Goal: Communication & Community: Answer question/provide support

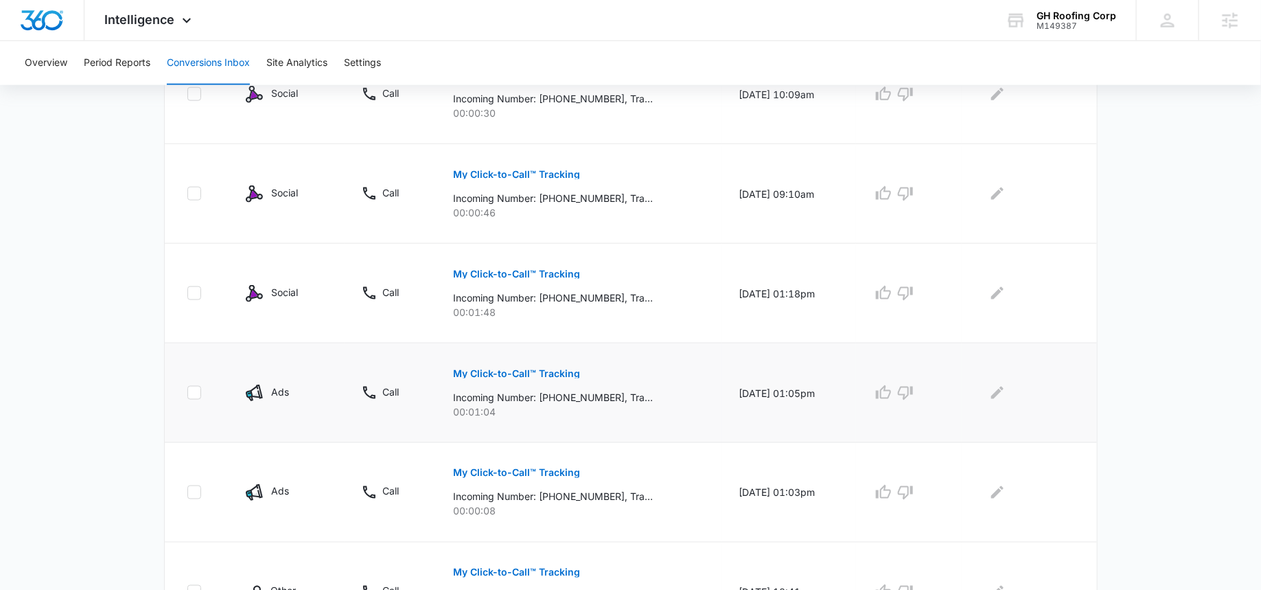
scroll to position [878, 0]
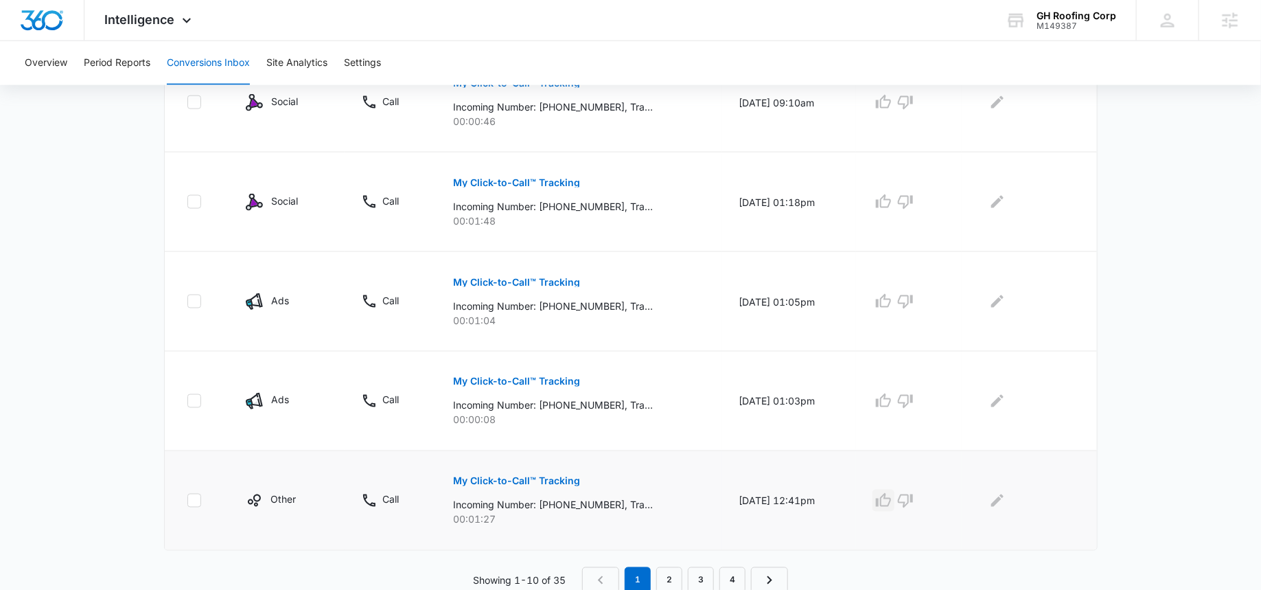
click at [892, 496] on icon "button" at bounding box center [883, 500] width 16 height 16
click at [531, 470] on button "My Click-to-Call™ Tracking" at bounding box center [517, 481] width 127 height 33
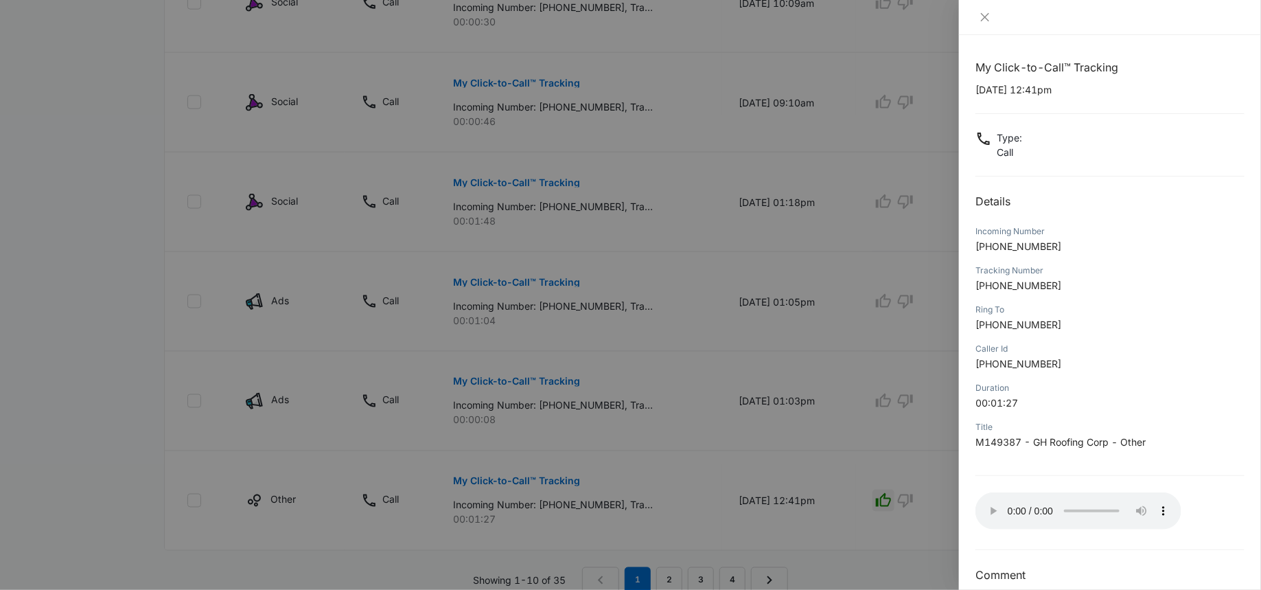
click at [400, 157] on div at bounding box center [630, 295] width 1261 height 590
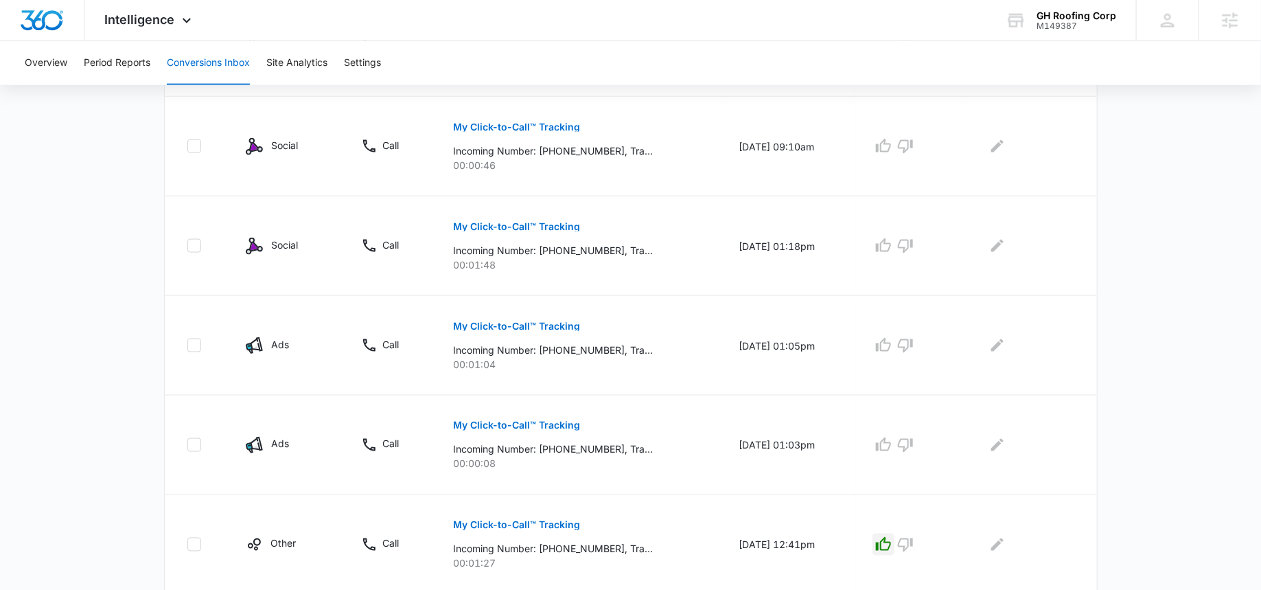
scroll to position [789, 0]
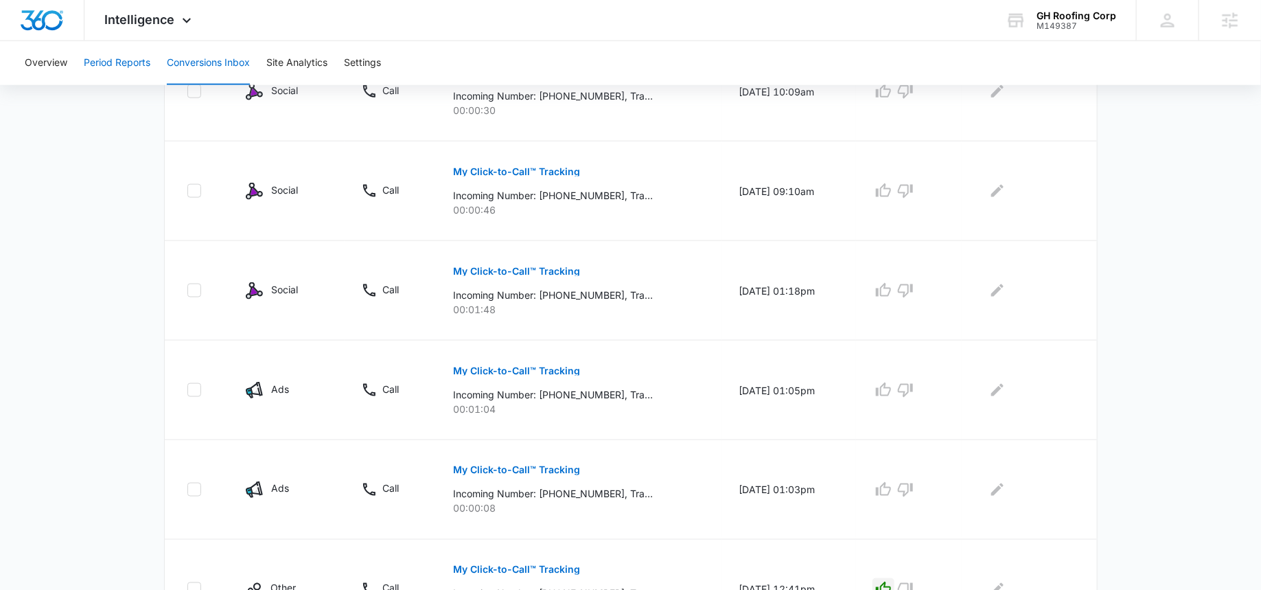
click at [124, 67] on button "Period Reports" at bounding box center [117, 63] width 67 height 44
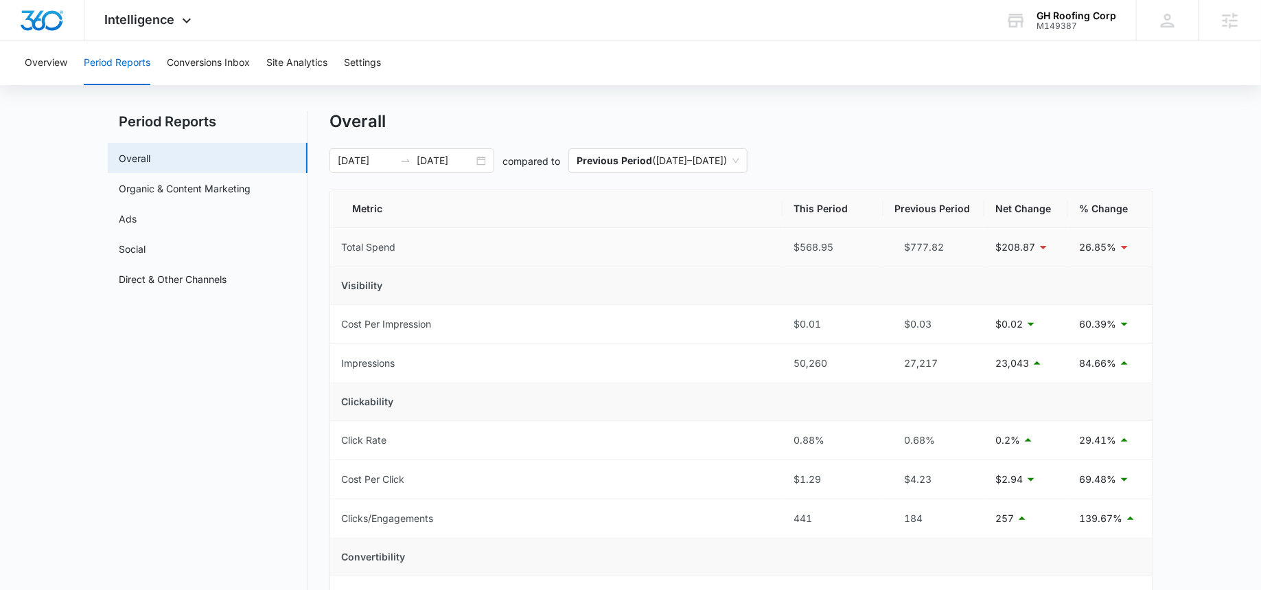
scroll to position [21, 0]
click at [437, 159] on input "09/11/2025" at bounding box center [445, 157] width 57 height 15
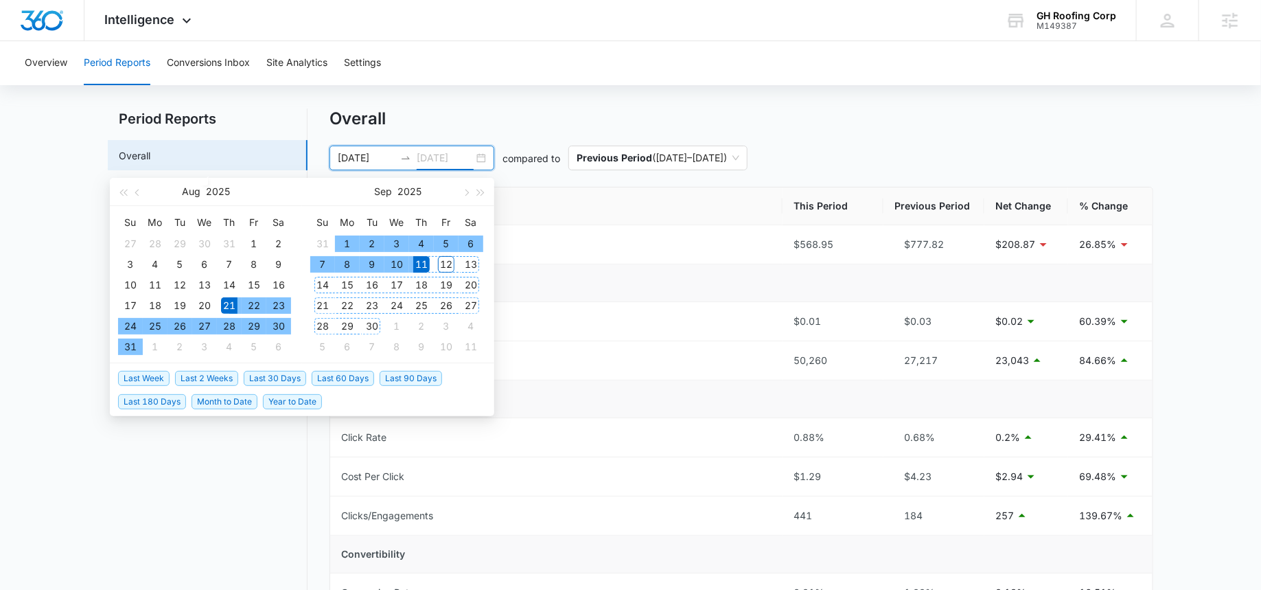
type input "09/11/2025"
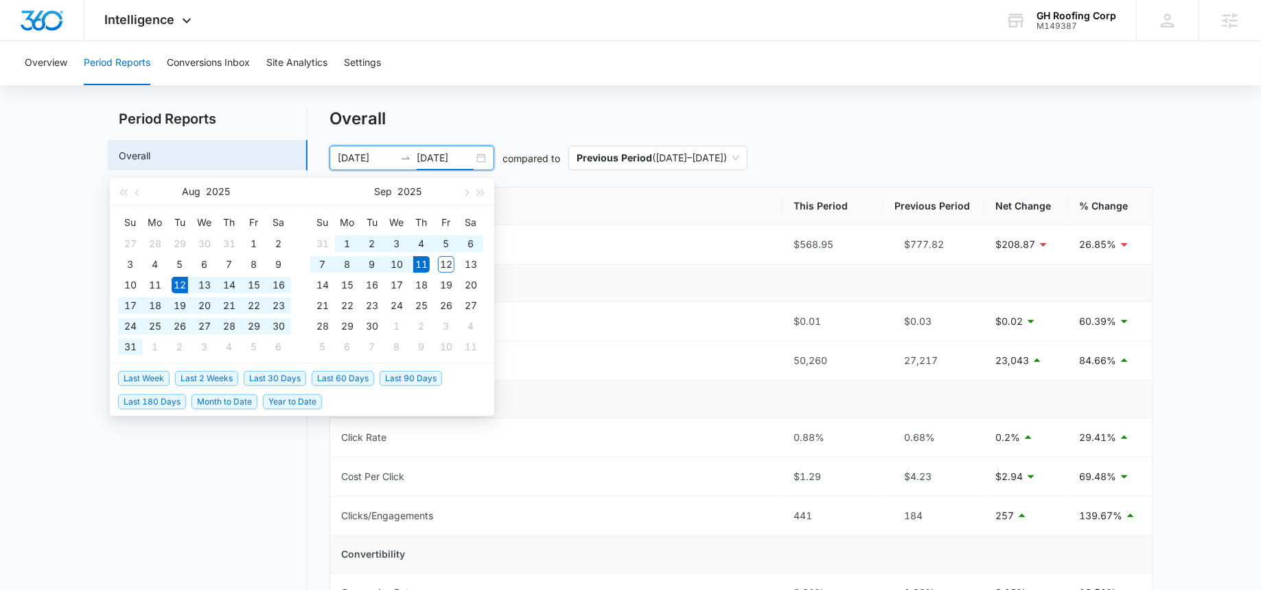
click at [283, 376] on span "Last 30 Days" at bounding box center [275, 378] width 62 height 15
type input "08/12/2025"
type input "09/11/2025"
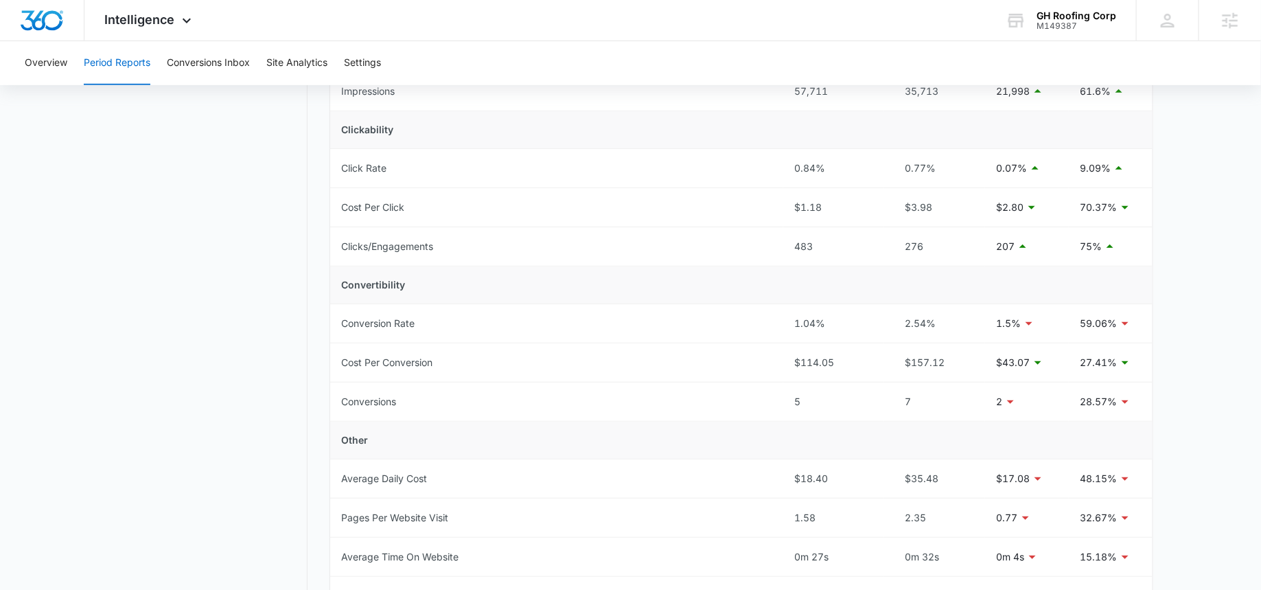
scroll to position [91, 0]
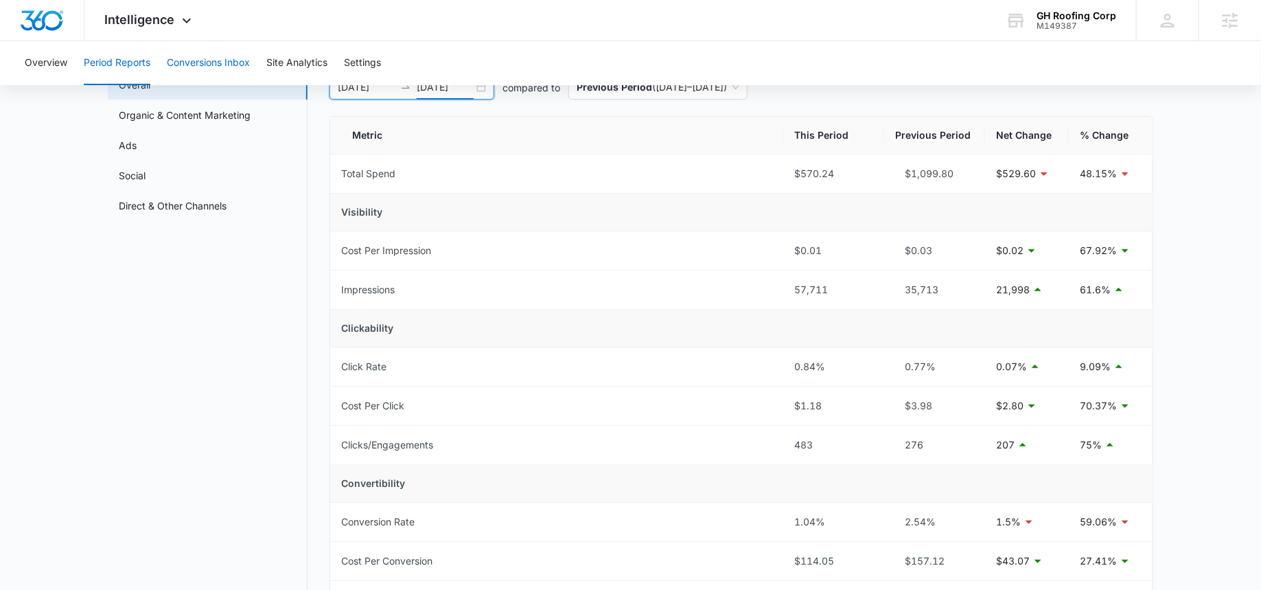
click at [208, 62] on button "Conversions Inbox" at bounding box center [208, 63] width 83 height 44
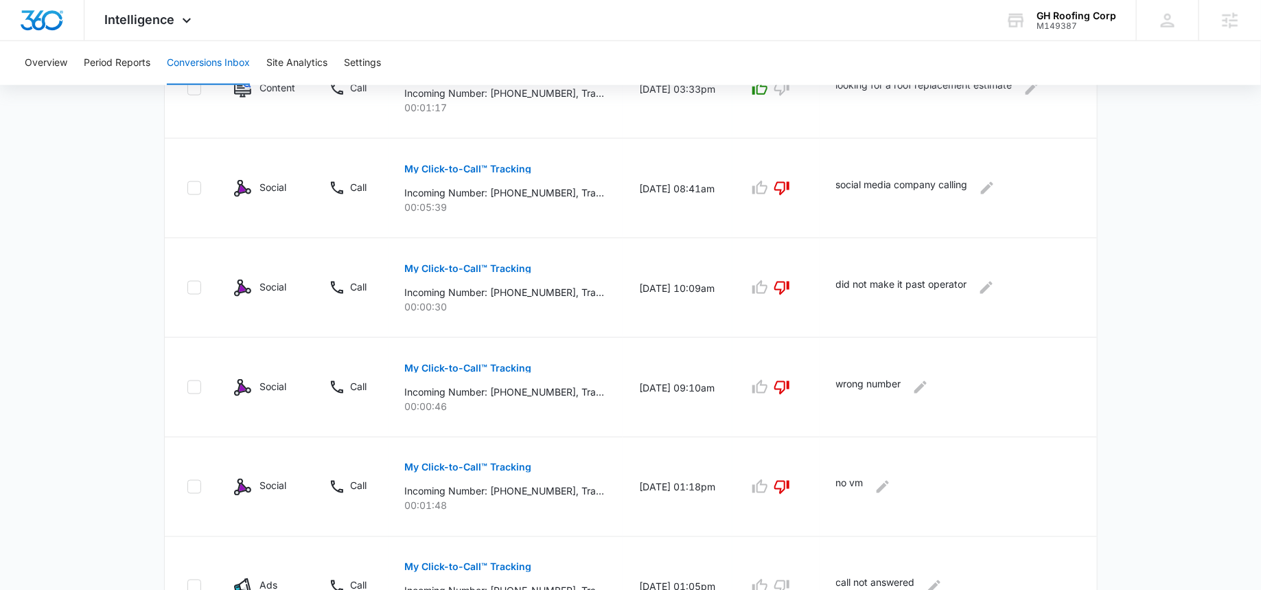
scroll to position [878, 0]
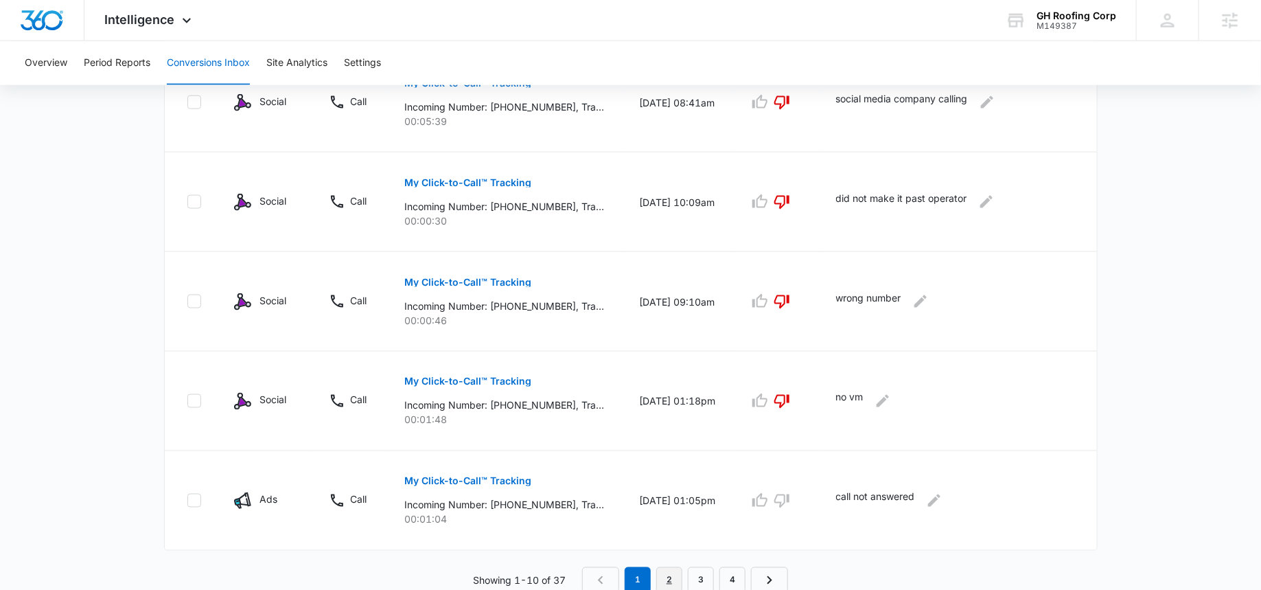
click at [671, 575] on link "2" at bounding box center [669, 580] width 26 height 26
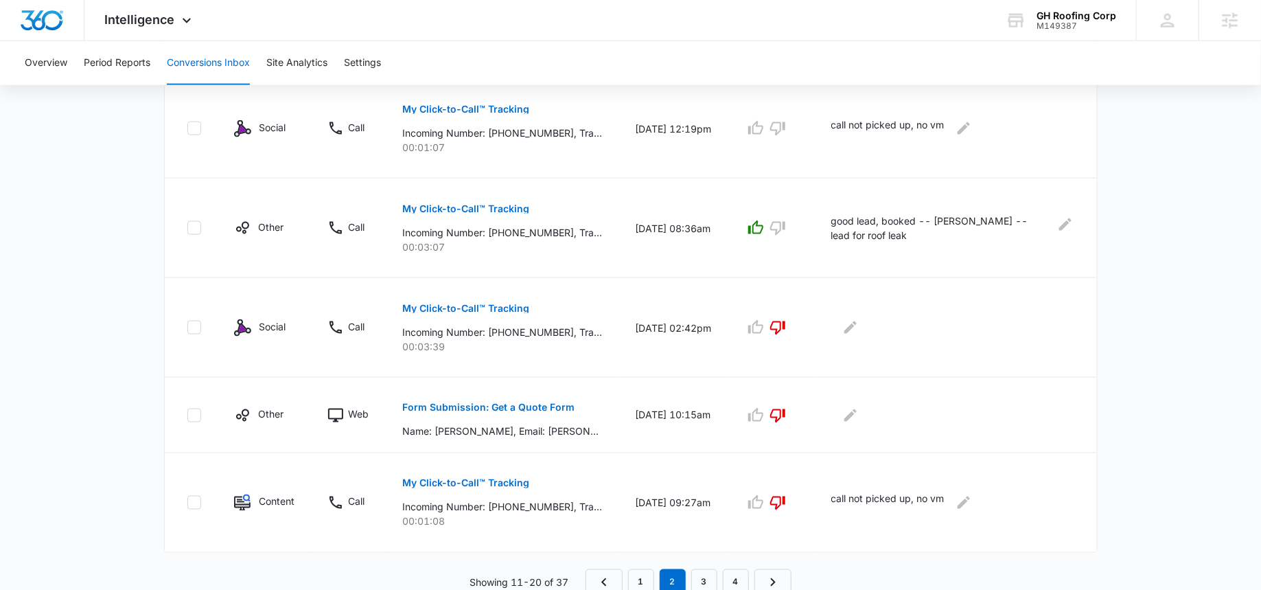
scroll to position [854, 0]
click at [702, 571] on link "3" at bounding box center [704, 580] width 26 height 26
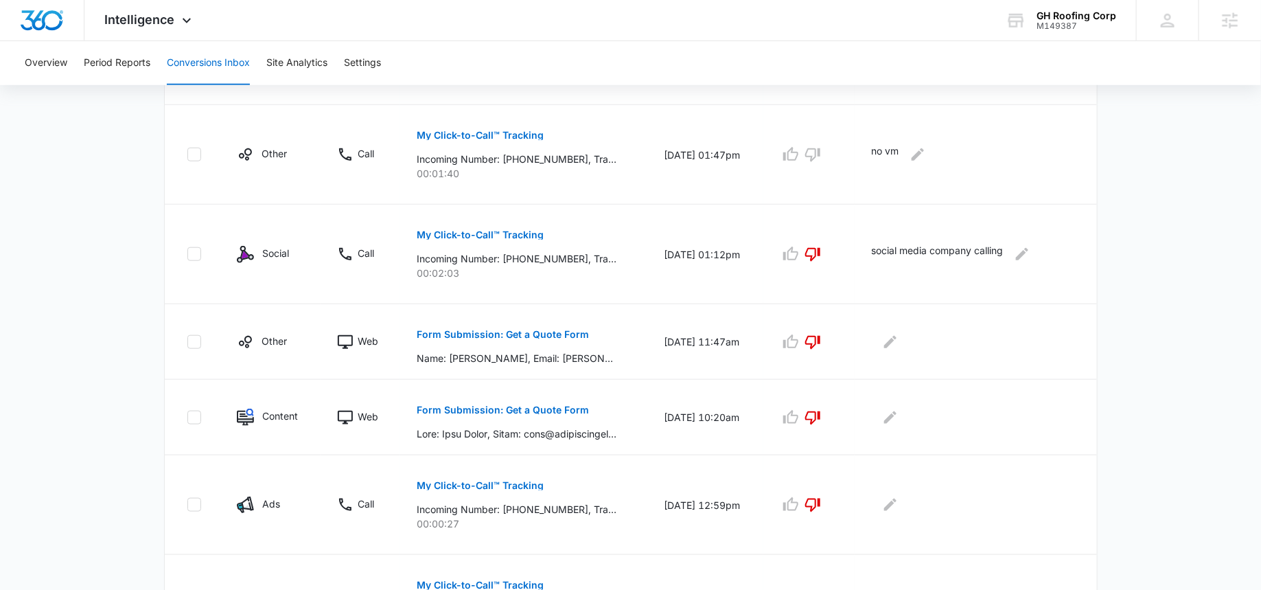
scroll to position [829, 0]
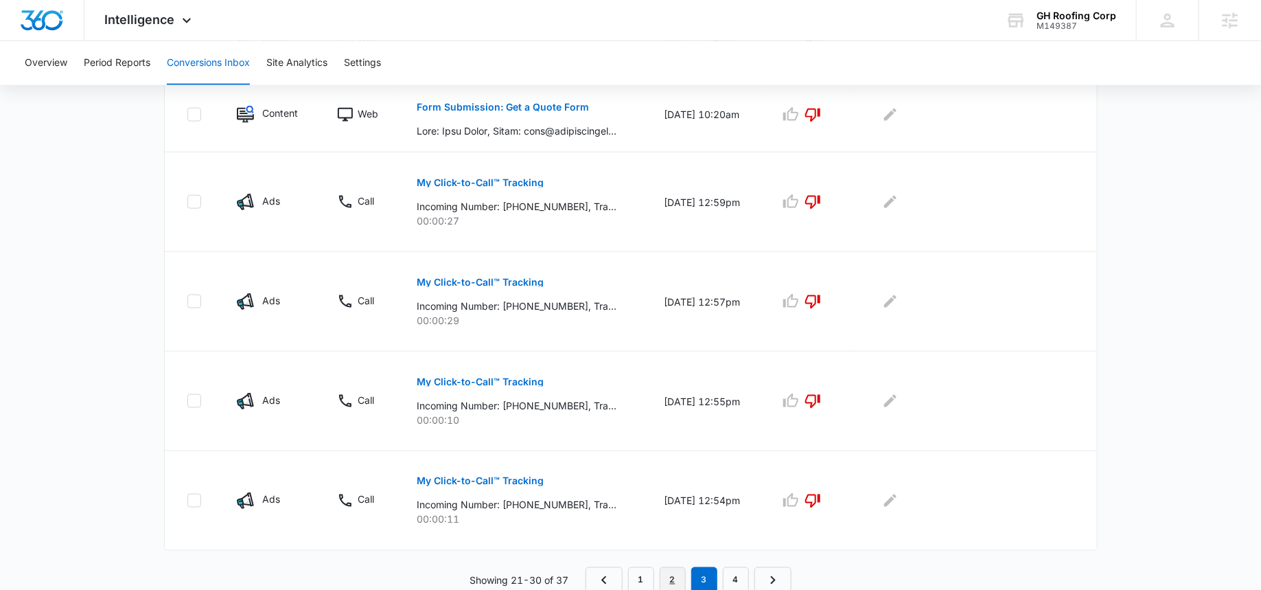
click at [677, 567] on link "2" at bounding box center [673, 580] width 26 height 26
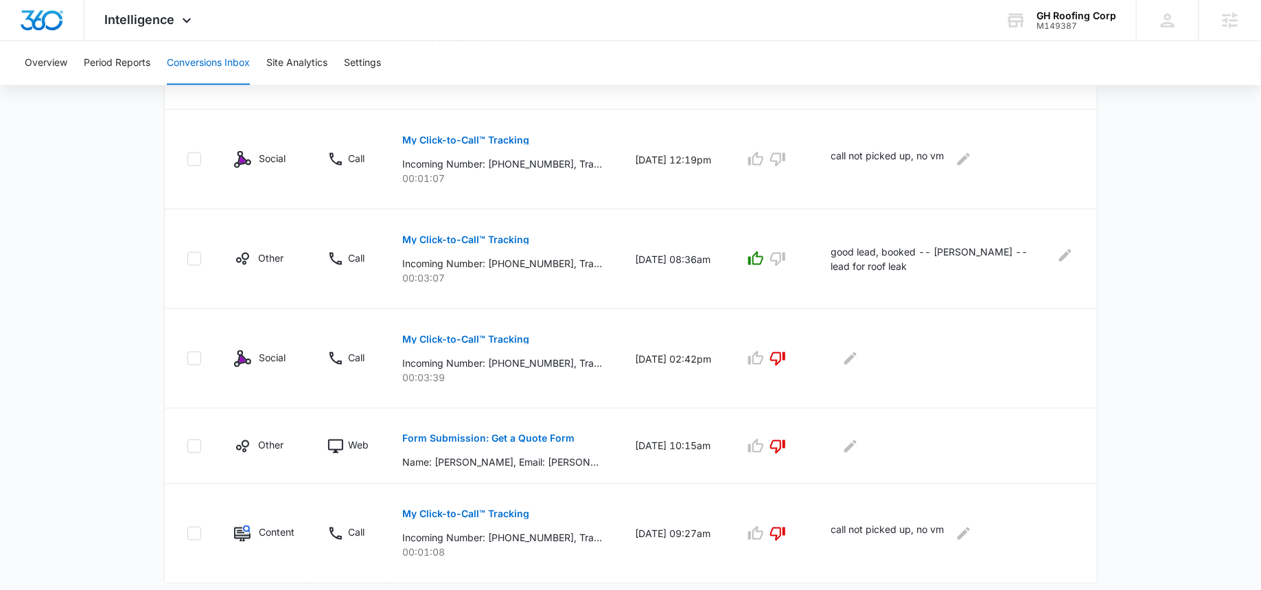
scroll to position [854, 0]
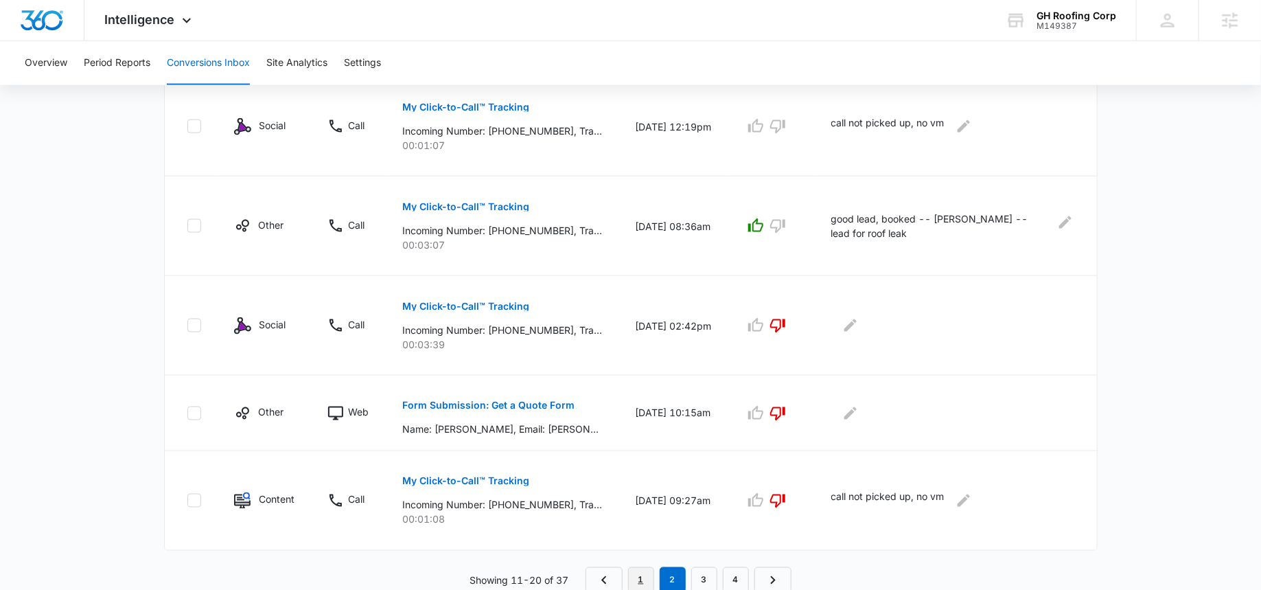
click at [644, 582] on link "1" at bounding box center [641, 580] width 26 height 26
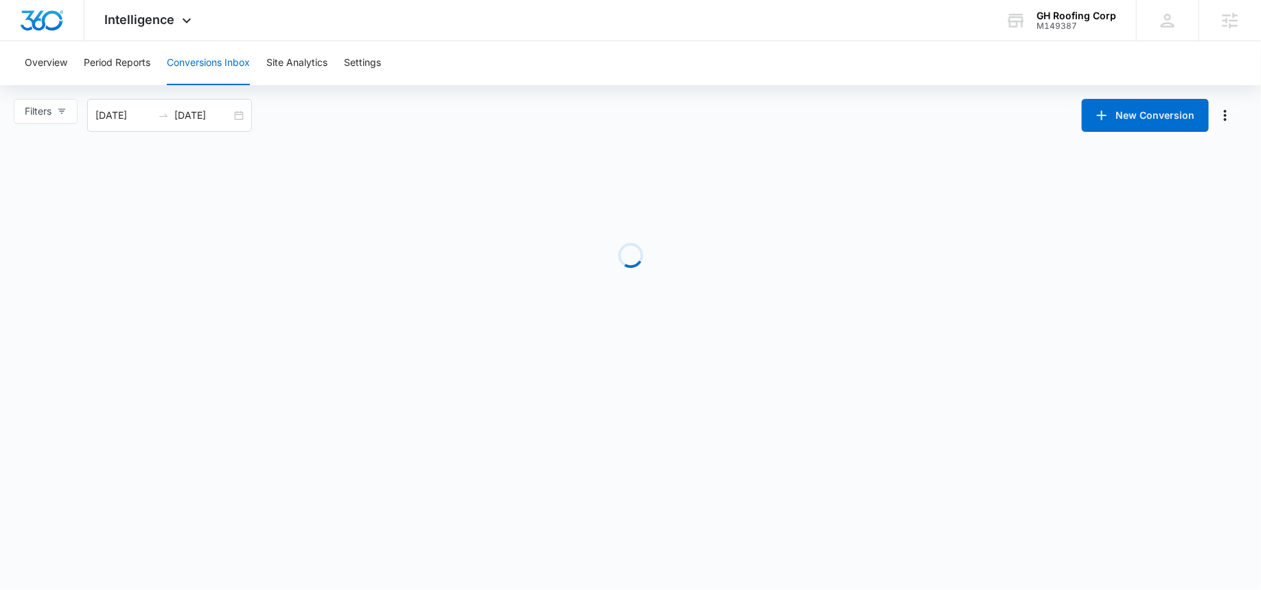
scroll to position [0, 0]
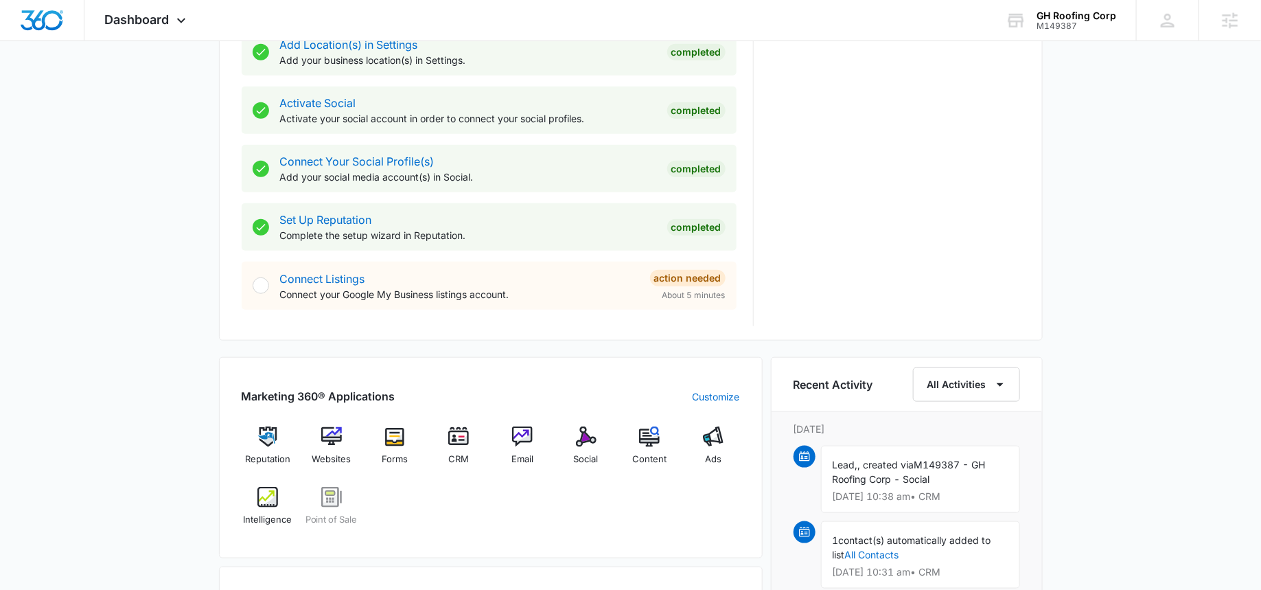
scroll to position [613, 0]
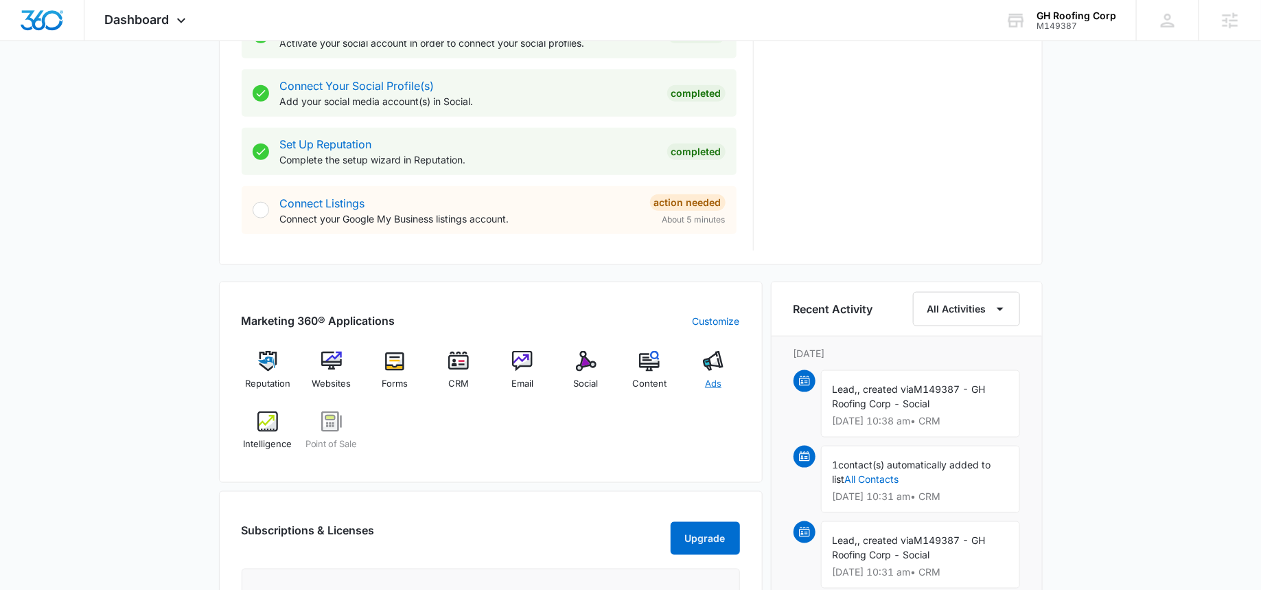
click at [712, 374] on div "Ads" at bounding box center [713, 375] width 53 height 49
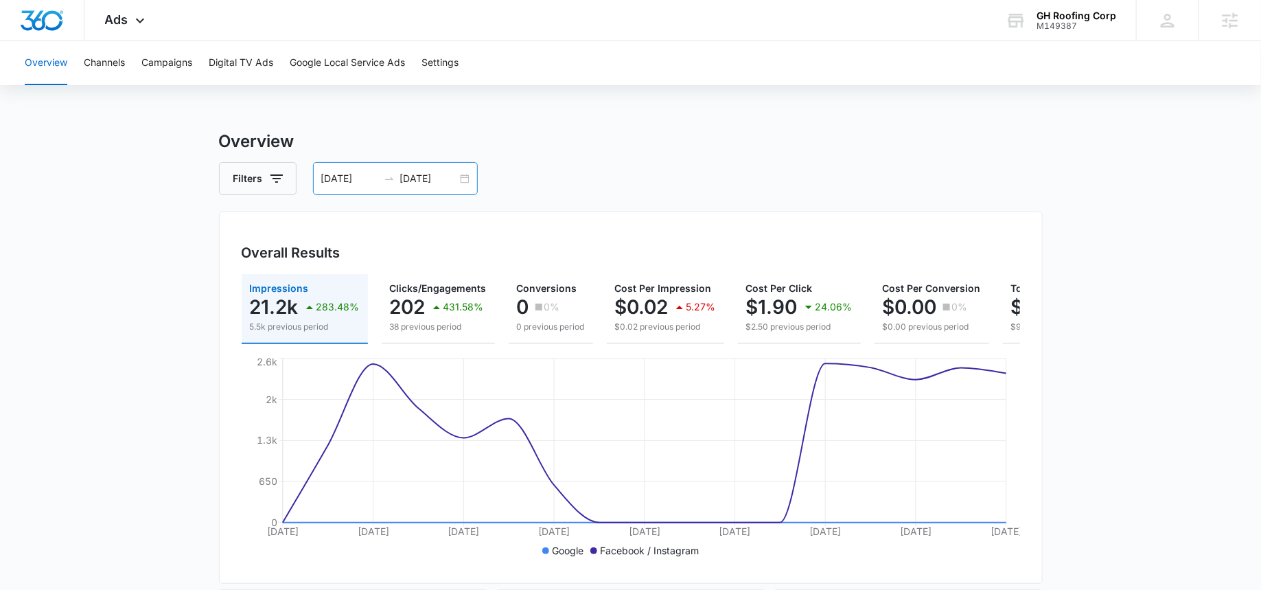
click at [426, 175] on input "09/06/2025" at bounding box center [428, 178] width 57 height 15
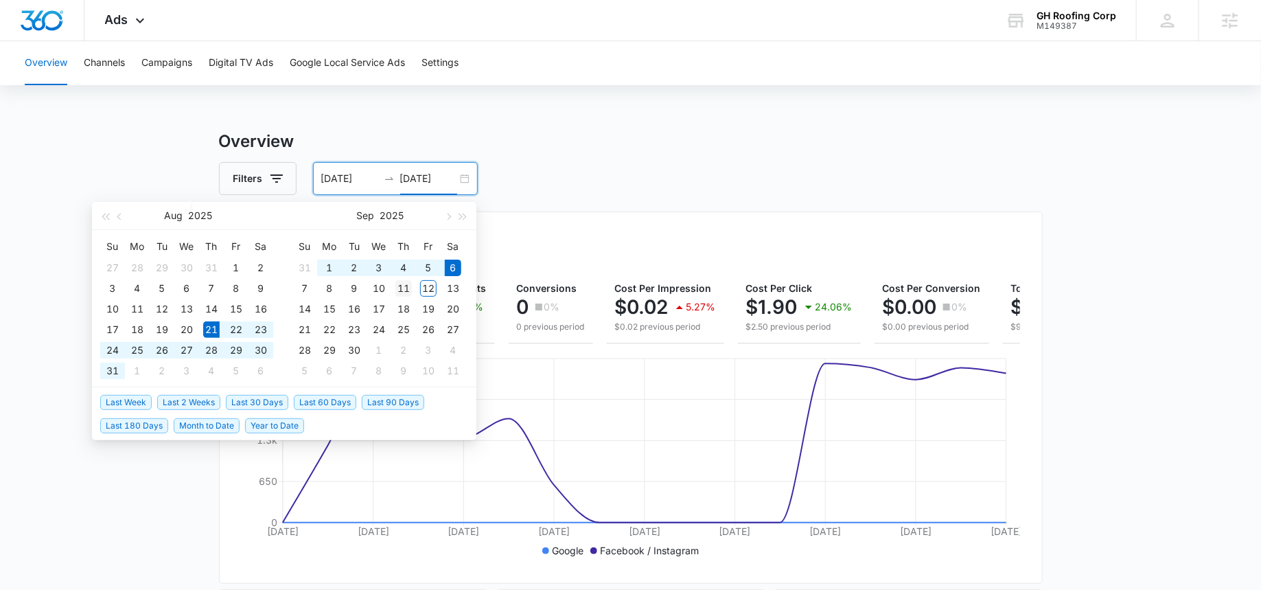
type input "09/11/2025"
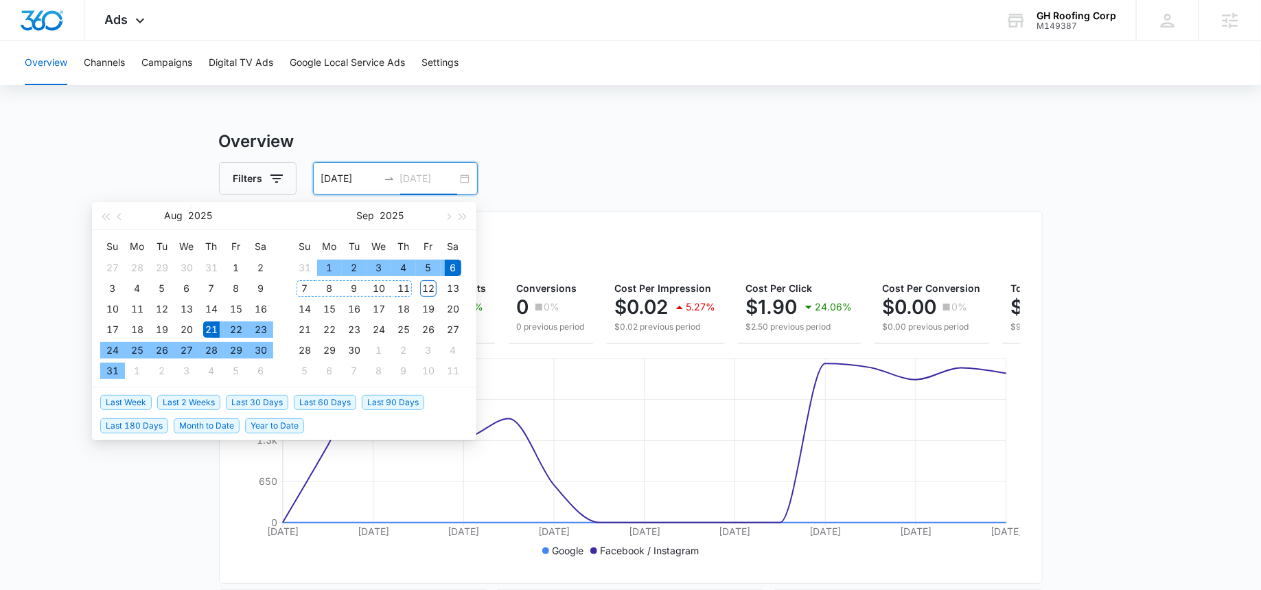
click at [403, 290] on div "11" at bounding box center [404, 288] width 16 height 16
type input "08/21/2025"
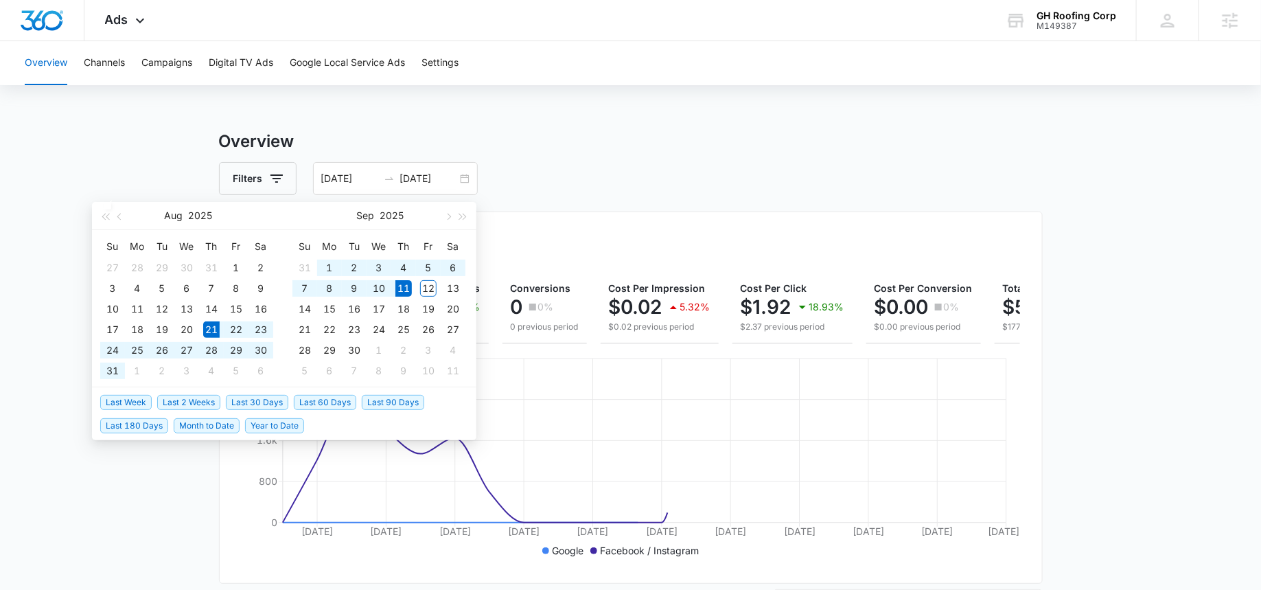
click at [564, 175] on div "Filters 08/21/2025 09/11/2025" at bounding box center [631, 178] width 824 height 33
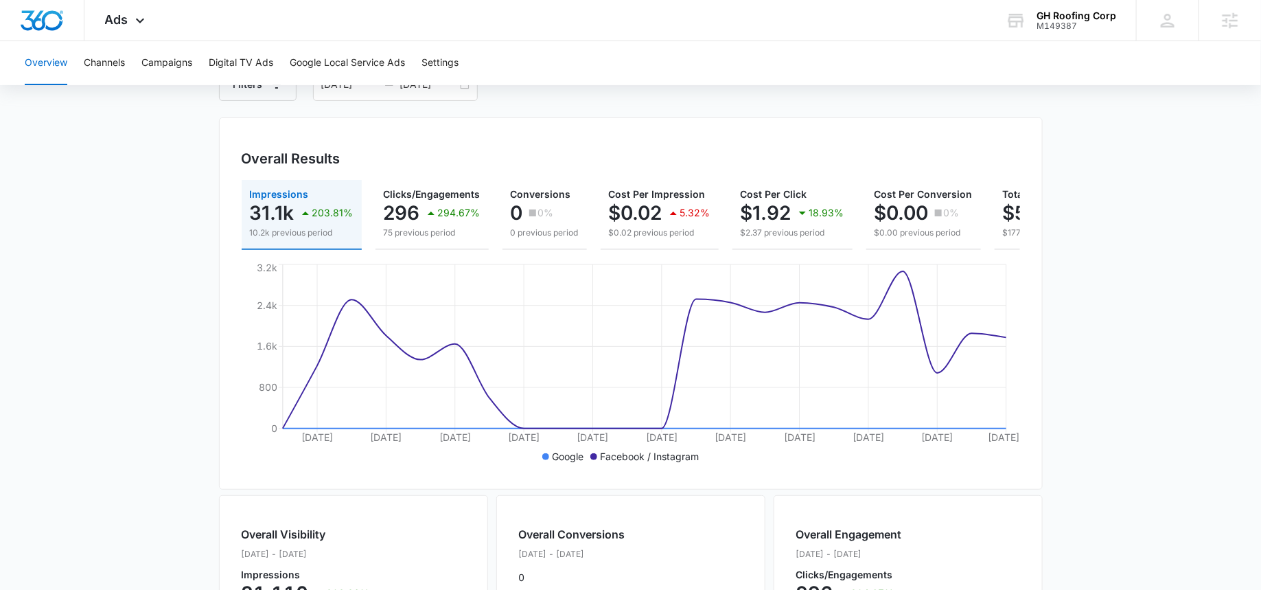
scroll to position [67, 0]
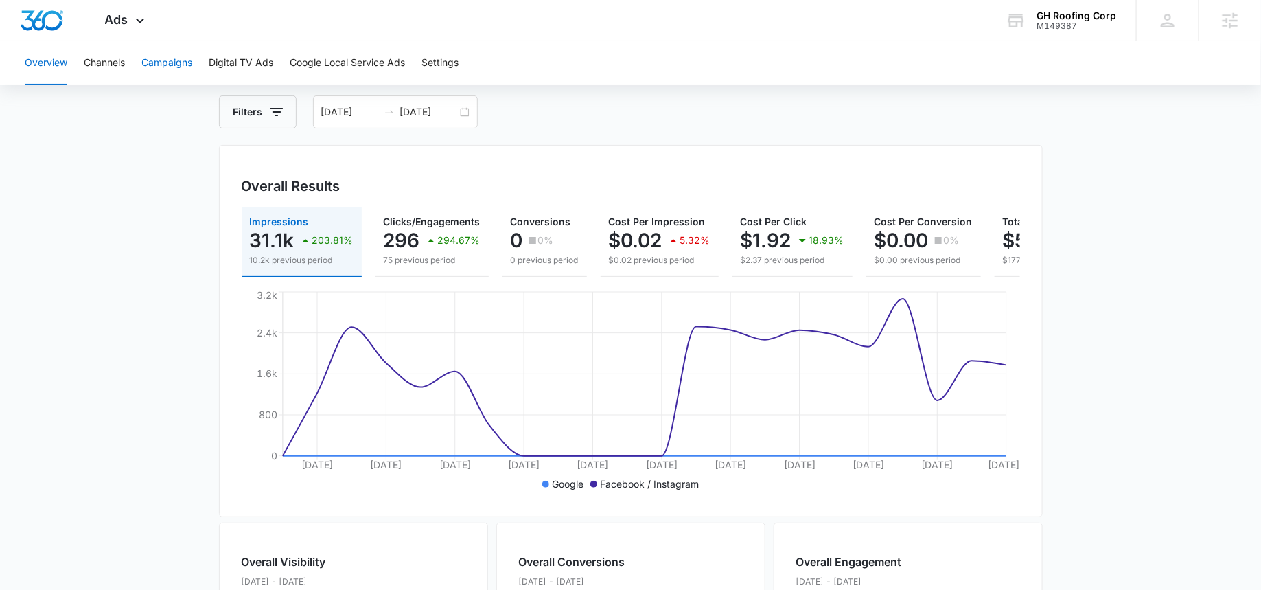
click at [161, 74] on button "Campaigns" at bounding box center [166, 63] width 51 height 44
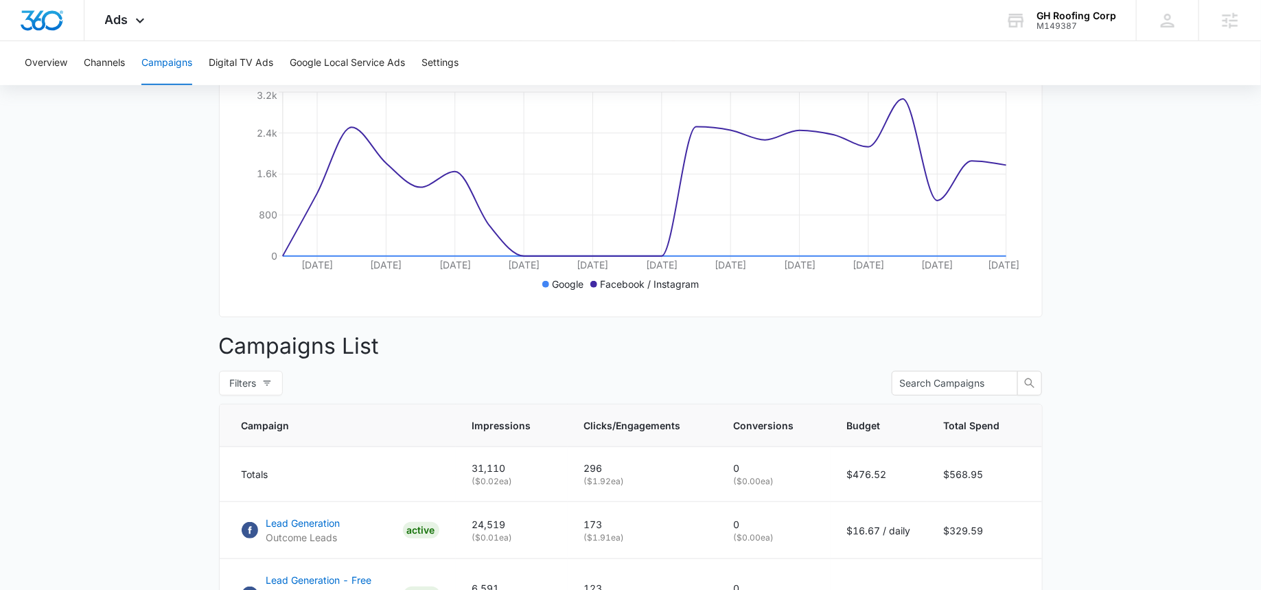
scroll to position [30, 0]
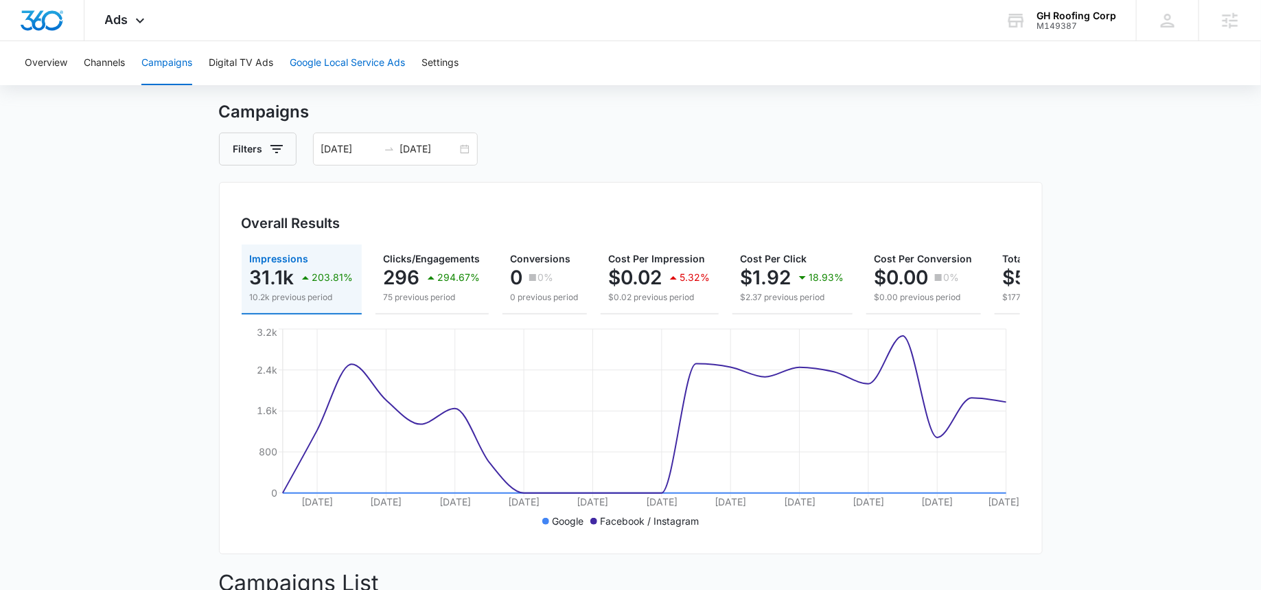
click at [334, 66] on button "Google Local Service Ads" at bounding box center [347, 63] width 115 height 44
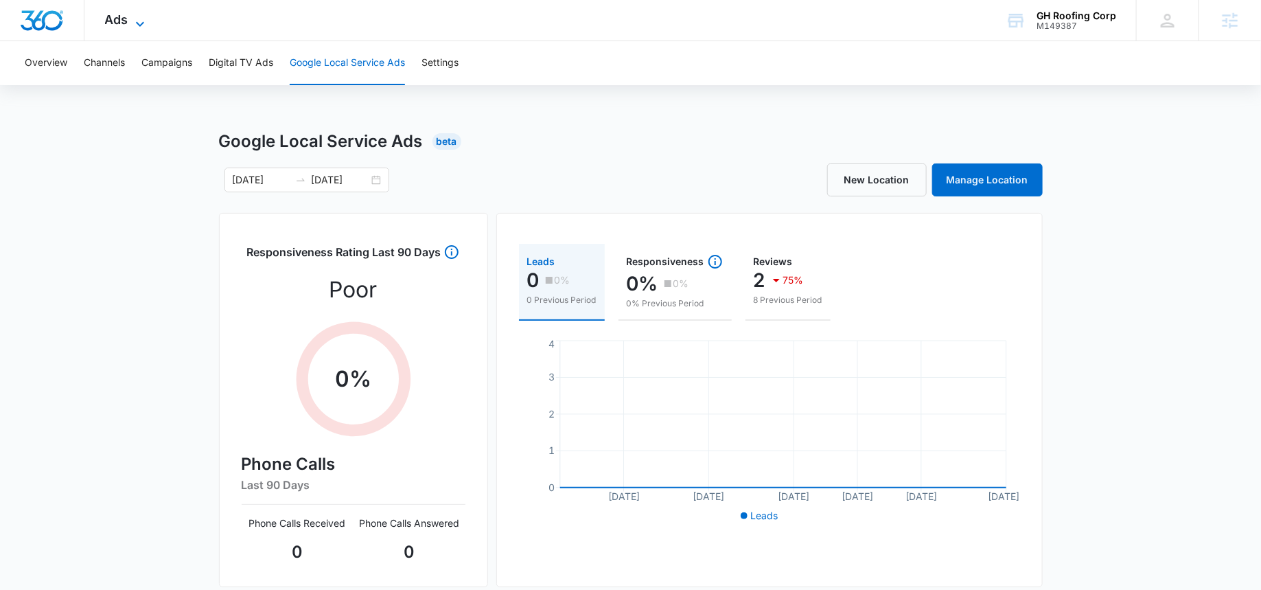
click at [137, 16] on icon at bounding box center [140, 24] width 16 height 16
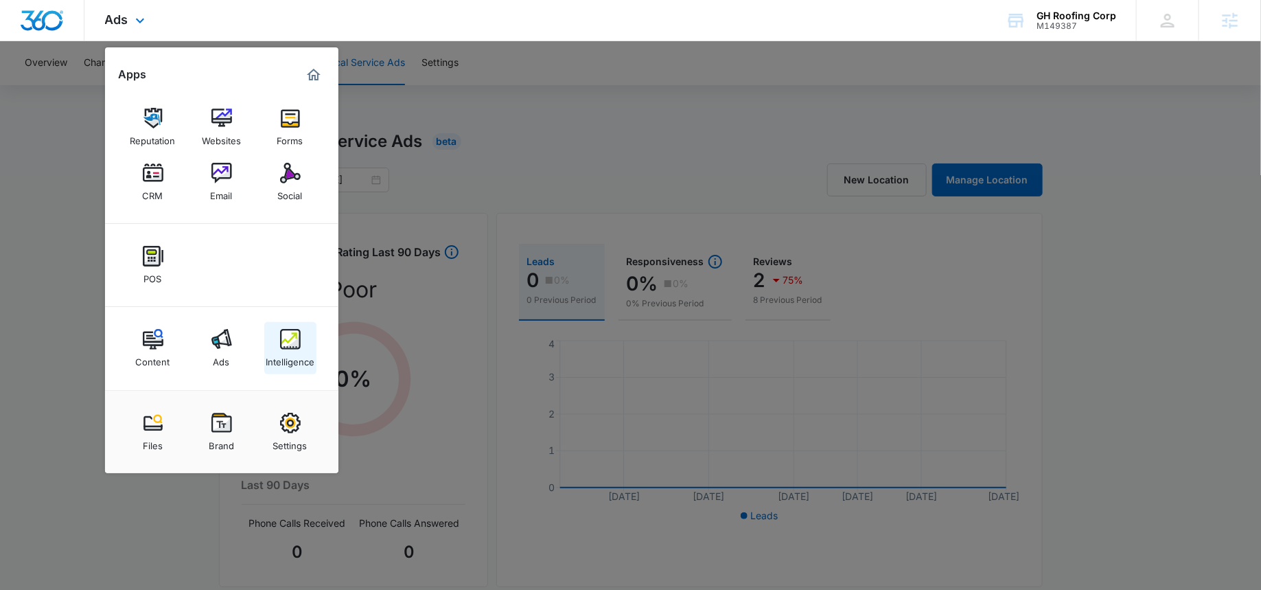
click at [290, 342] on img at bounding box center [290, 339] width 21 height 21
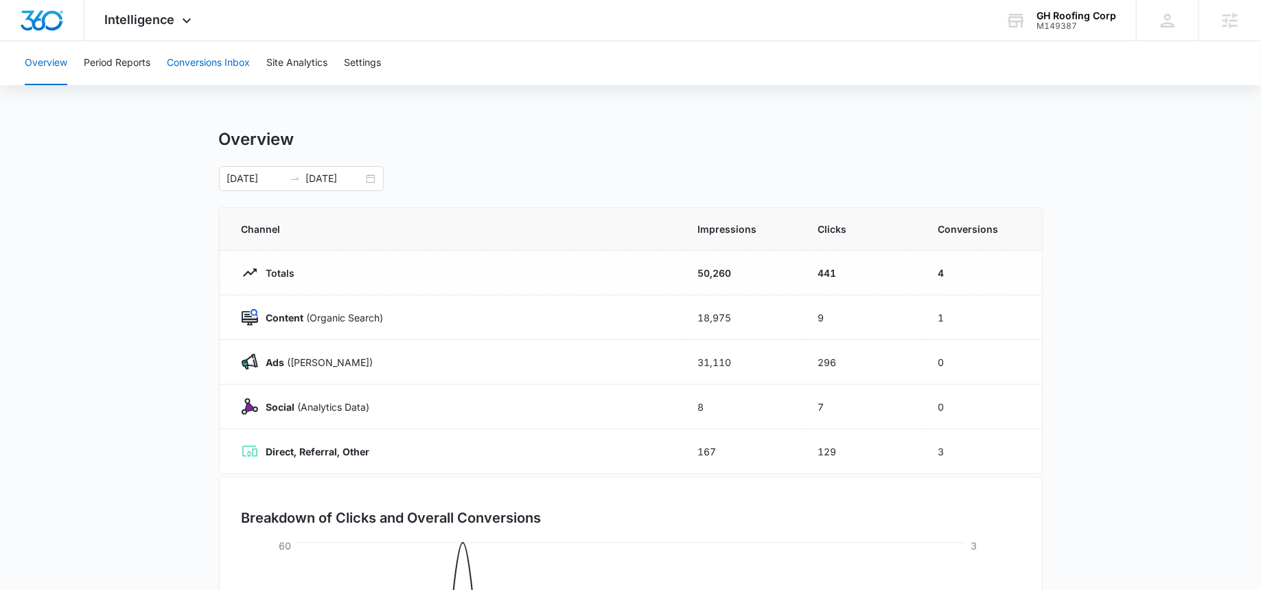
click at [194, 74] on button "Conversions Inbox" at bounding box center [208, 63] width 83 height 44
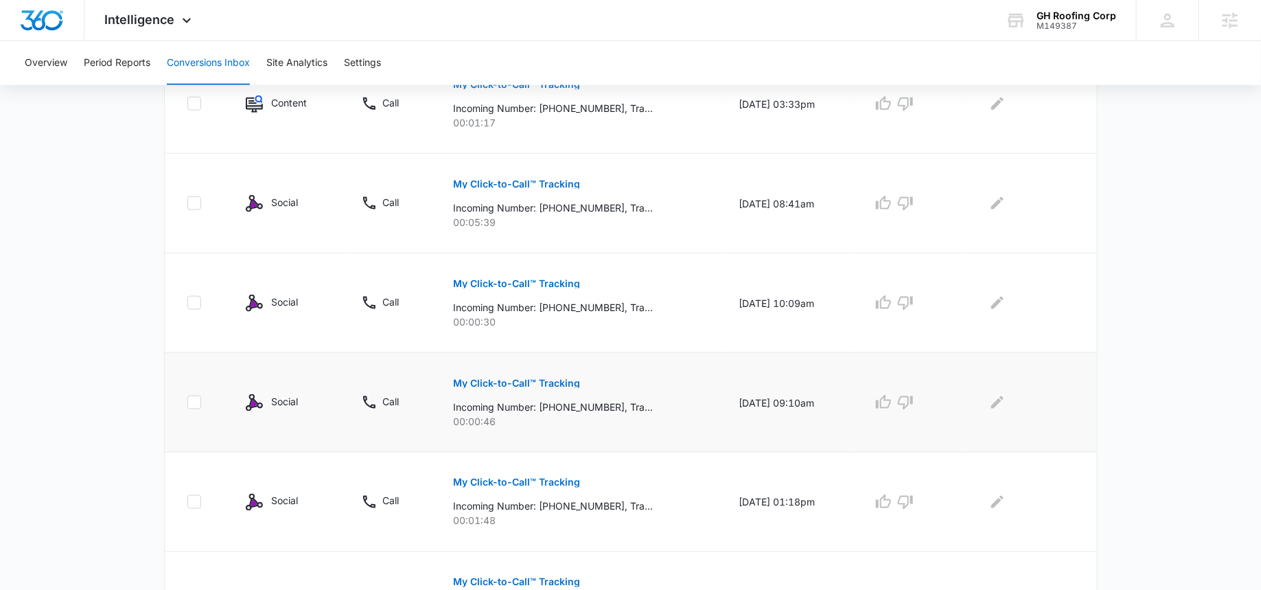
scroll to position [878, 0]
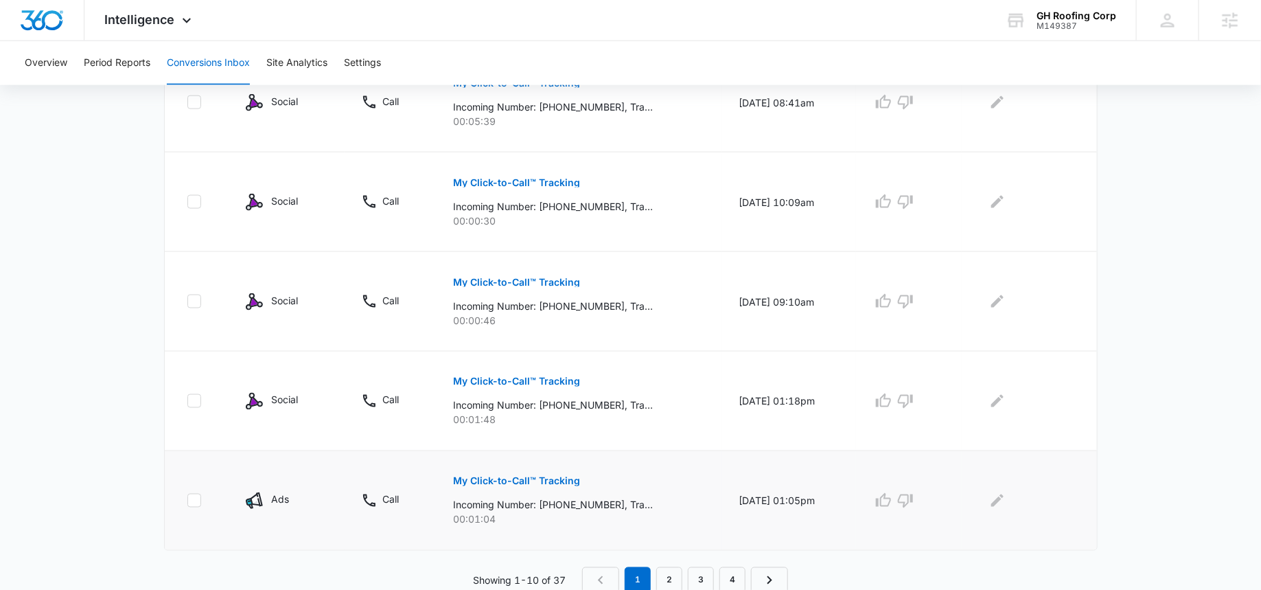
click at [492, 479] on p "My Click-to-Call™ Tracking" at bounding box center [517, 482] width 127 height 10
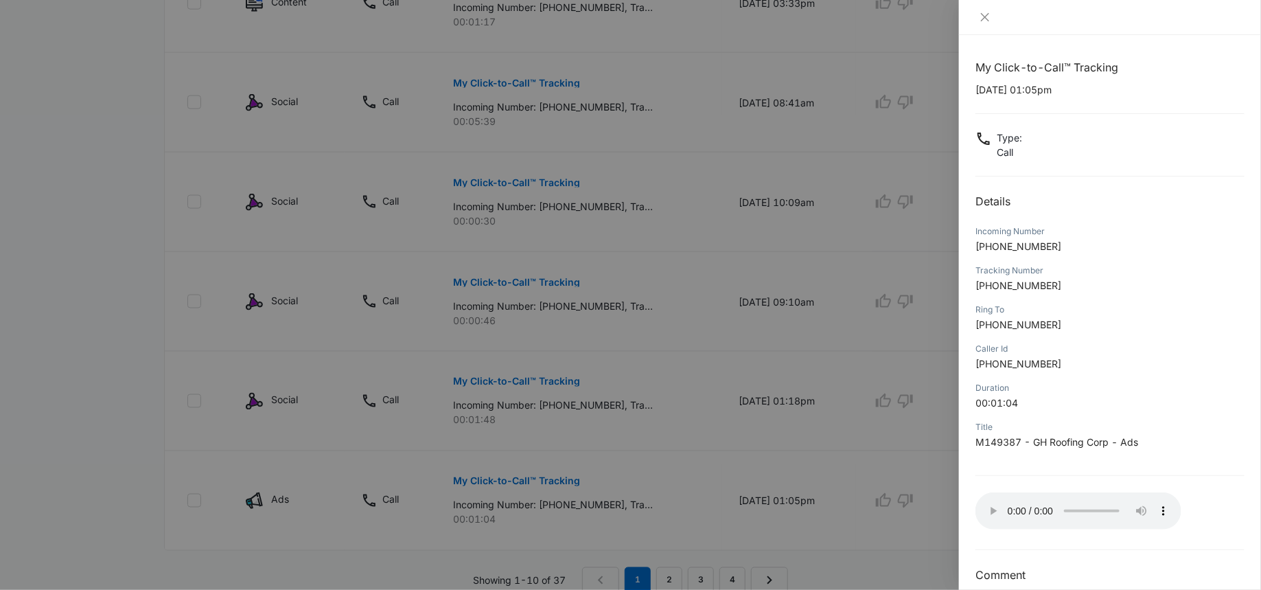
click at [676, 467] on div at bounding box center [630, 295] width 1261 height 590
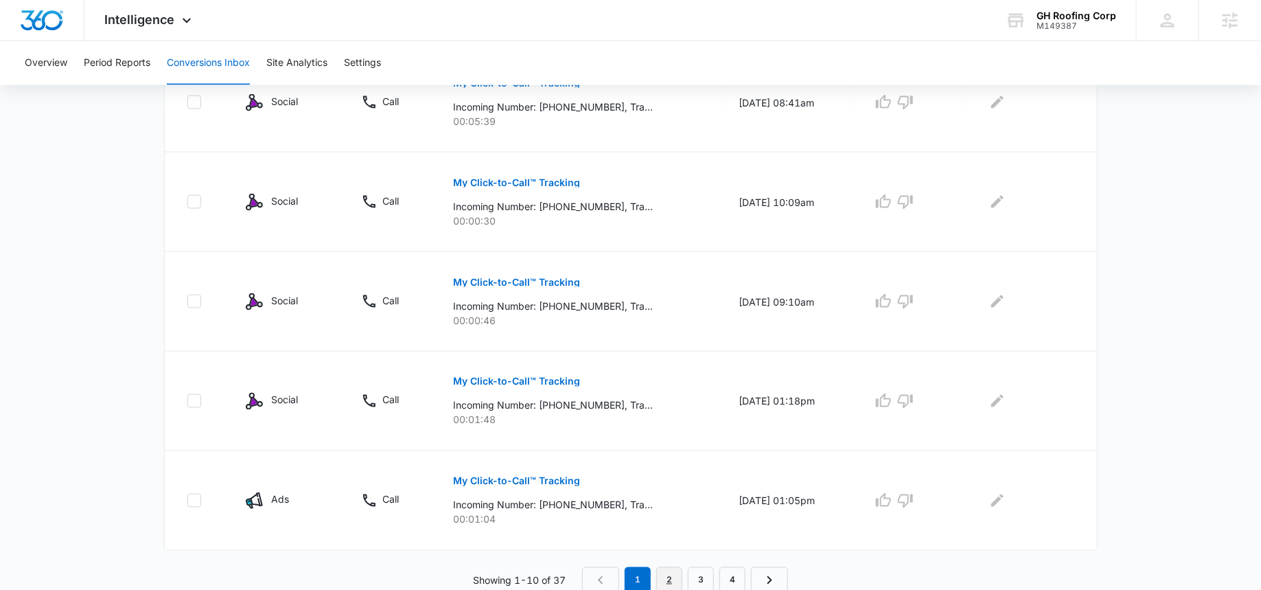
click at [666, 580] on link "2" at bounding box center [669, 580] width 26 height 26
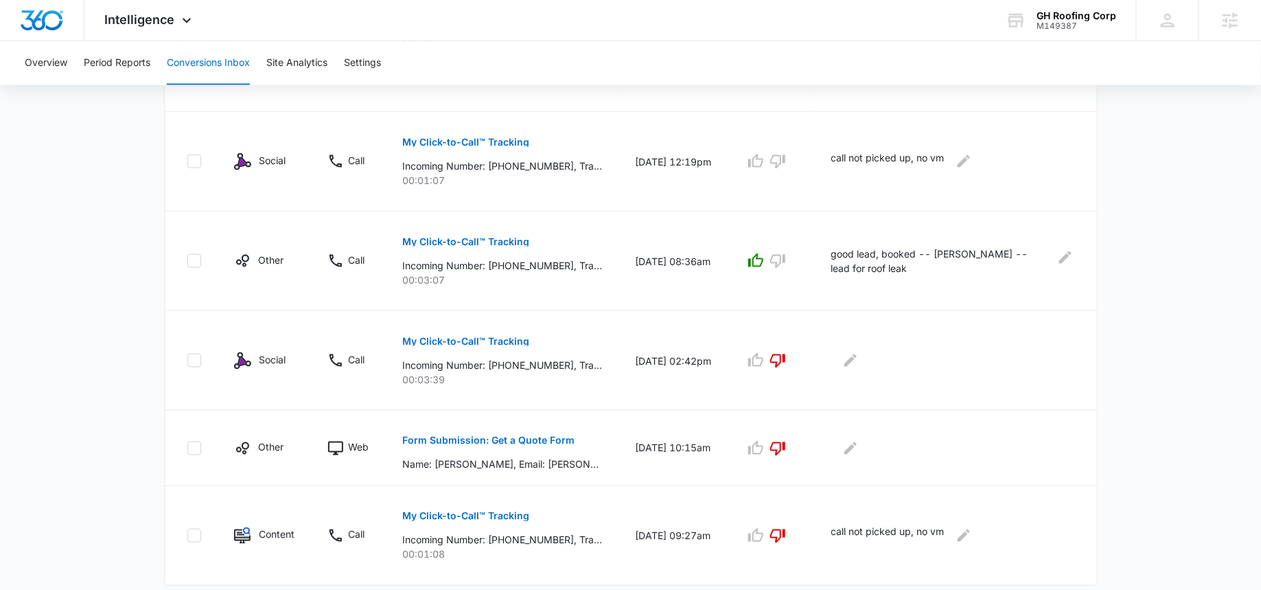
scroll to position [854, 0]
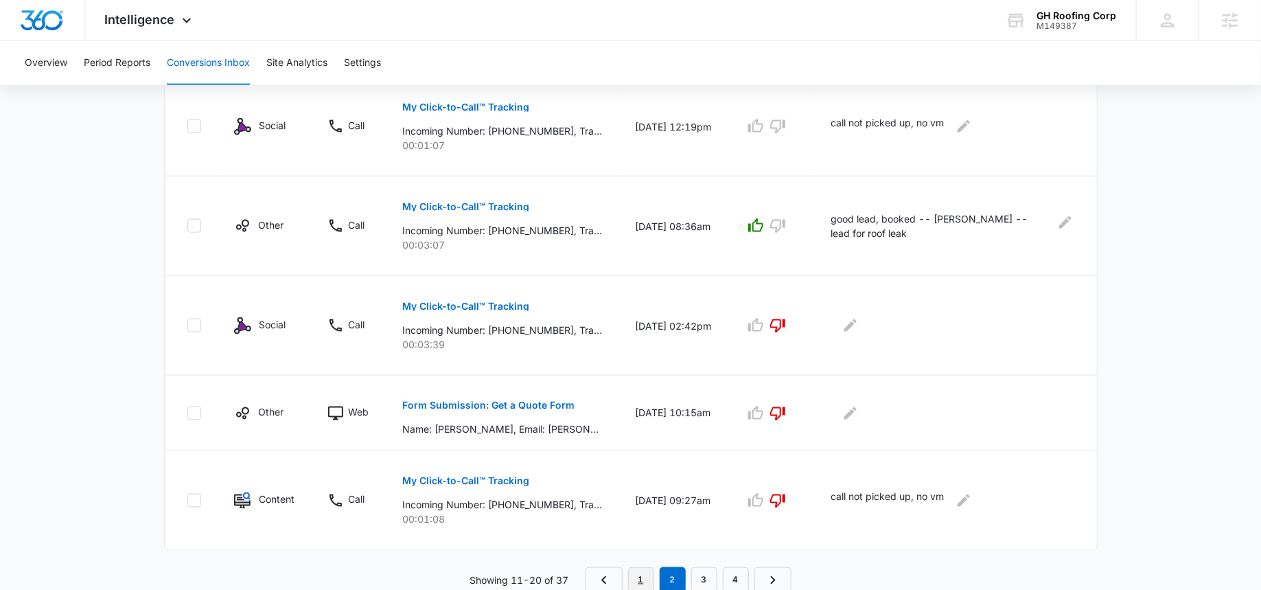
click at [643, 579] on link "1" at bounding box center [641, 580] width 26 height 26
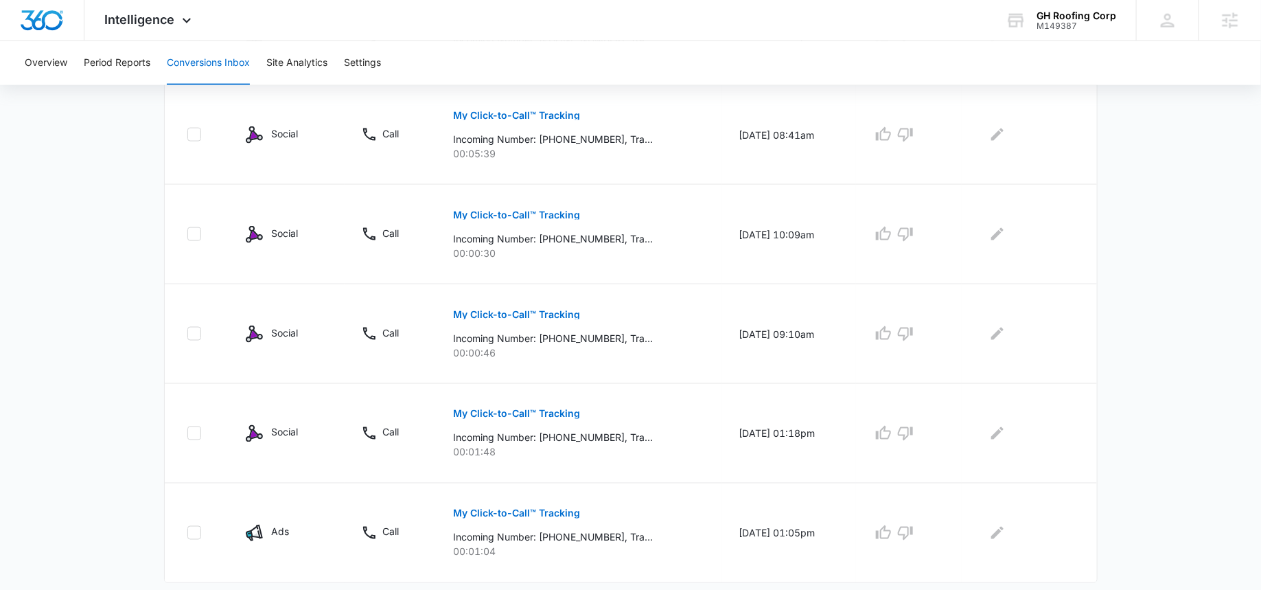
scroll to position [878, 0]
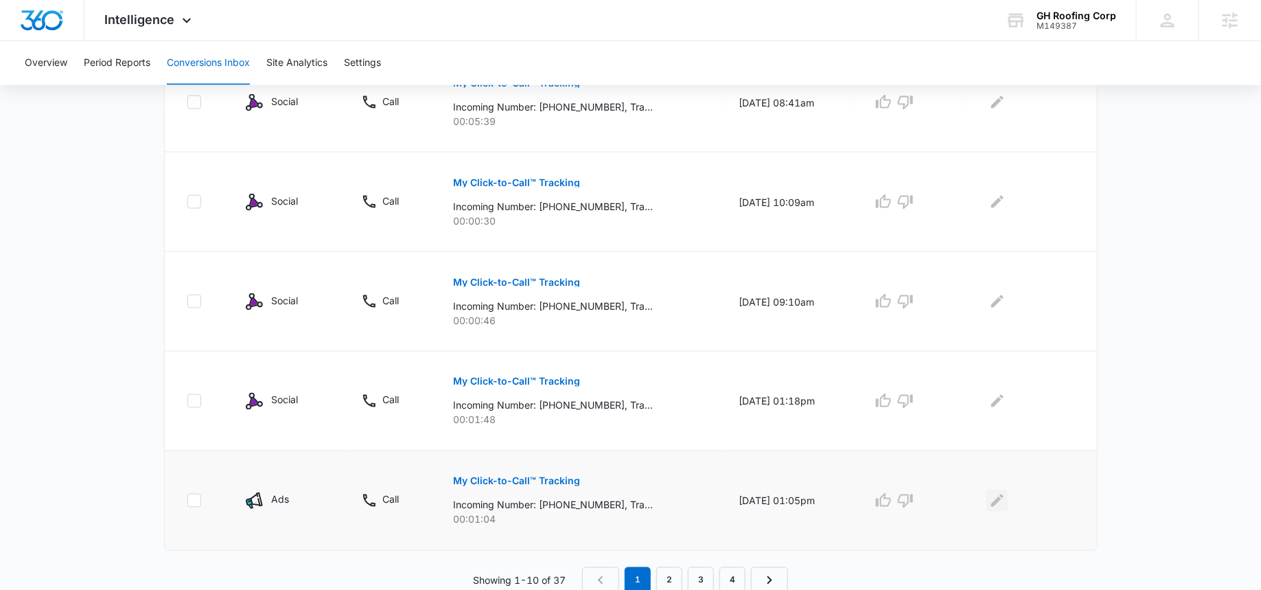
click at [1004, 496] on icon "Edit Comments" at bounding box center [998, 500] width 12 height 12
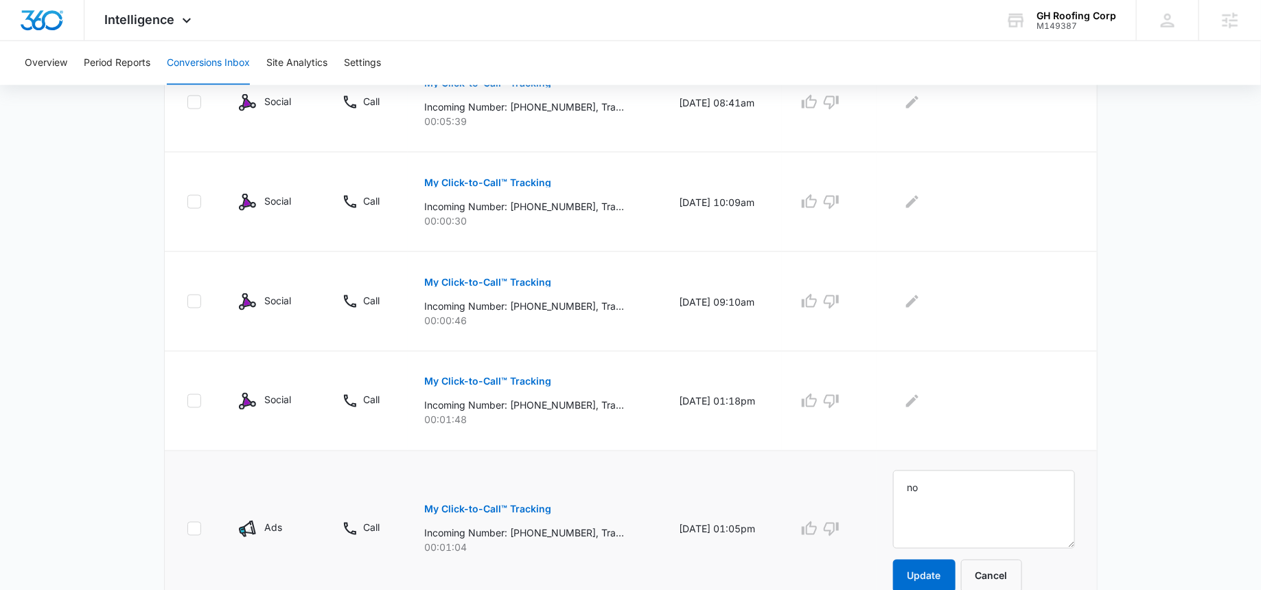
type textarea "n"
click at [941, 564] on button "Update" at bounding box center [924, 576] width 62 height 33
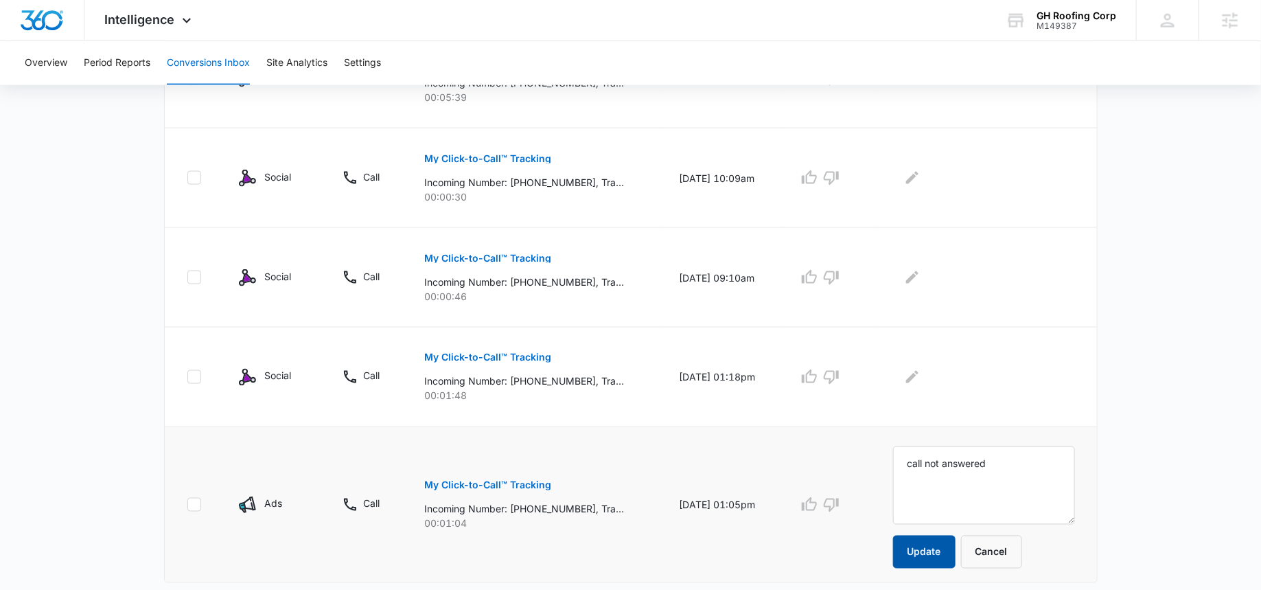
scroll to position [926, 0]
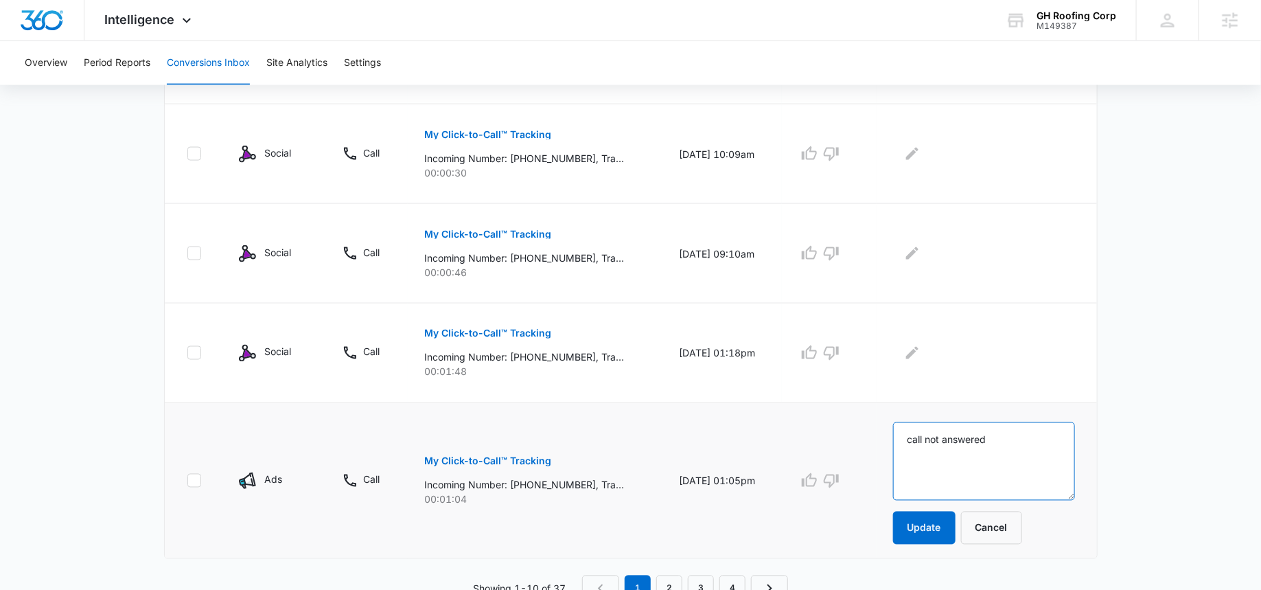
click at [961, 437] on textarea "call not answered" at bounding box center [984, 461] width 182 height 78
paste textarea "https://docs.google.com/spreadsheets/d/1nx_7yhwDqMbUq71gSNUMqReuXSmDPpNOEz12d0D…"
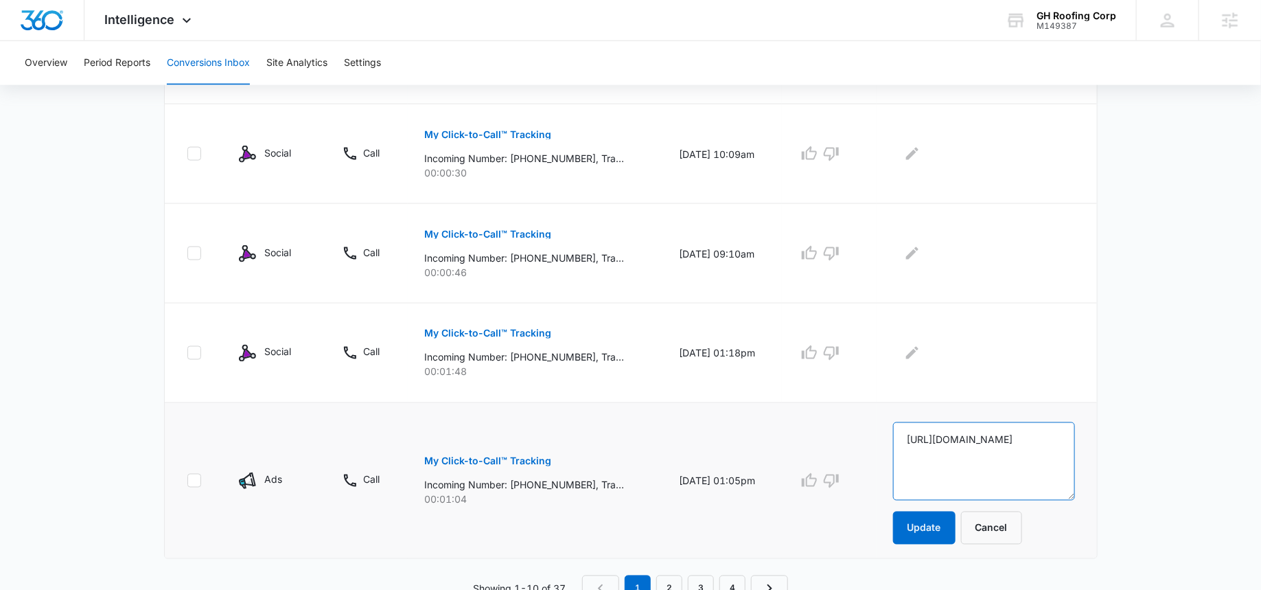
type textarea "call not answered"
click at [938, 531] on button "Update" at bounding box center [924, 528] width 62 height 33
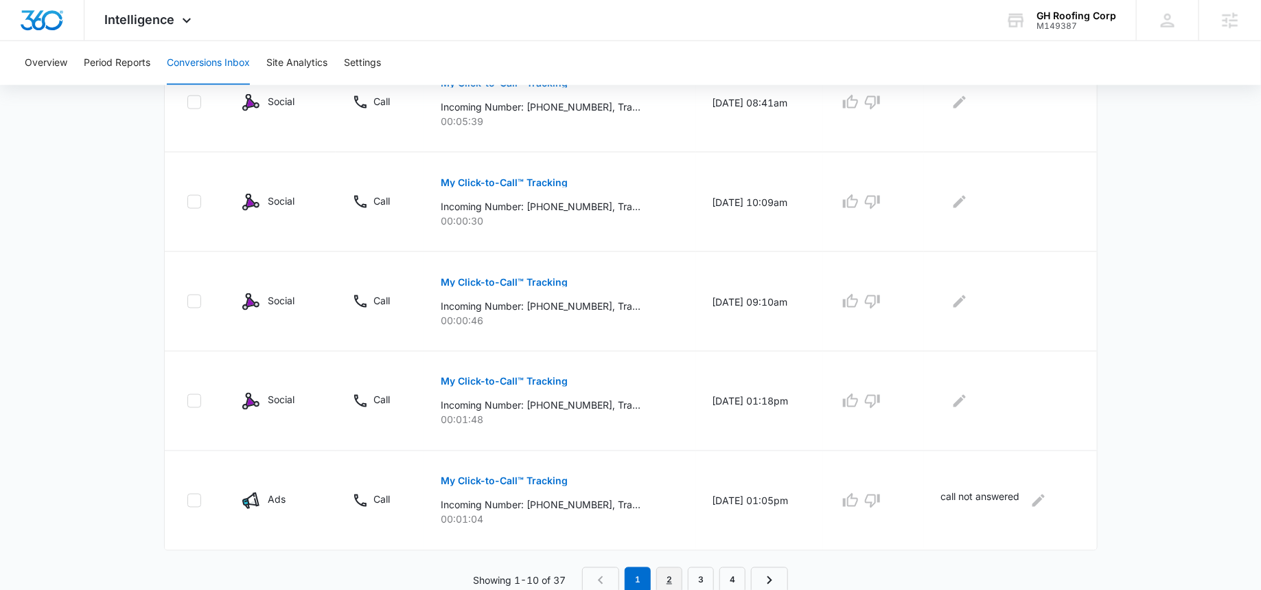
click at [664, 573] on link "2" at bounding box center [669, 580] width 26 height 26
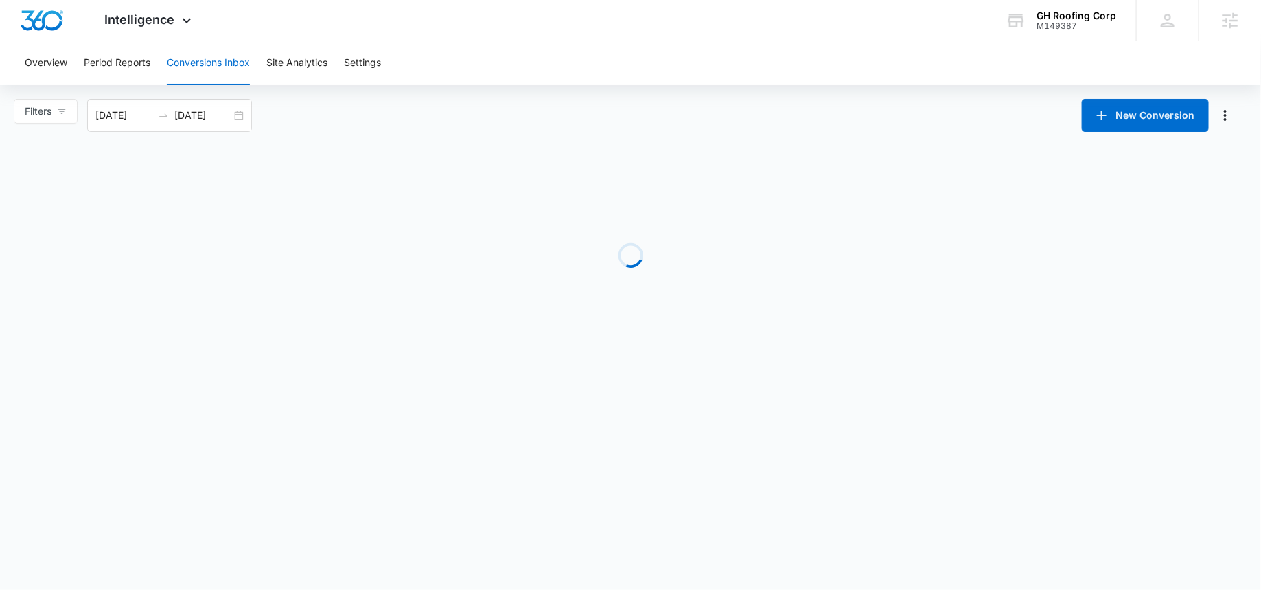
scroll to position [0, 0]
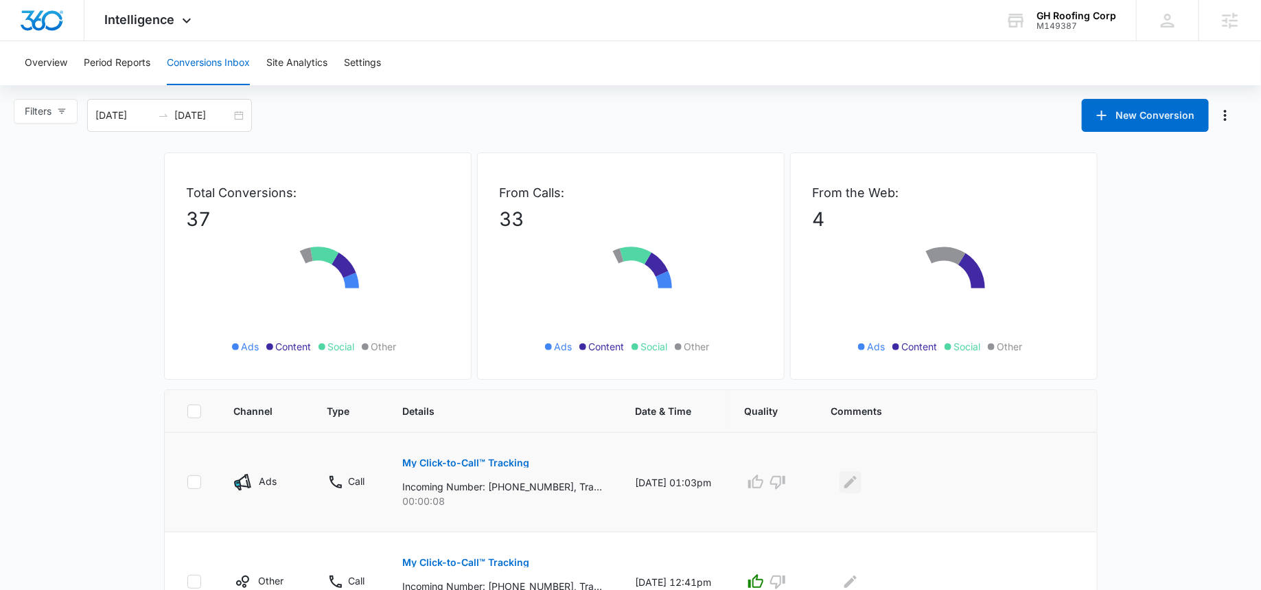
click at [859, 477] on icon "Edit Comments" at bounding box center [851, 482] width 16 height 16
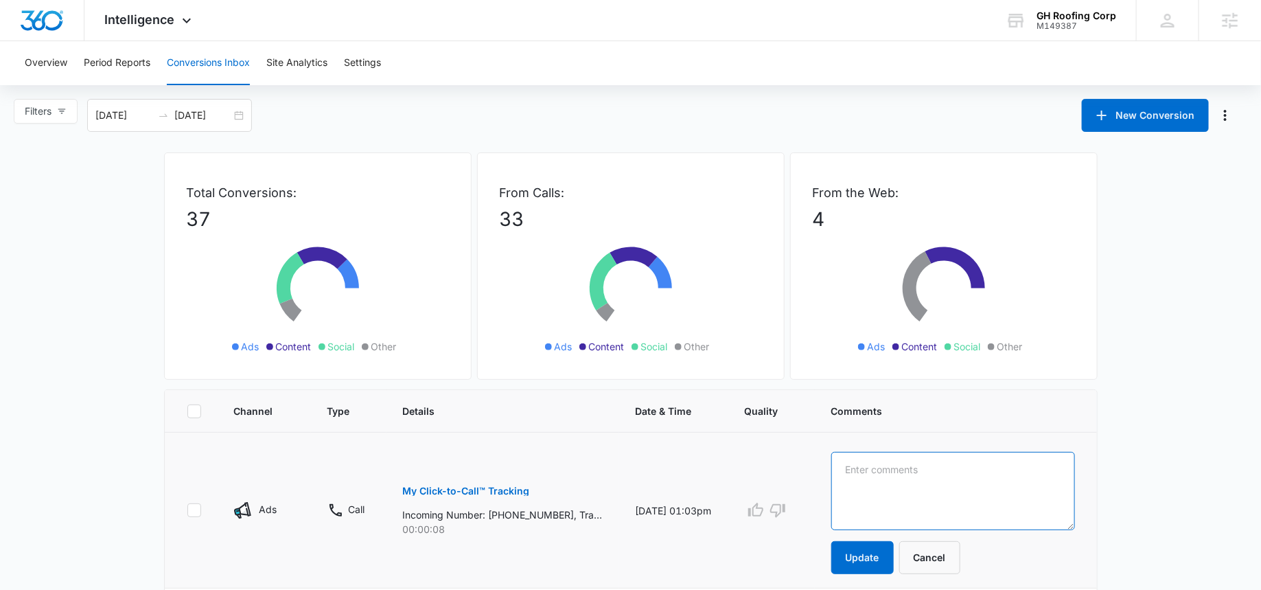
click at [873, 477] on textarea at bounding box center [954, 491] width 244 height 78
paste textarea "call not answered"
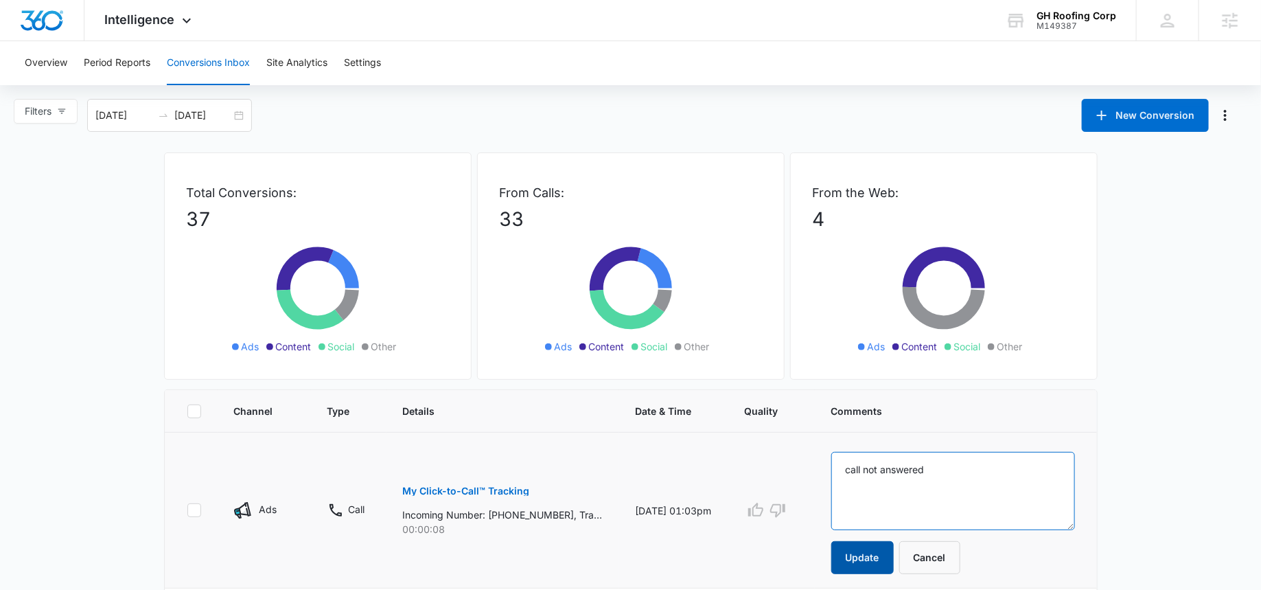
type textarea "call not answered"
click at [867, 550] on button "Update" at bounding box center [863, 557] width 62 height 33
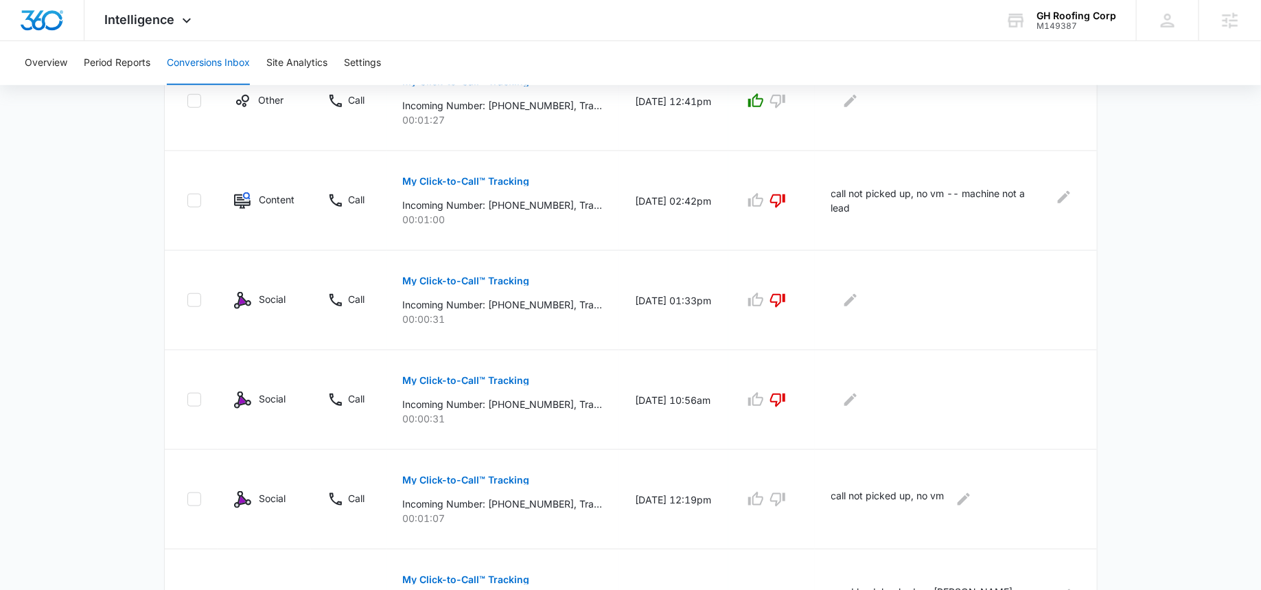
scroll to position [854, 0]
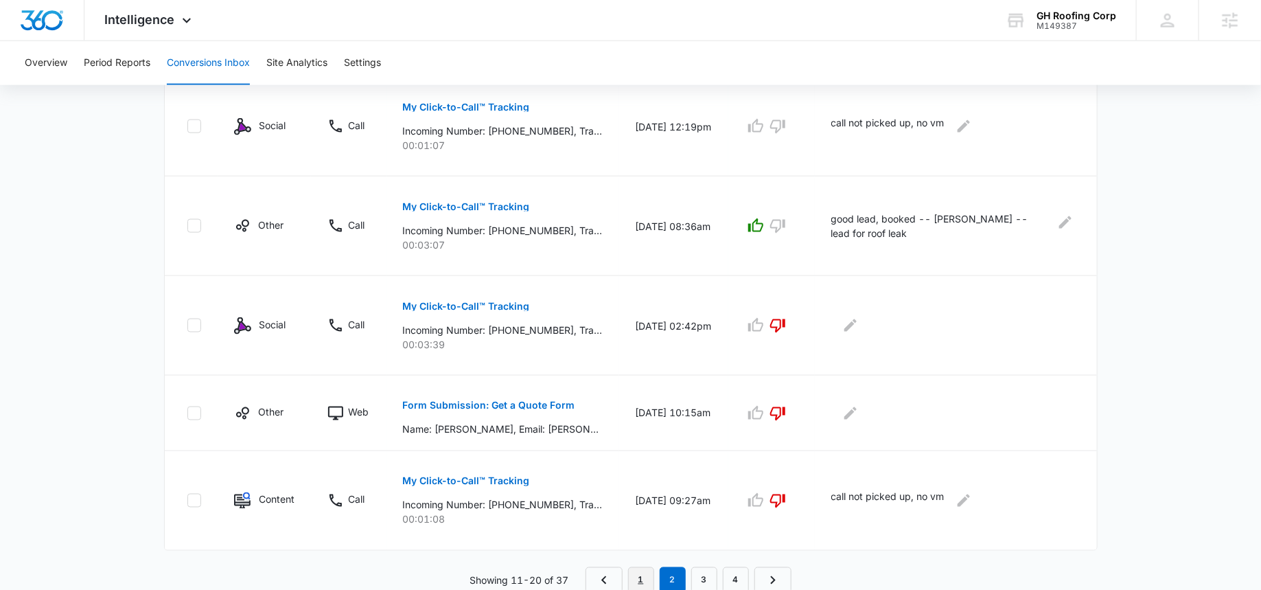
click at [644, 575] on link "1" at bounding box center [641, 580] width 26 height 26
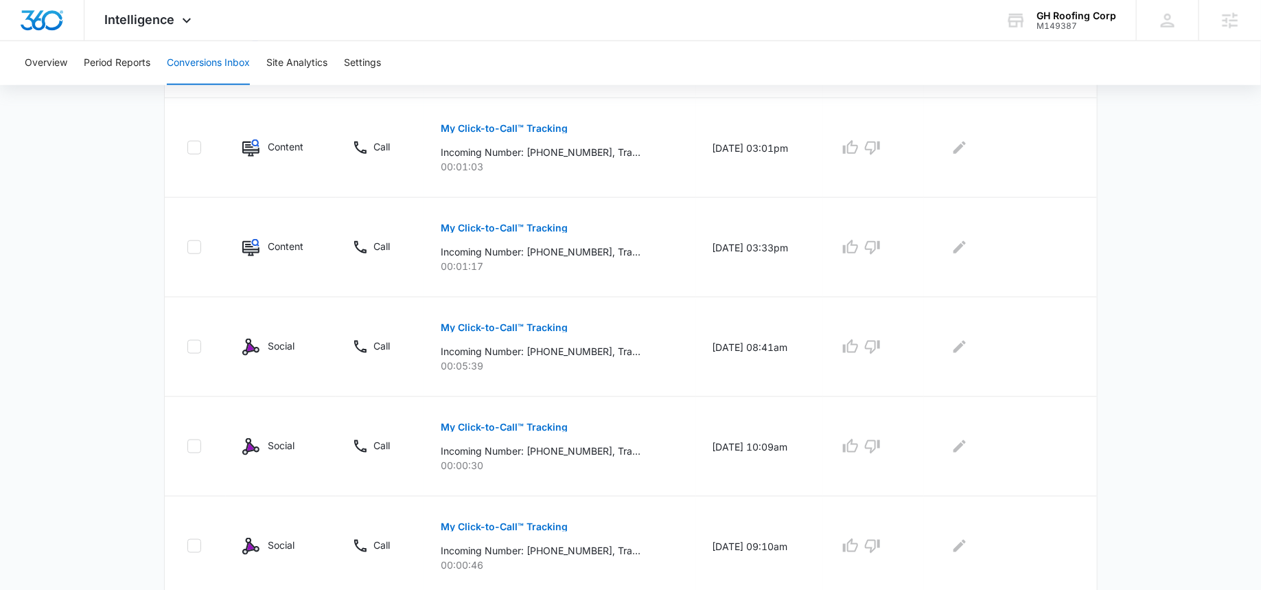
scroll to position [878, 0]
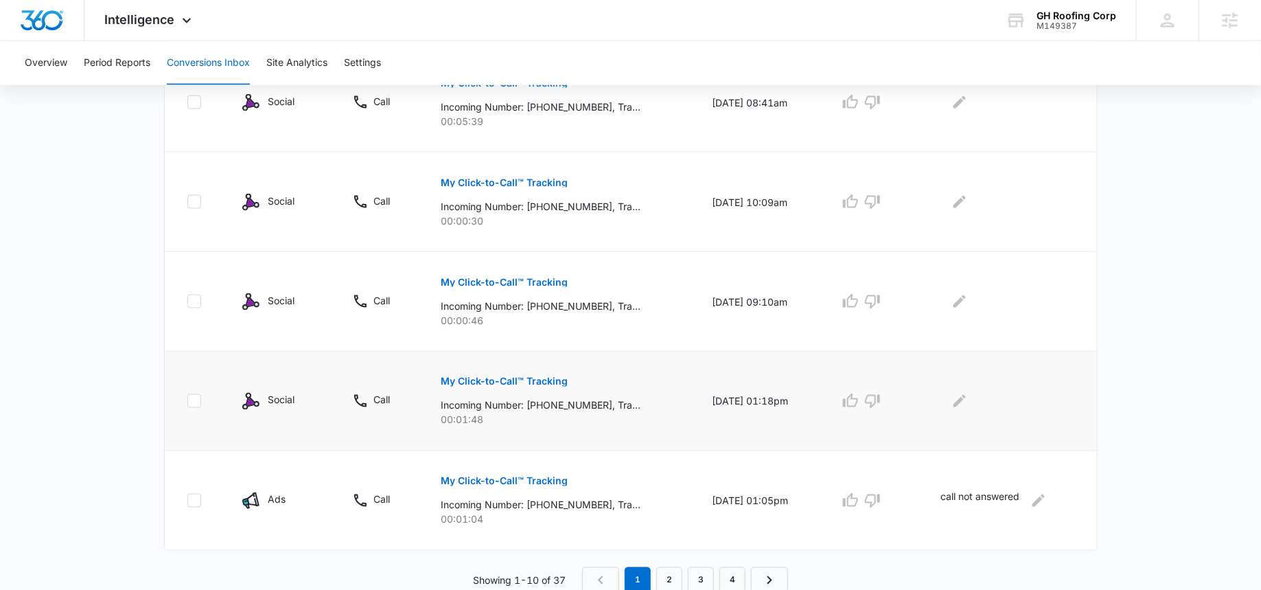
click at [527, 377] on p "My Click-to-Call™ Tracking" at bounding box center [504, 382] width 127 height 10
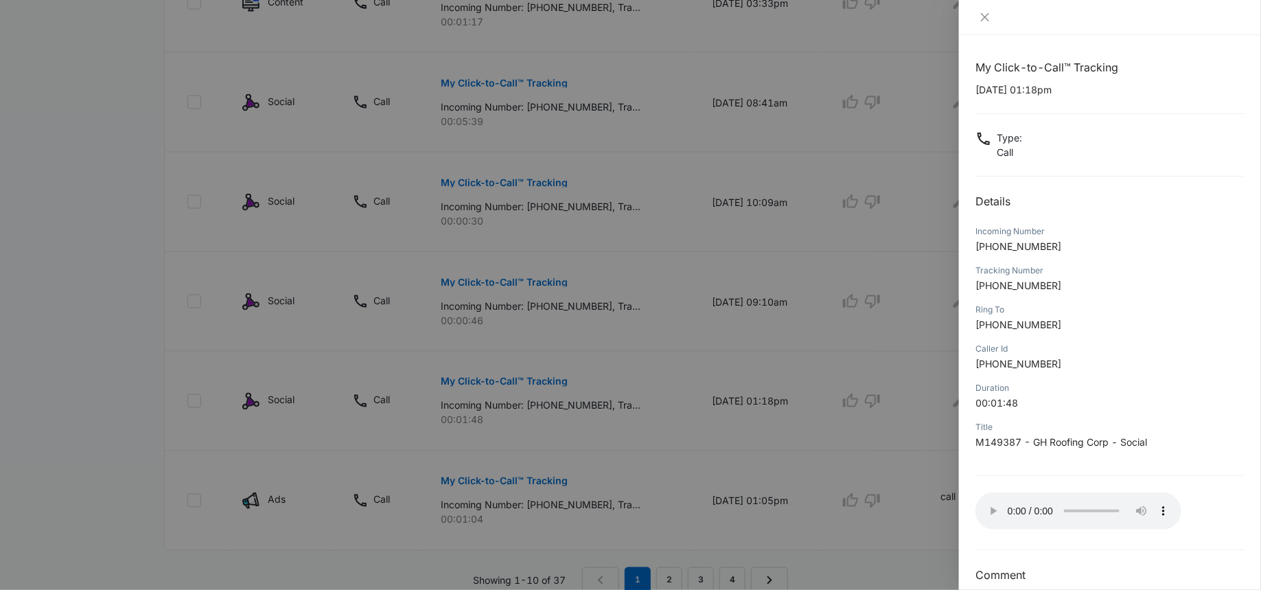
click at [902, 430] on div at bounding box center [630, 295] width 1261 height 590
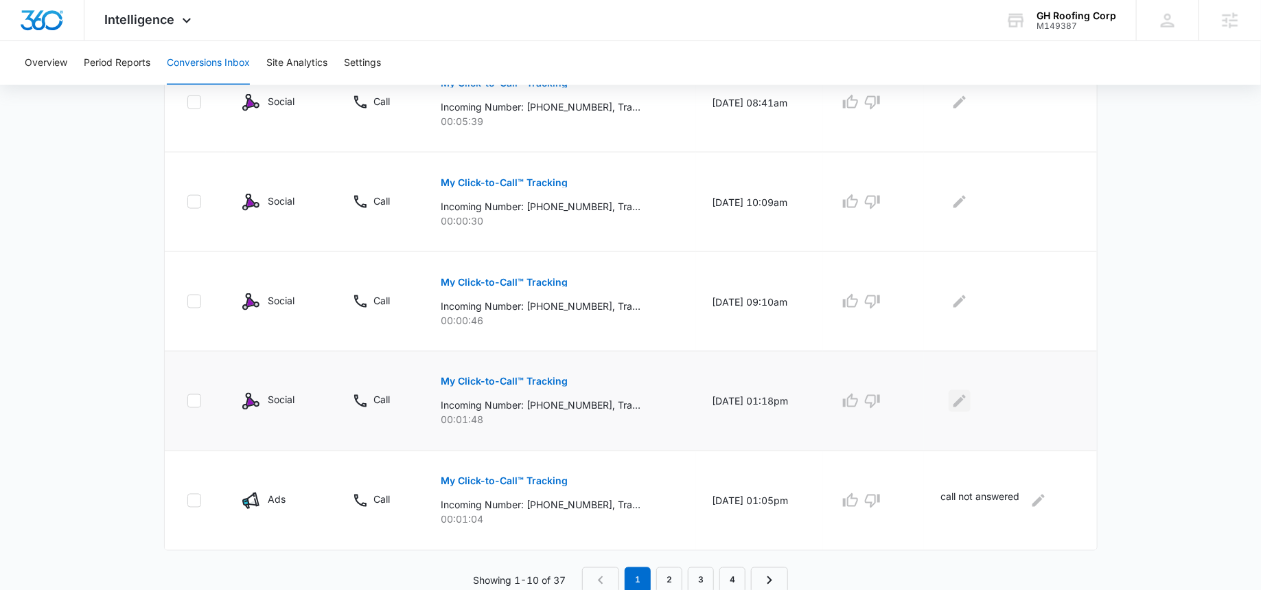
click at [955, 395] on button "Edit Comments" at bounding box center [960, 401] width 22 height 22
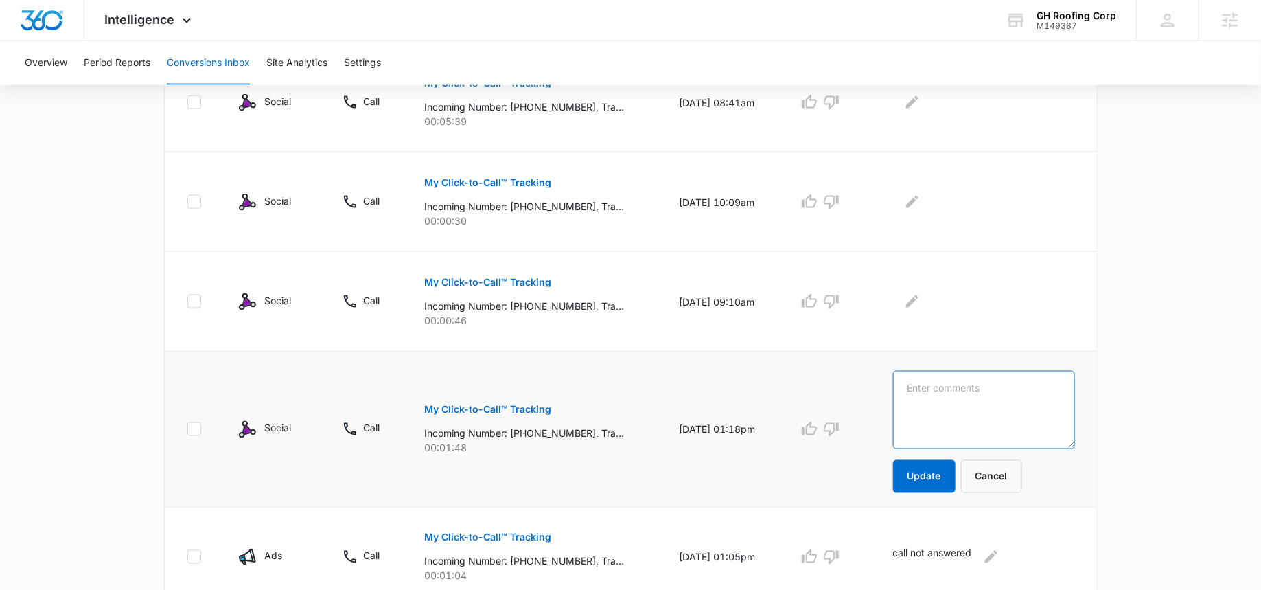
click at [969, 395] on textarea at bounding box center [984, 410] width 182 height 78
type textarea "no vm"
click at [935, 466] on button "Update" at bounding box center [924, 476] width 62 height 33
click at [512, 279] on p "My Click-to-Call™ Tracking" at bounding box center [487, 282] width 127 height 10
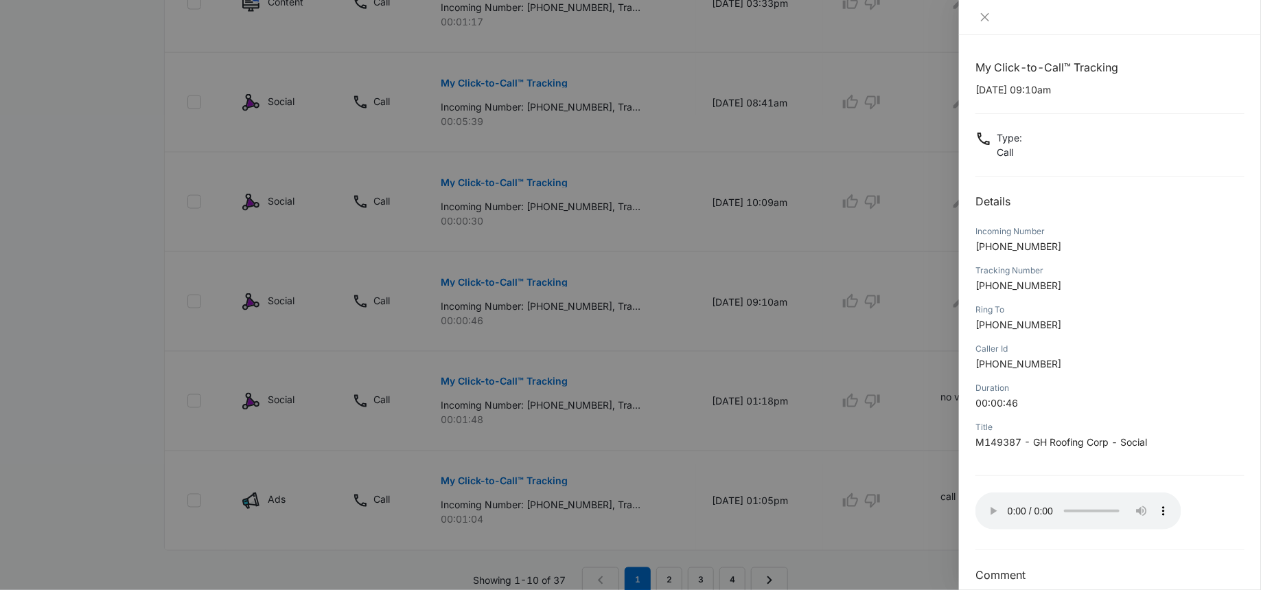
click at [797, 346] on div at bounding box center [630, 295] width 1261 height 590
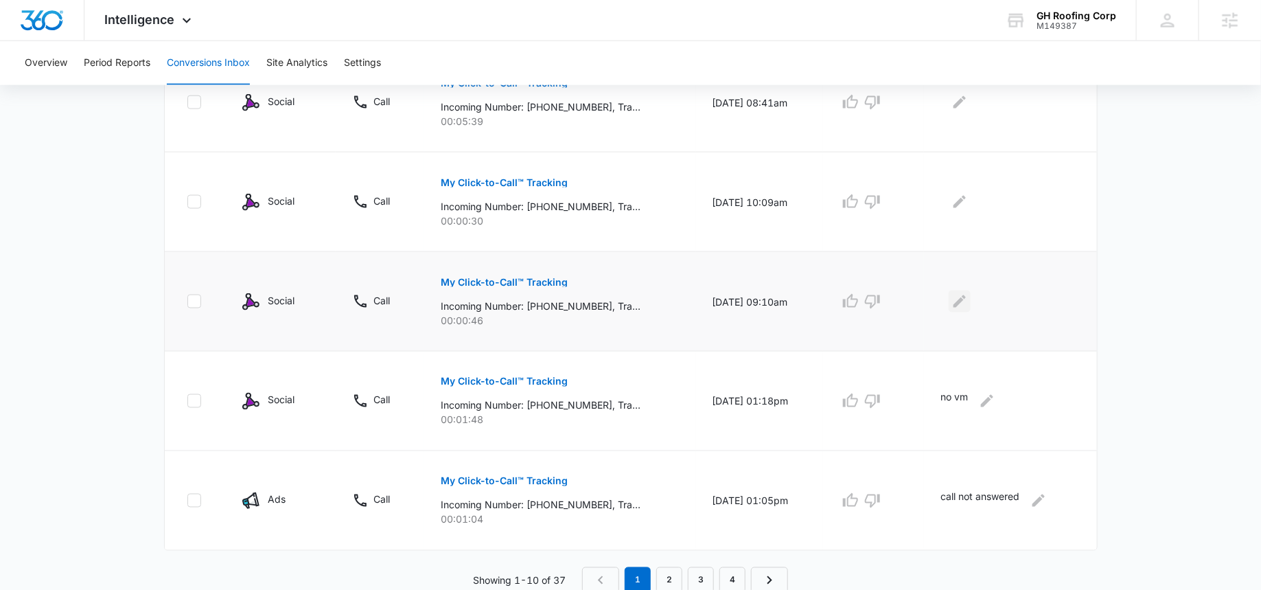
click at [957, 298] on icon "Edit Comments" at bounding box center [960, 301] width 16 height 16
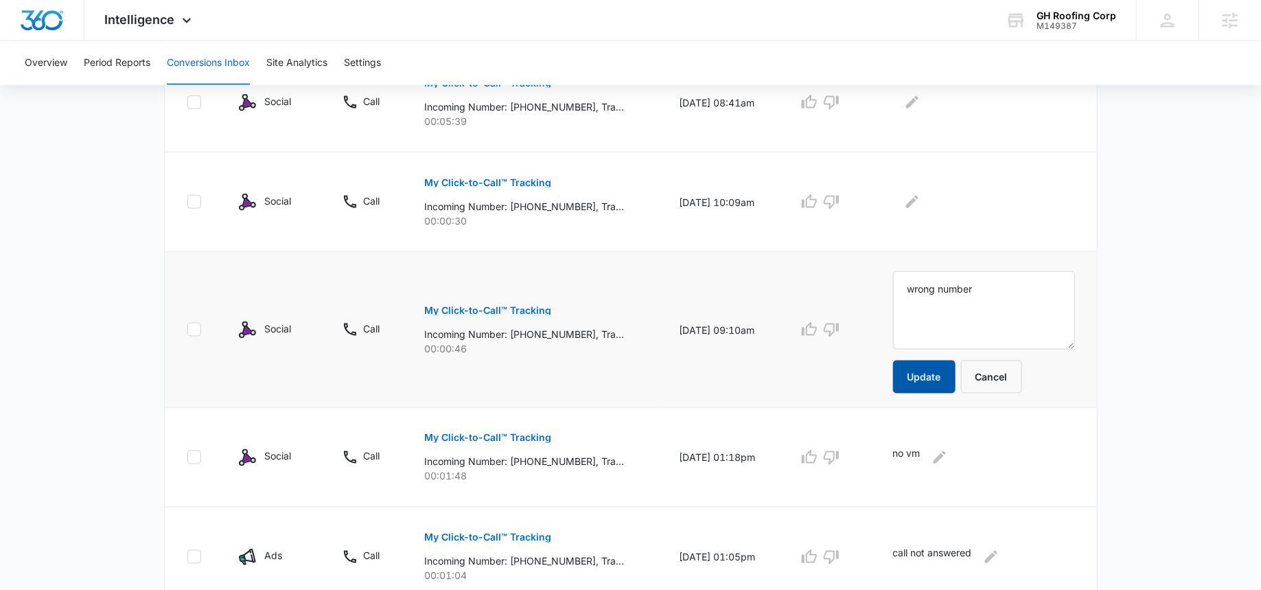
type textarea "wrong number"
click at [956, 366] on button "Update" at bounding box center [924, 376] width 62 height 33
click at [839, 323] on icon "button" at bounding box center [831, 330] width 15 height 14
click at [840, 454] on icon "button" at bounding box center [831, 457] width 16 height 16
click at [496, 181] on p "My Click-to-Call™ Tracking" at bounding box center [487, 183] width 127 height 10
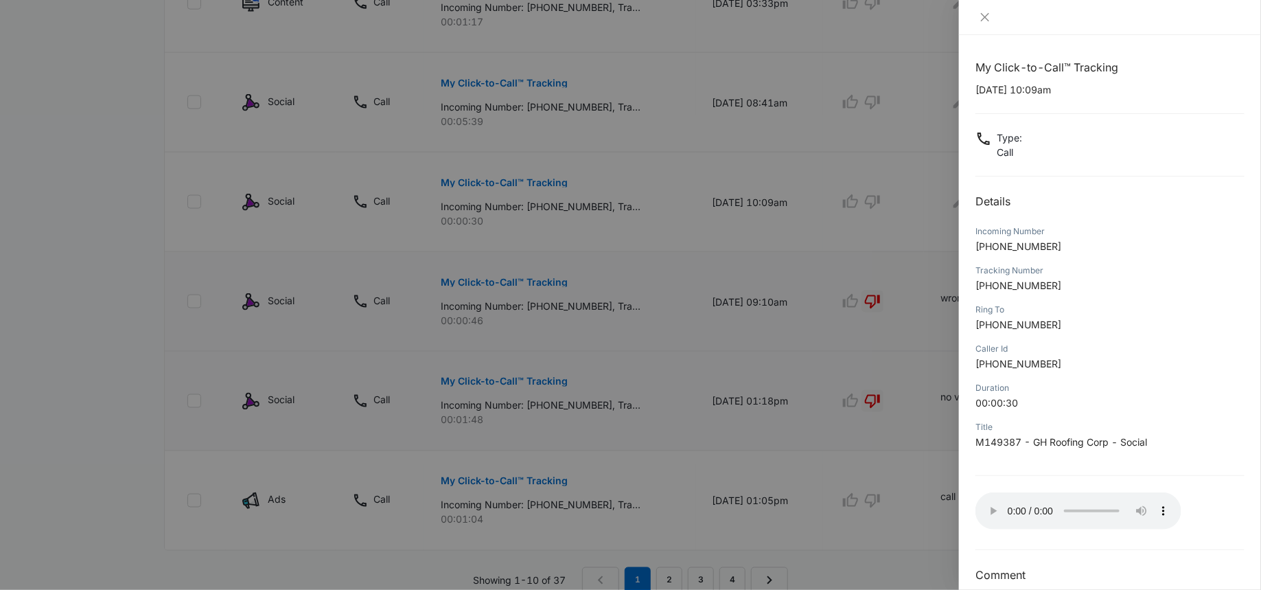
click at [884, 249] on div at bounding box center [630, 295] width 1261 height 590
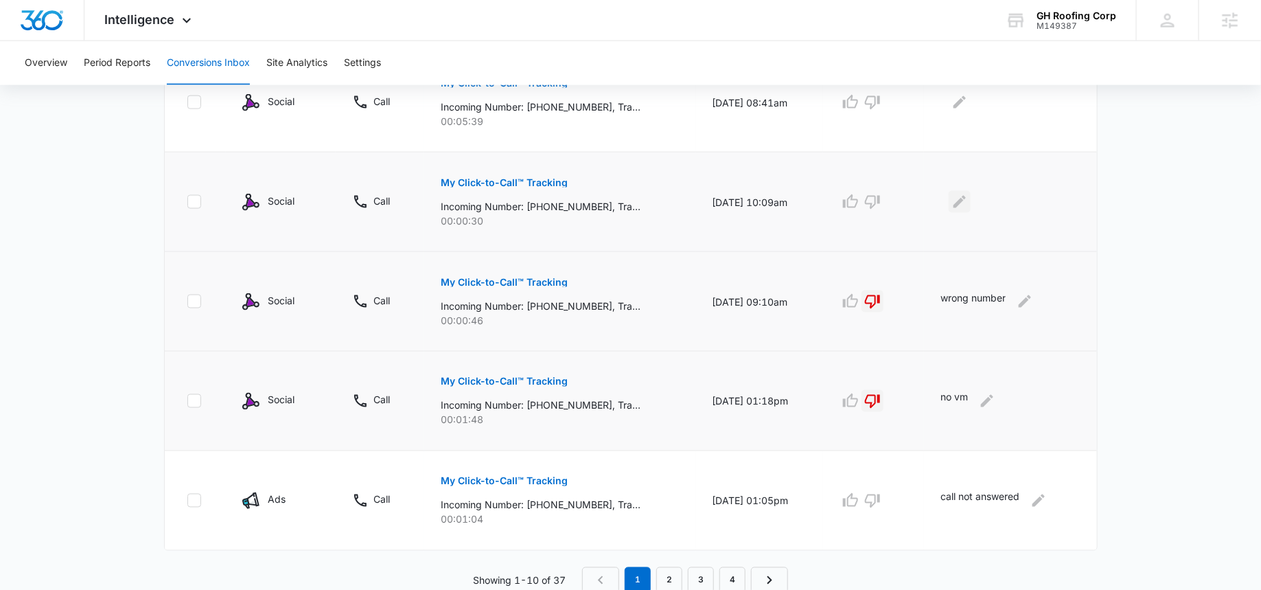
click at [959, 209] on button "Edit Comments" at bounding box center [960, 202] width 22 height 22
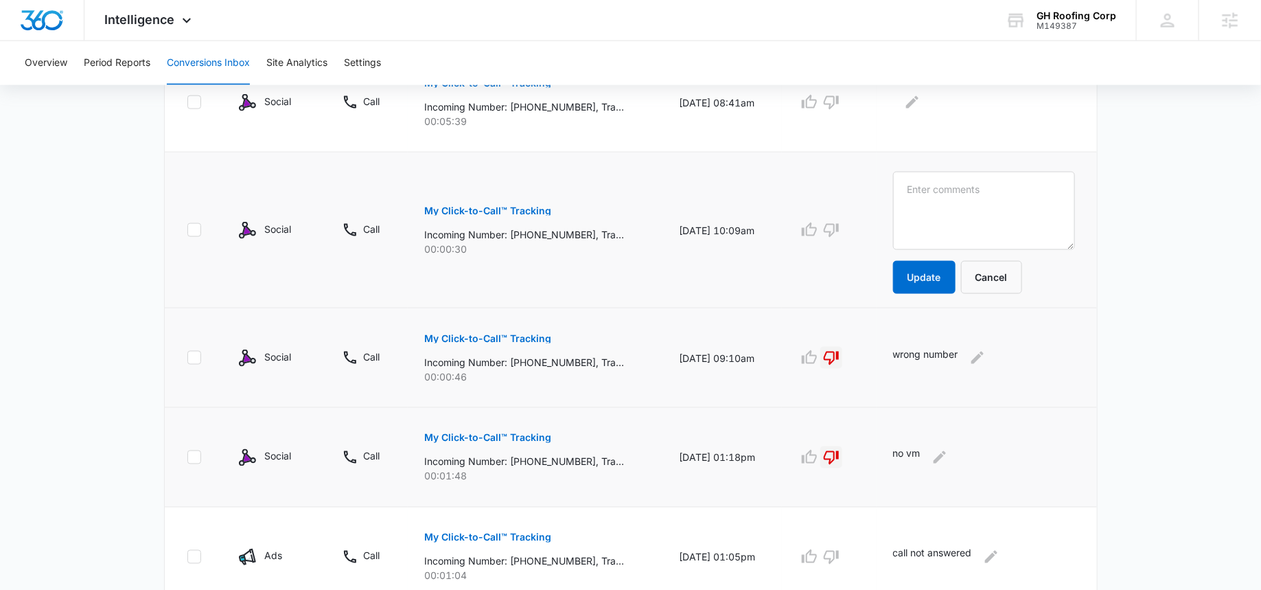
click at [959, 209] on textarea at bounding box center [984, 211] width 182 height 78
type textarea "did not make it past operator"
click at [939, 287] on button "Update" at bounding box center [924, 277] width 62 height 33
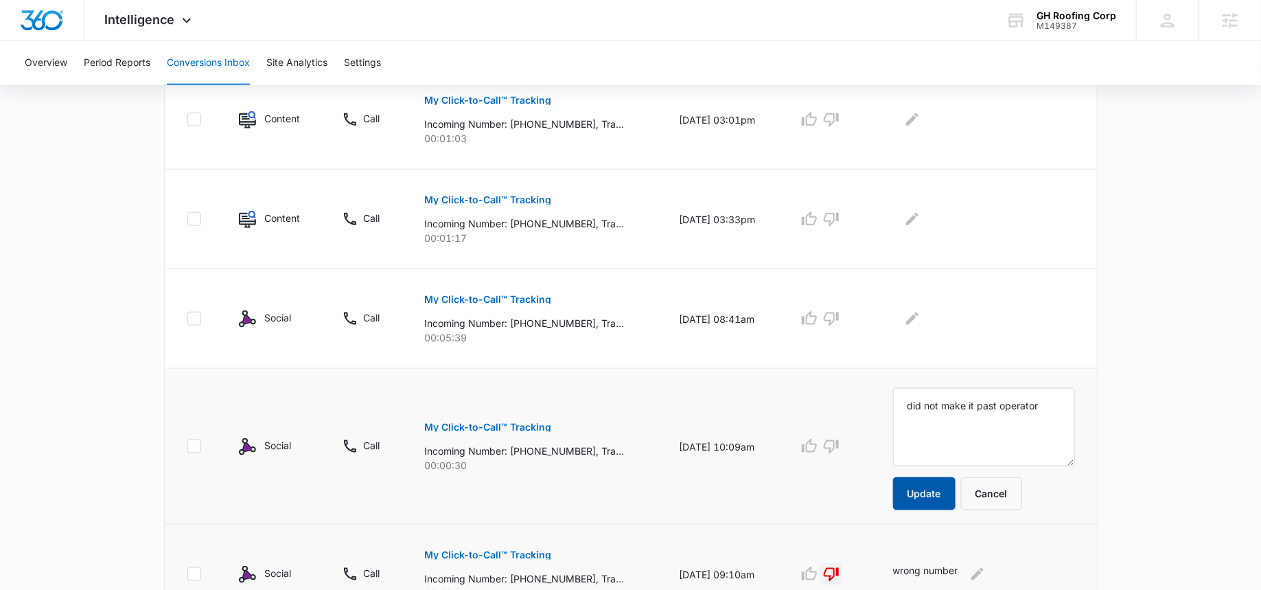
scroll to position [608, 0]
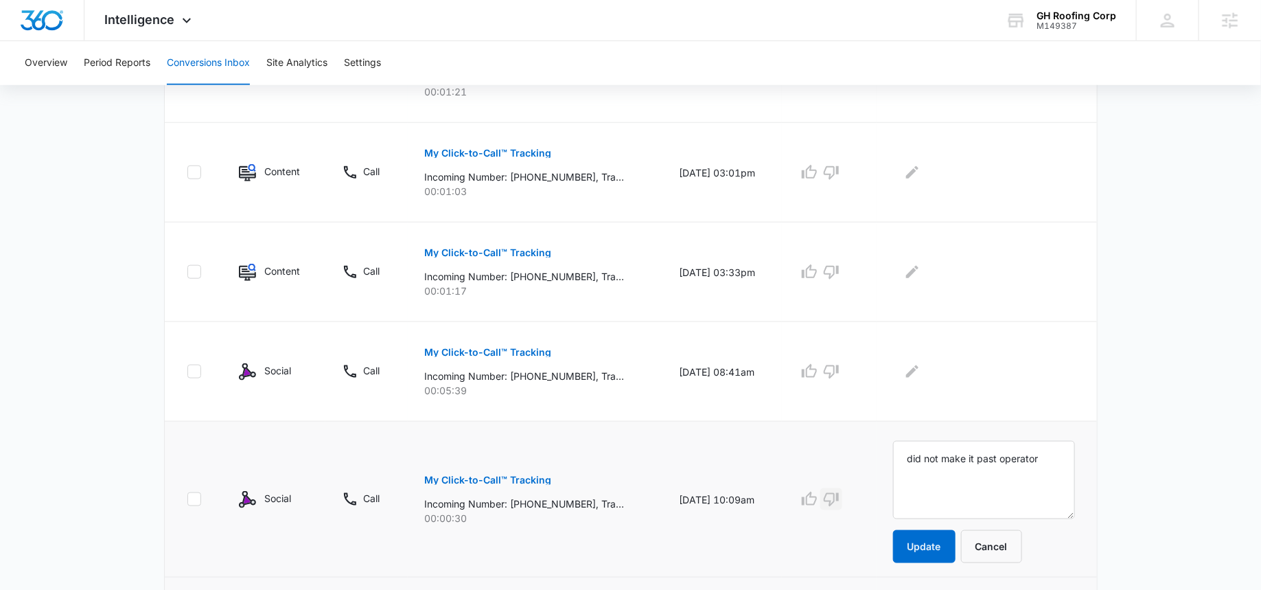
click at [840, 494] on icon "button" at bounding box center [831, 499] width 16 height 16
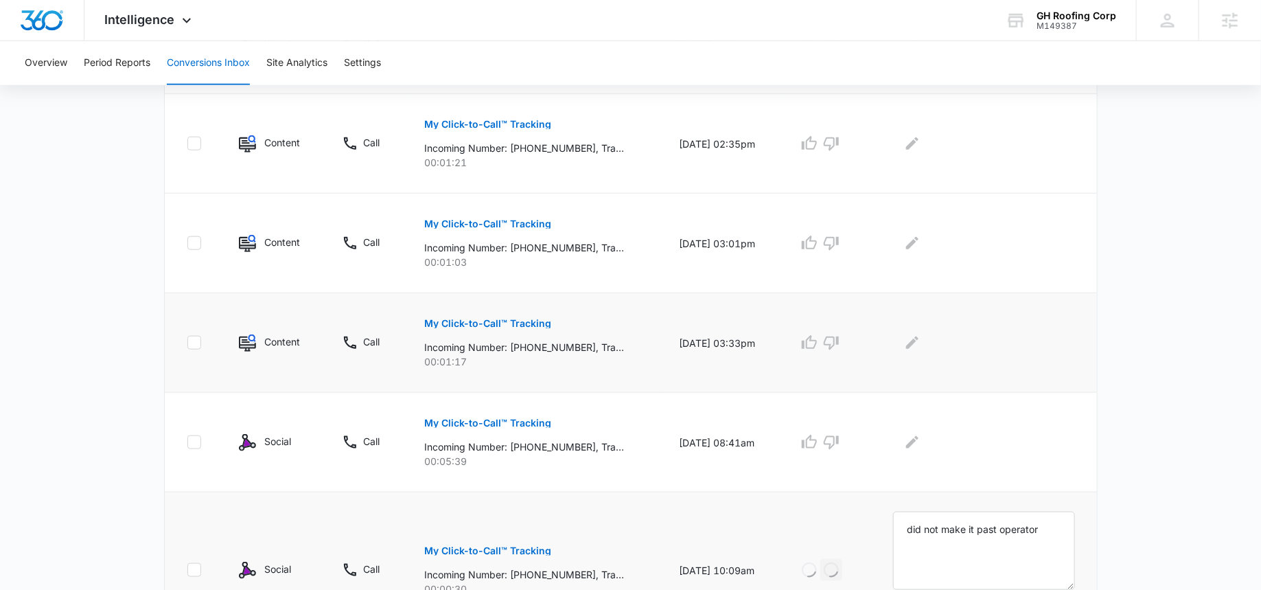
scroll to position [553, 0]
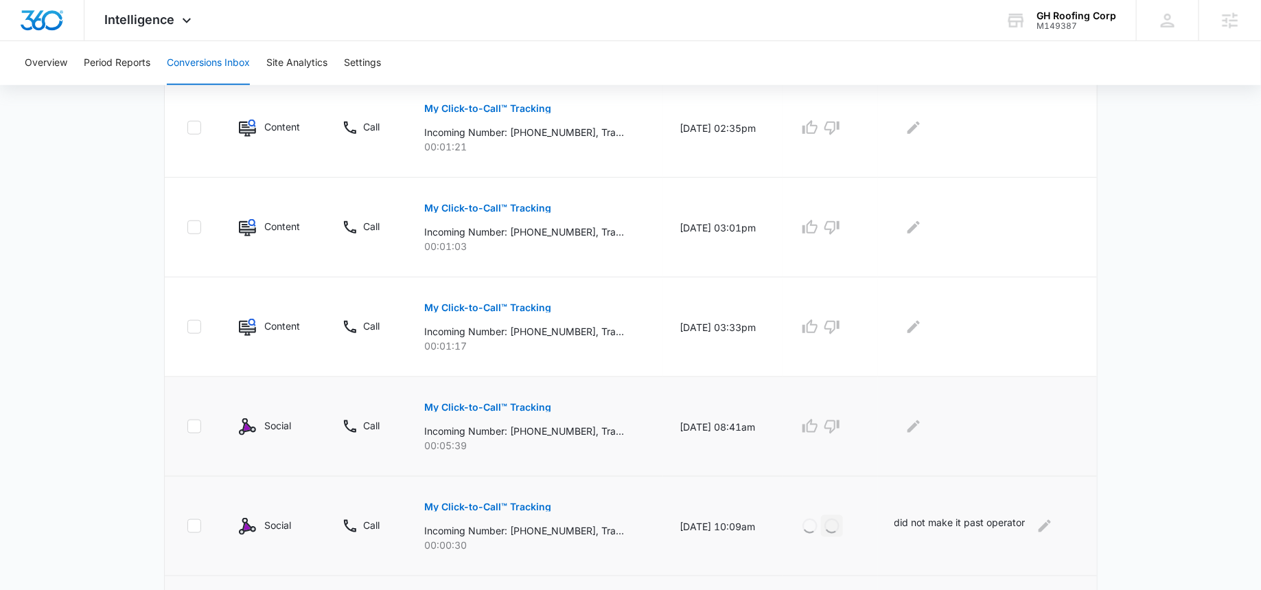
click at [490, 411] on button "My Click-to-Call™ Tracking" at bounding box center [488, 407] width 127 height 33
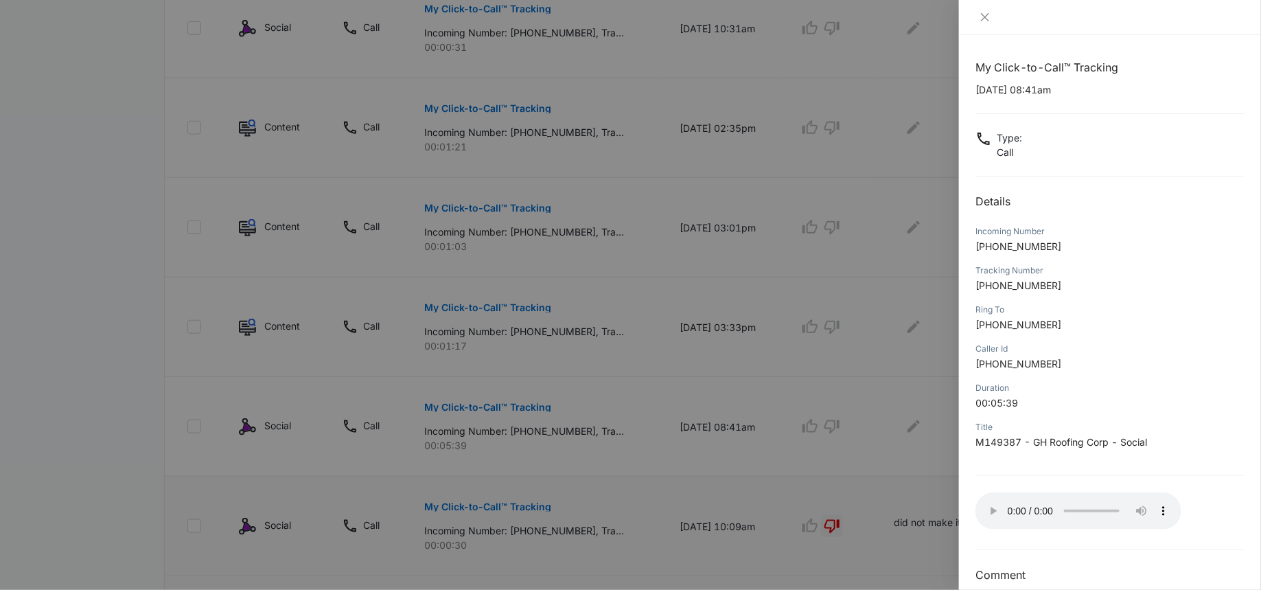
click at [898, 354] on div at bounding box center [630, 295] width 1261 height 590
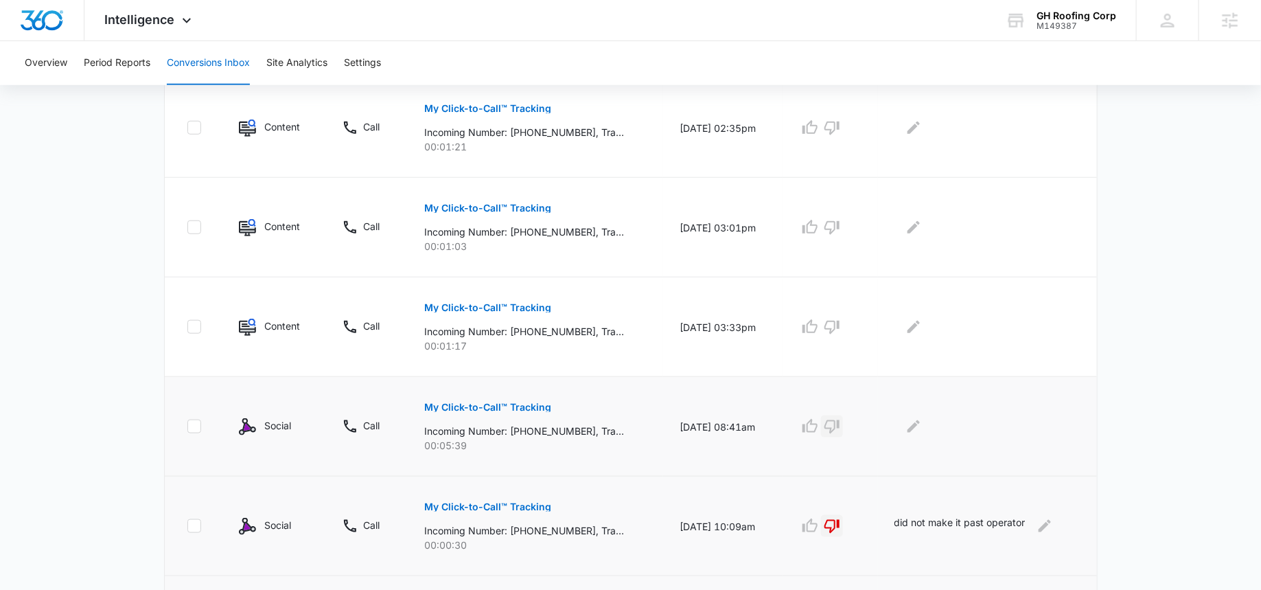
click at [840, 420] on icon "button" at bounding box center [832, 427] width 15 height 14
click at [922, 431] on icon "Edit Comments" at bounding box center [914, 426] width 16 height 16
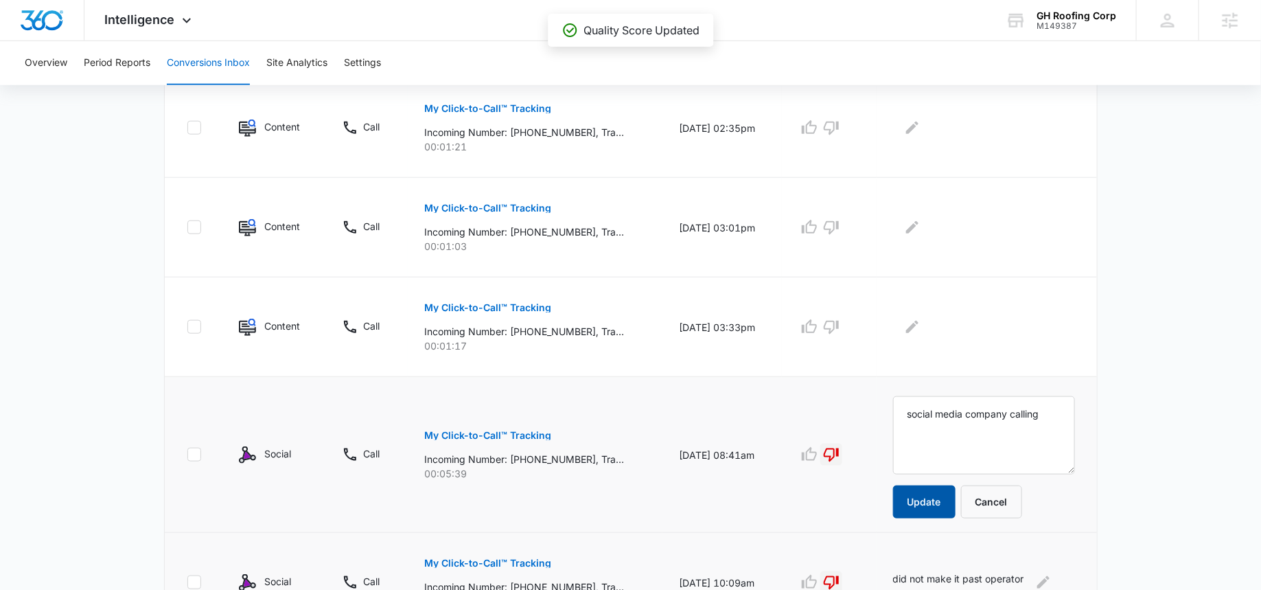
type textarea "social media company calling"
click at [930, 507] on button "Update" at bounding box center [924, 501] width 62 height 33
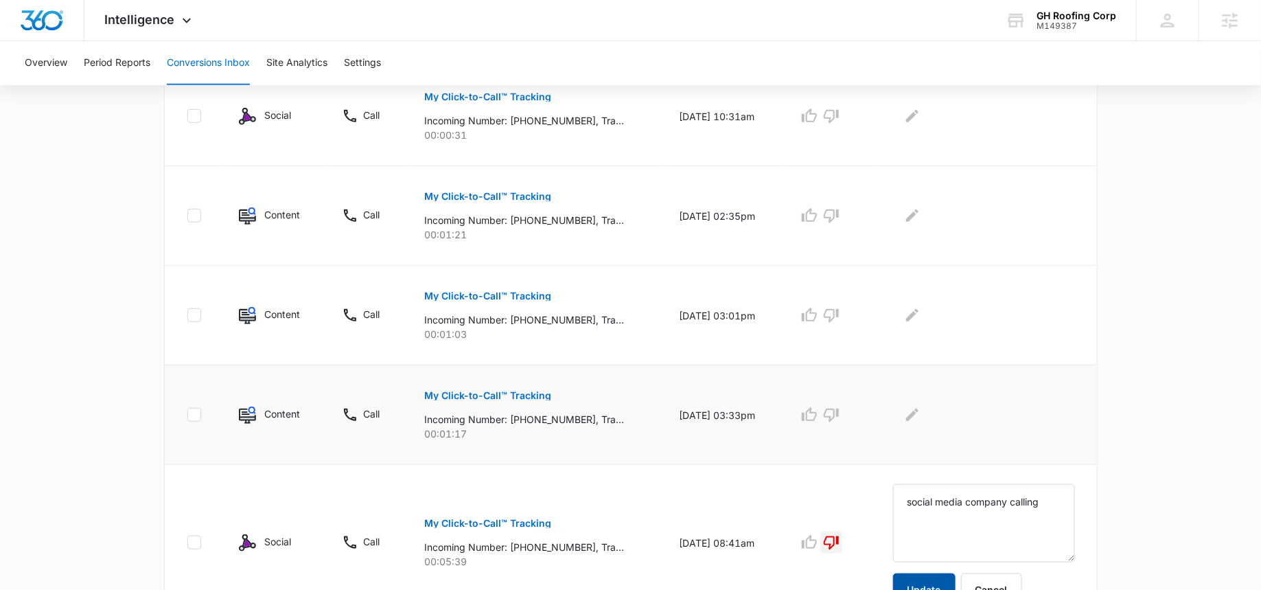
scroll to position [464, 0]
click at [492, 398] on p "My Click-to-Call™ Tracking" at bounding box center [487, 397] width 127 height 10
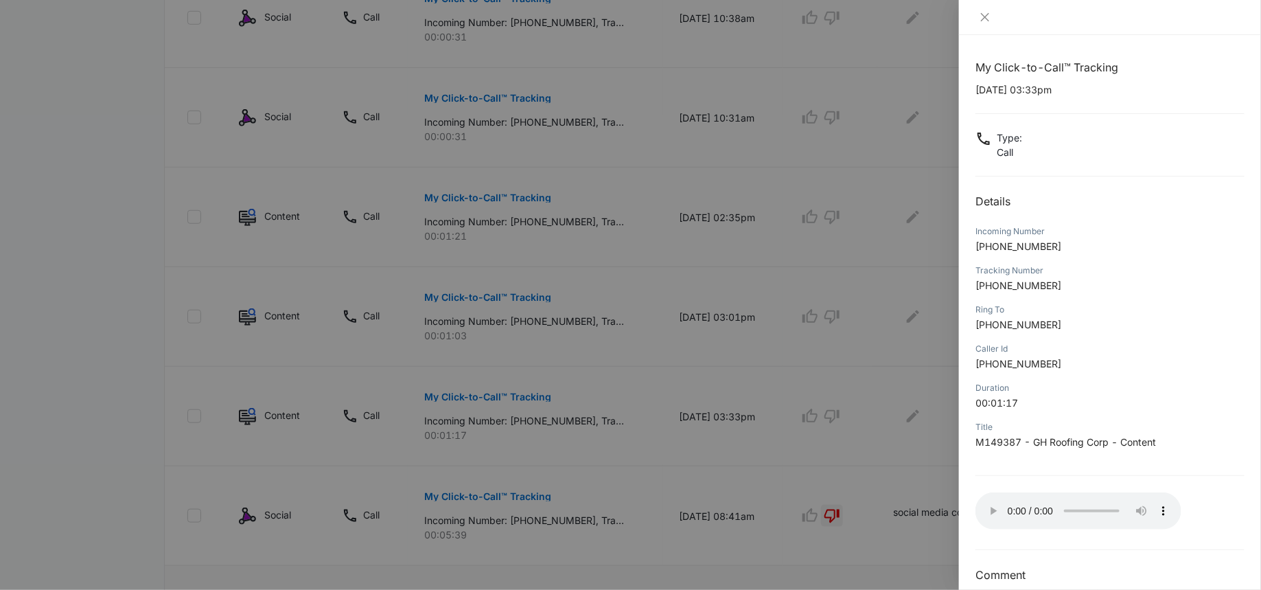
click at [815, 414] on div at bounding box center [630, 295] width 1261 height 590
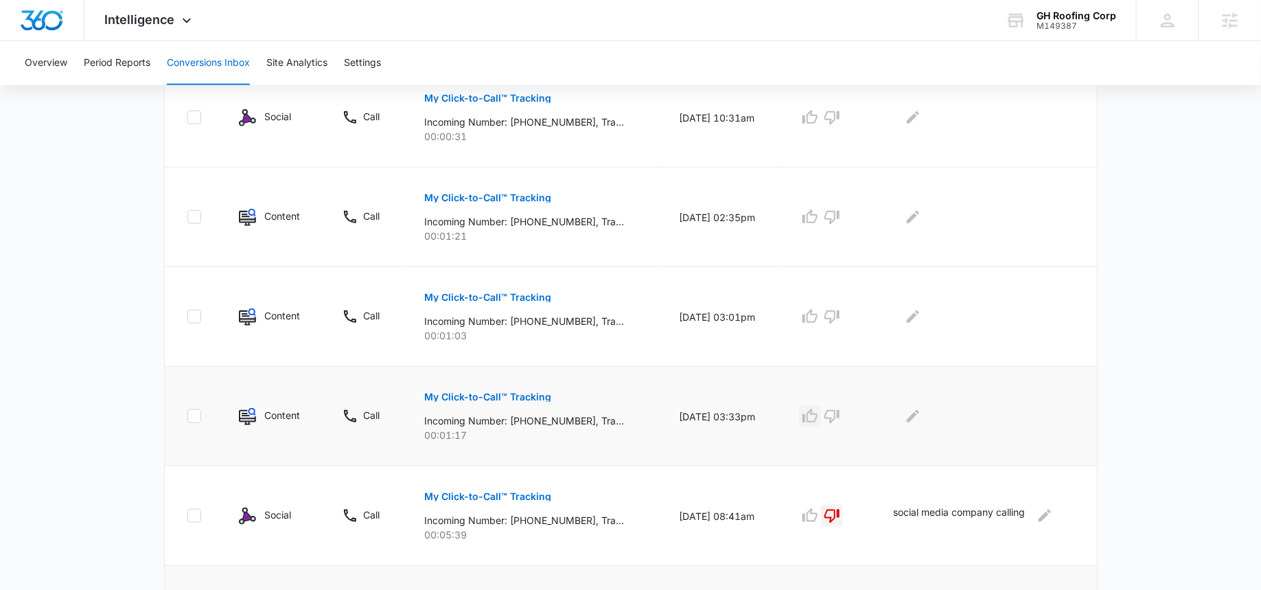
click at [818, 415] on icon "button" at bounding box center [810, 416] width 16 height 16
click at [915, 418] on icon "Edit Comments" at bounding box center [913, 416] width 12 height 12
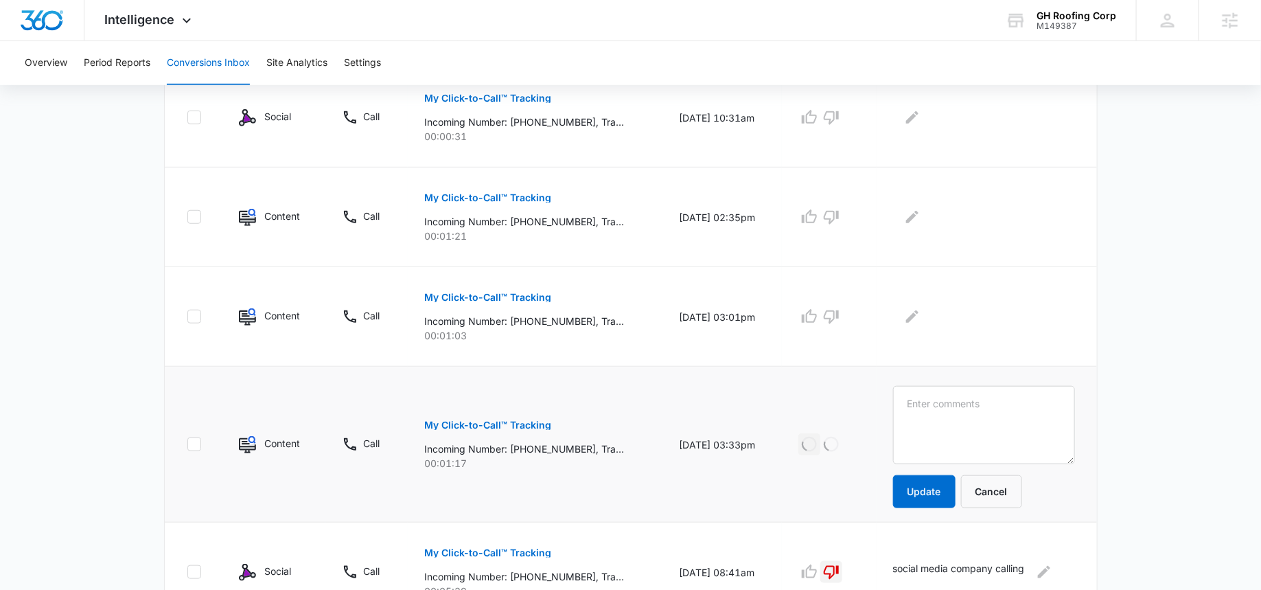
click at [915, 418] on textarea at bounding box center [984, 425] width 182 height 78
type textarea "looking for a roof replacement estimate"
click at [915, 491] on button "Update" at bounding box center [924, 491] width 62 height 33
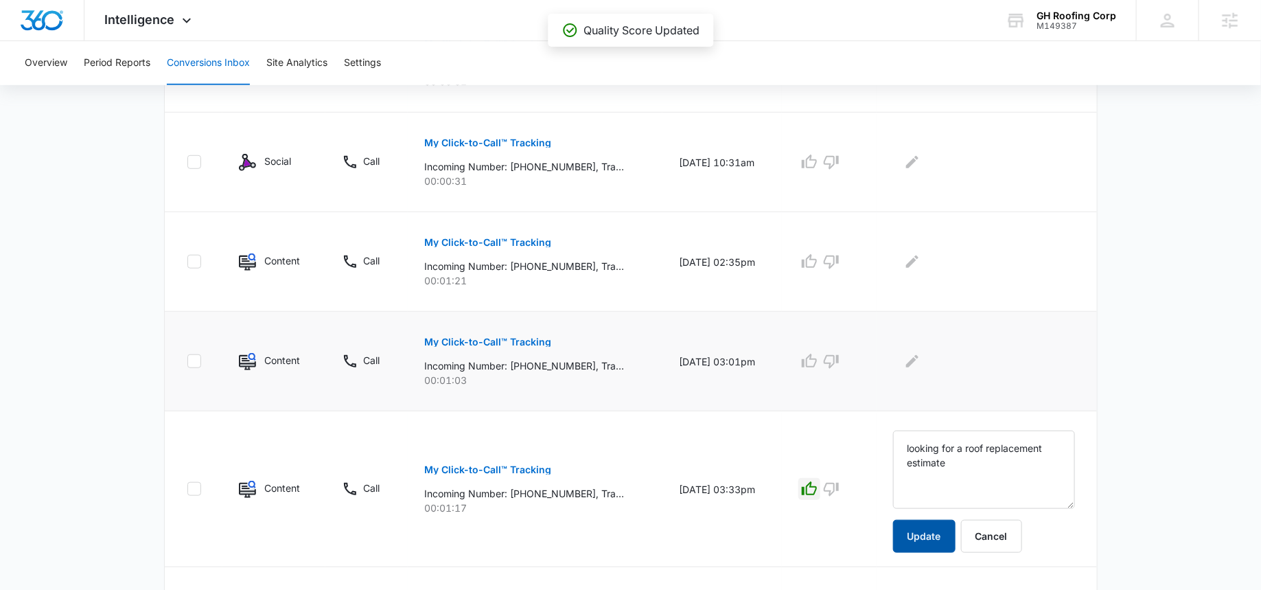
scroll to position [404, 0]
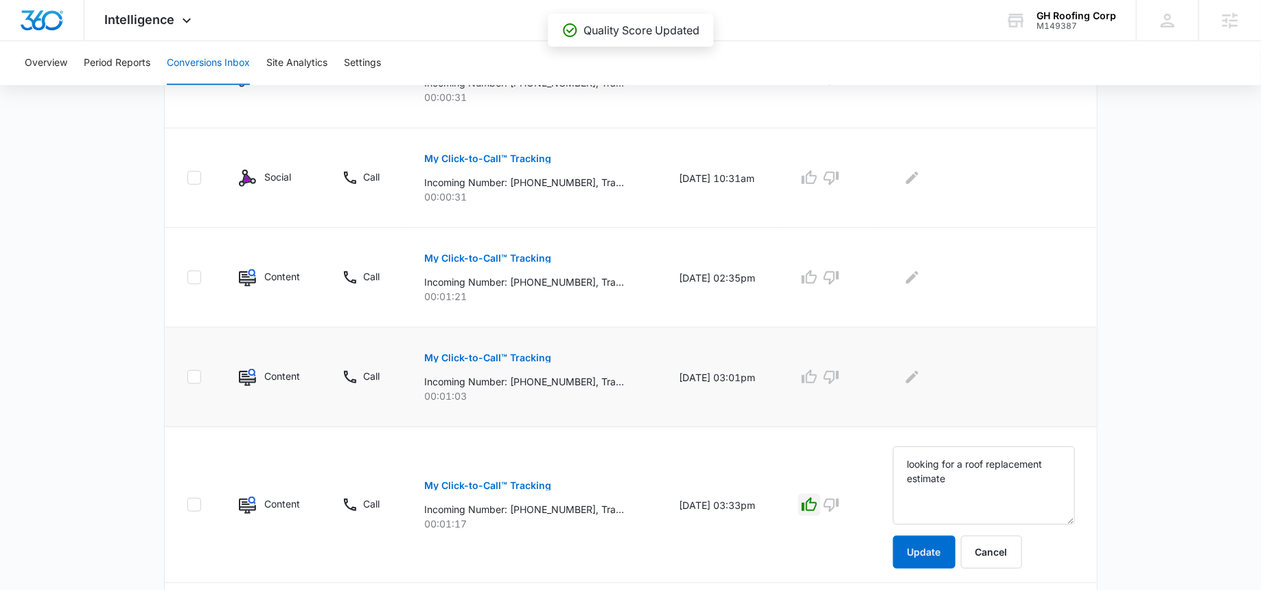
click at [512, 343] on button "My Click-to-Call™ Tracking" at bounding box center [487, 357] width 127 height 33
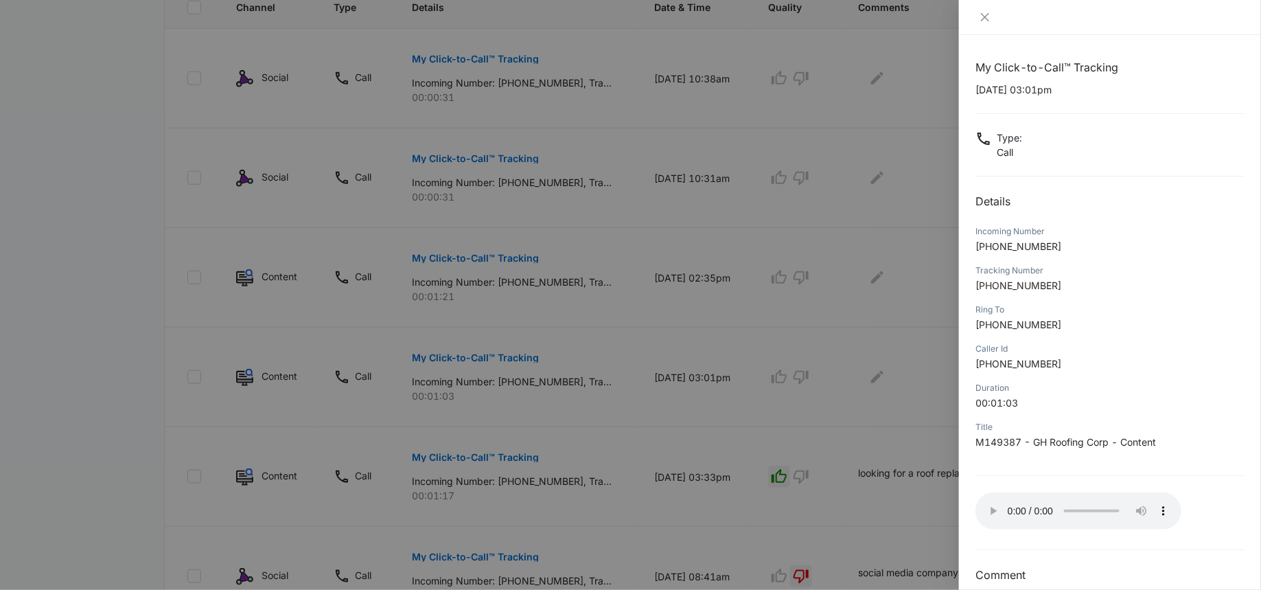
click at [881, 368] on div at bounding box center [630, 295] width 1261 height 590
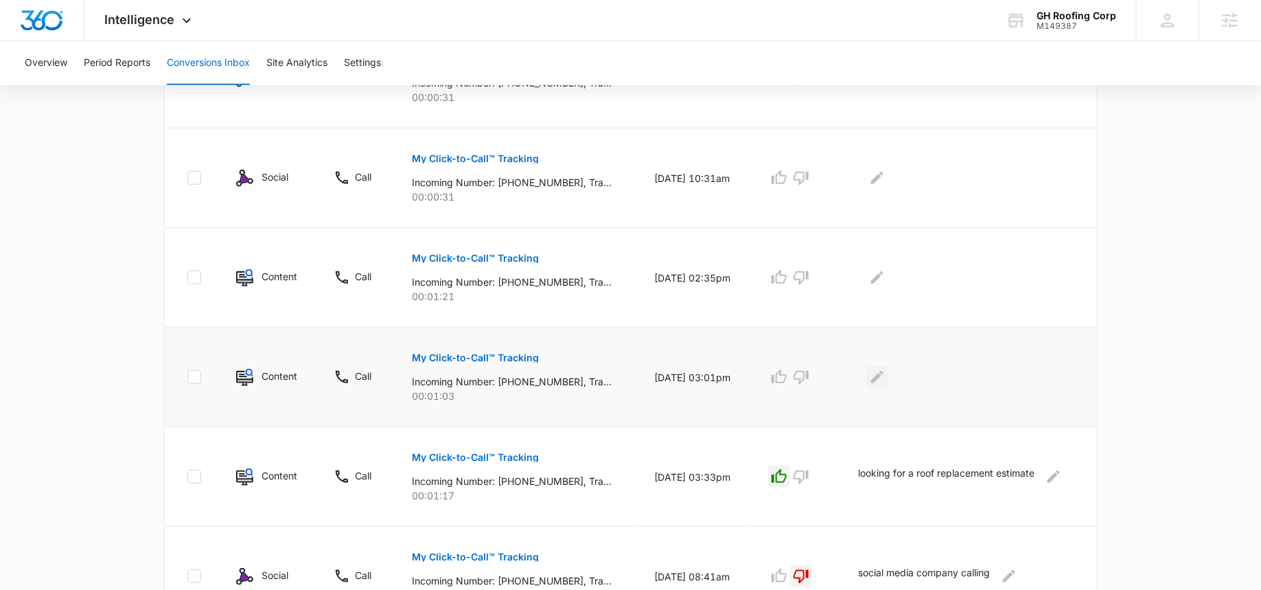
click at [884, 380] on icon "Edit Comments" at bounding box center [877, 377] width 16 height 16
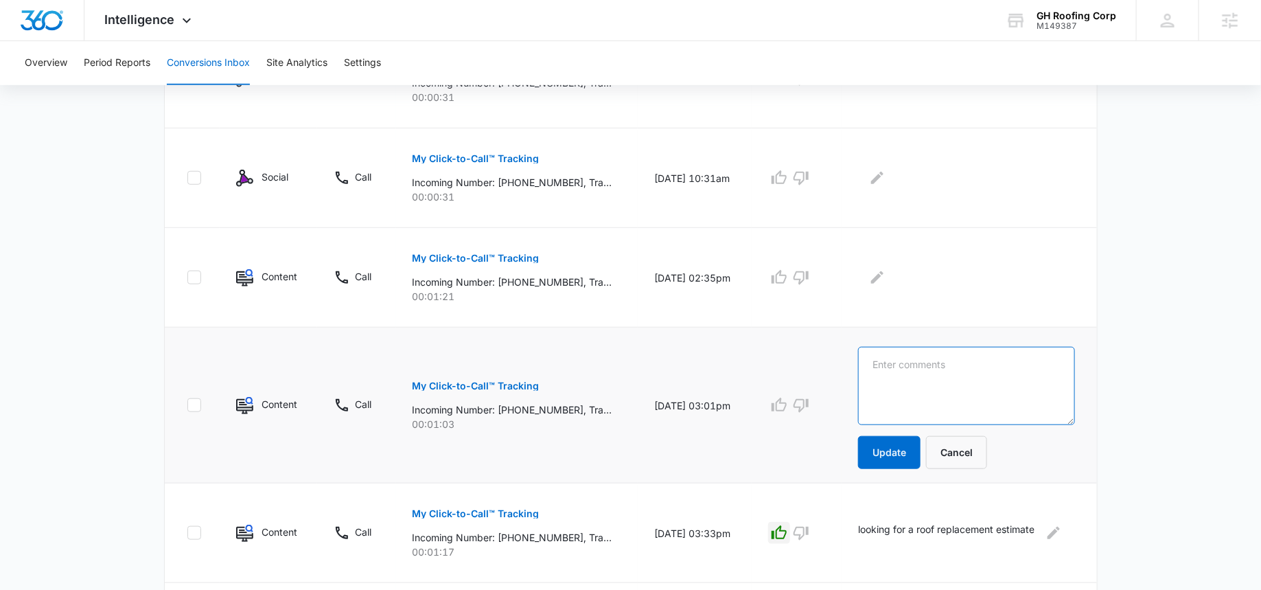
click at [890, 380] on textarea at bounding box center [966, 386] width 217 height 78
type textarea "n"
type textarea "call not answered, no vm"
click at [888, 446] on button "Update" at bounding box center [889, 452] width 62 height 33
click at [884, 269] on icon "Edit Comments" at bounding box center [877, 277] width 16 height 16
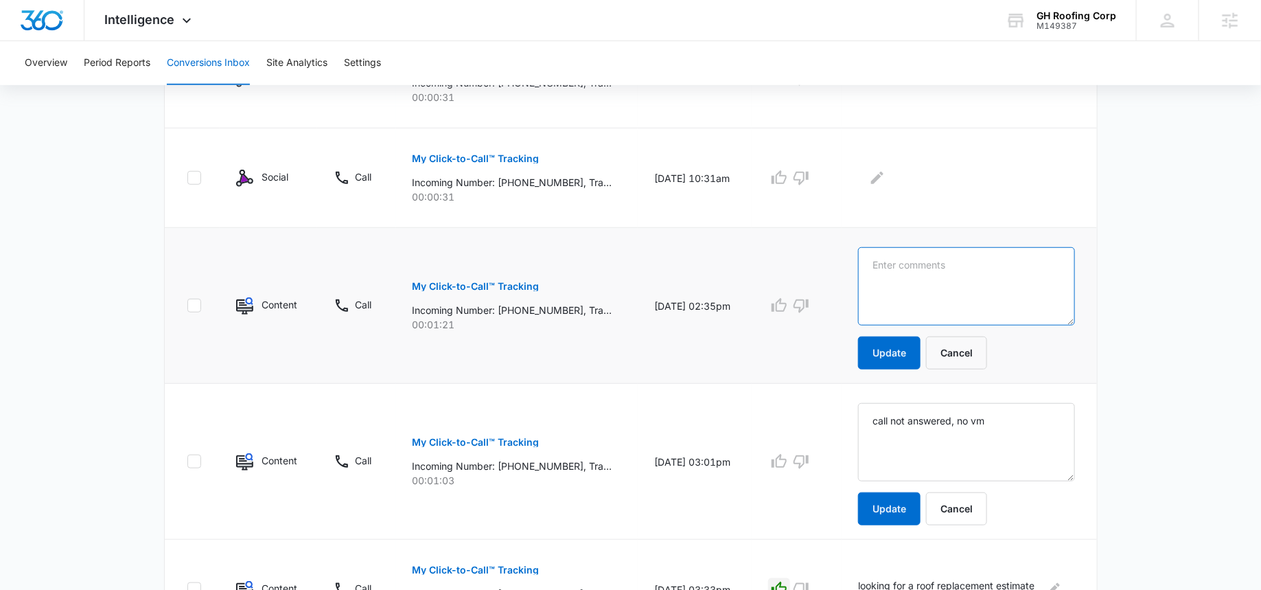
click at [890, 273] on textarea at bounding box center [966, 286] width 217 height 78
type textarea "same caller as below"
click at [882, 357] on button "Update" at bounding box center [889, 352] width 62 height 33
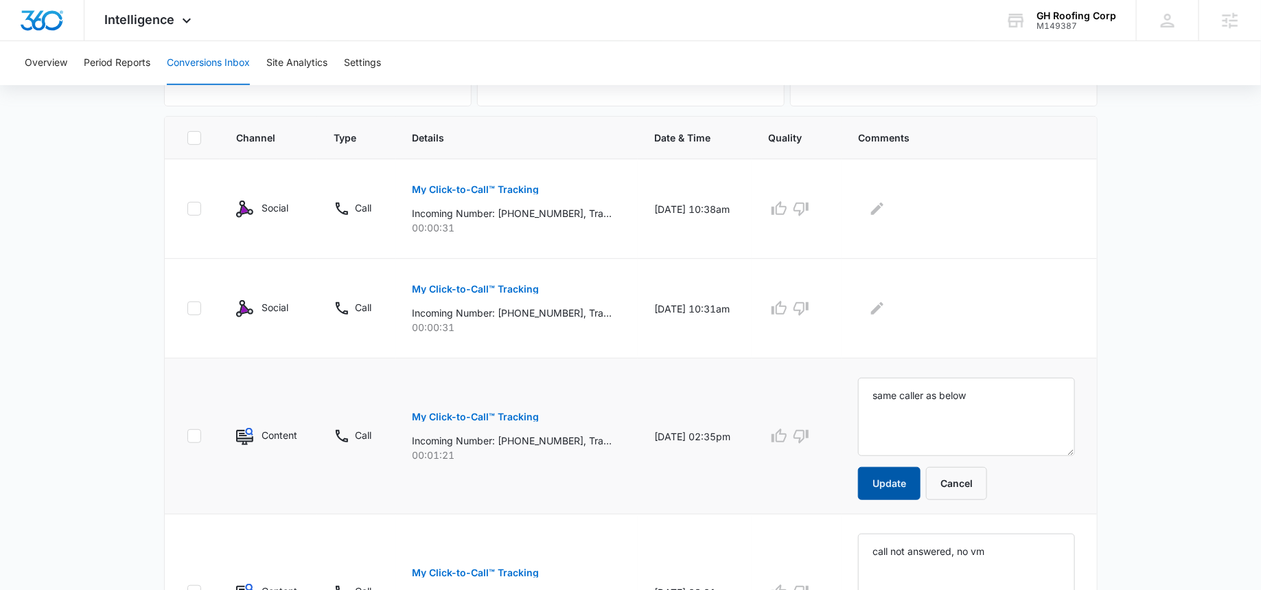
scroll to position [251, 0]
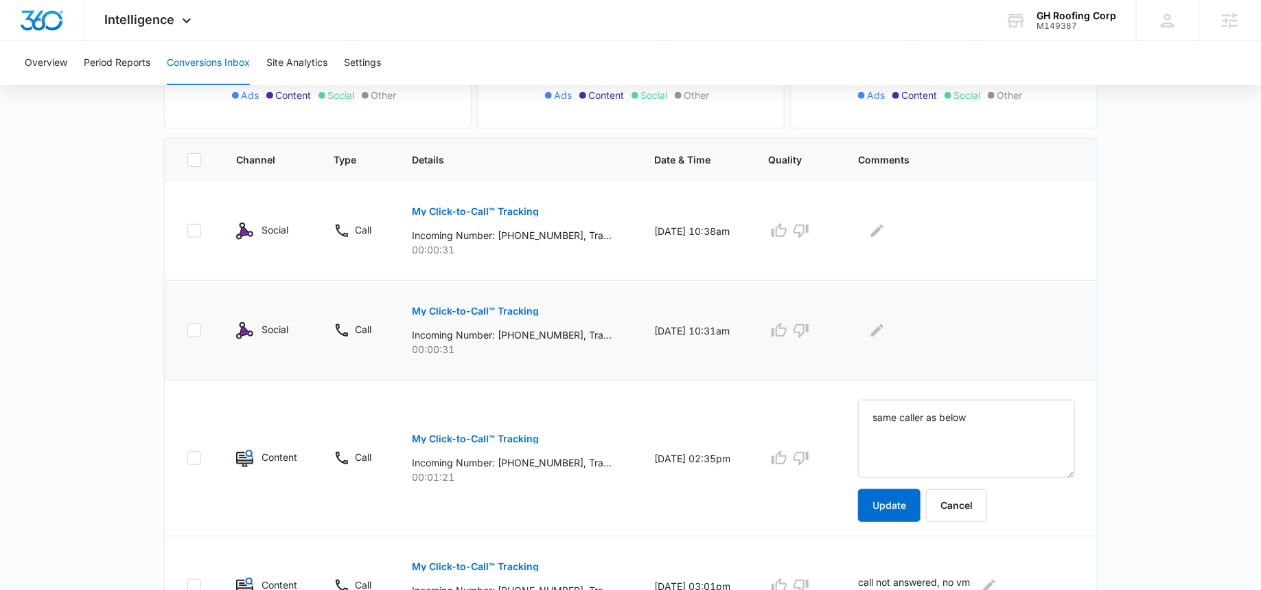
click at [459, 306] on p "My Click-to-Call™ Tracking" at bounding box center [476, 311] width 127 height 10
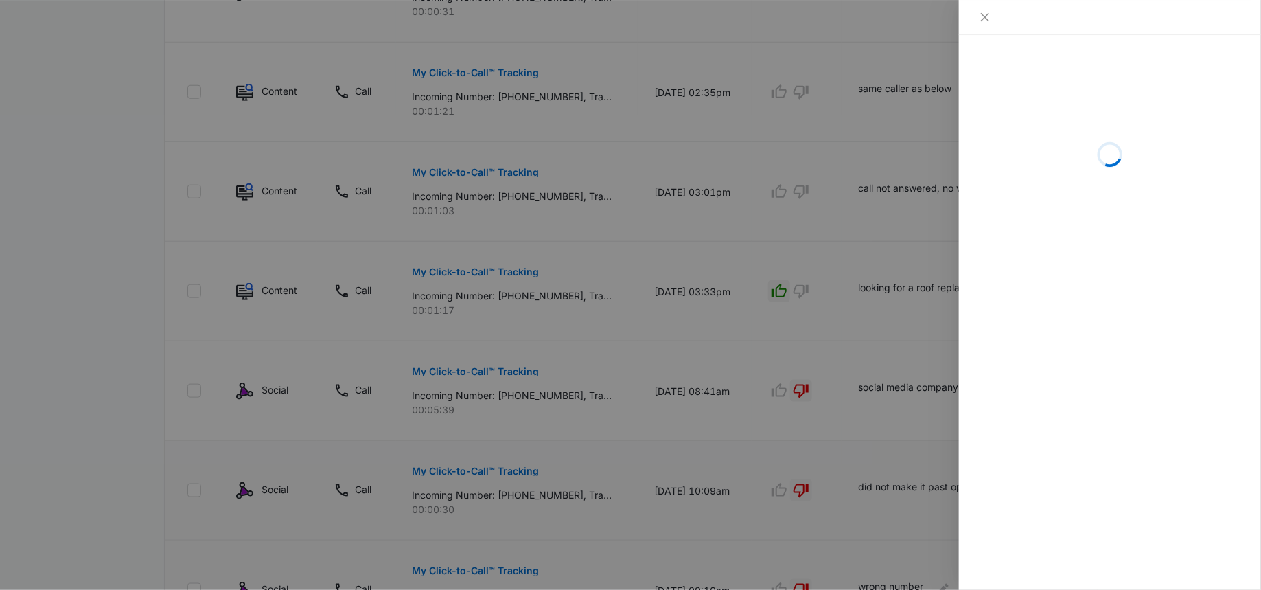
scroll to position [354, 0]
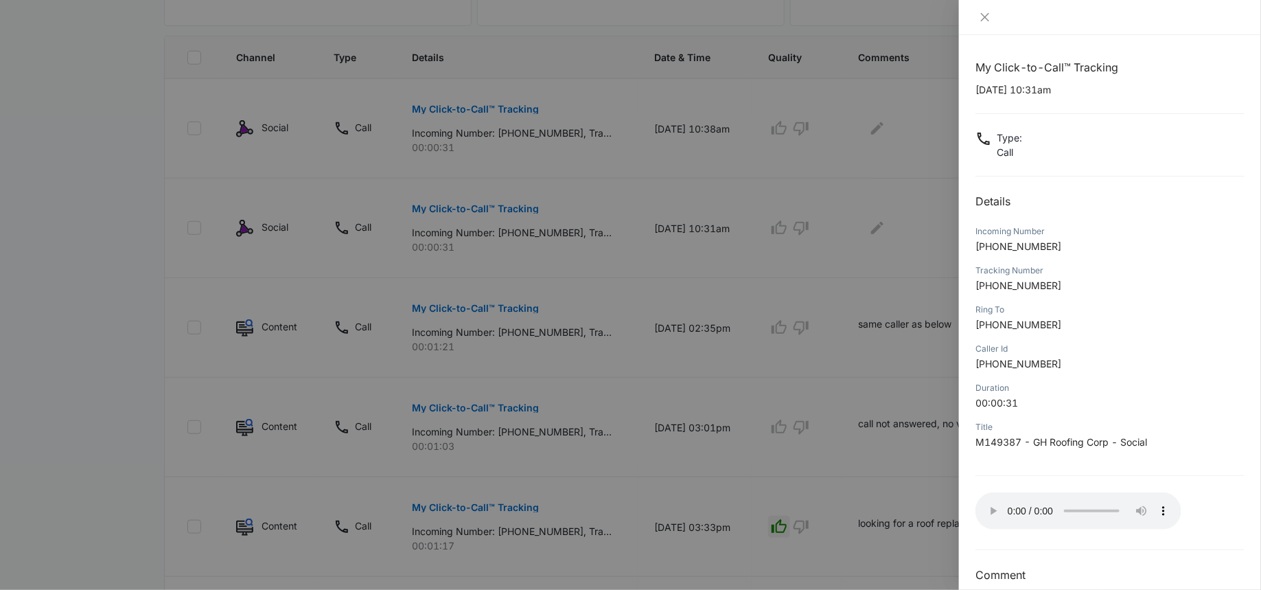
click at [860, 291] on div at bounding box center [630, 295] width 1261 height 590
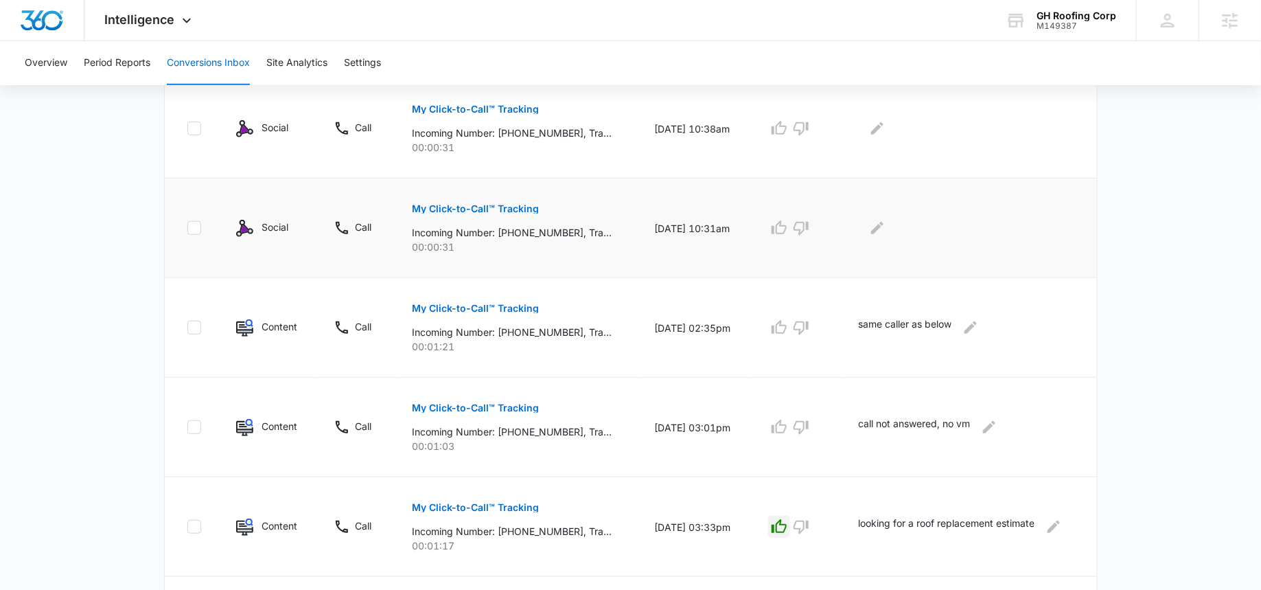
click at [871, 222] on div at bounding box center [966, 228] width 217 height 22
click at [884, 224] on icon "Edit Comments" at bounding box center [877, 228] width 12 height 12
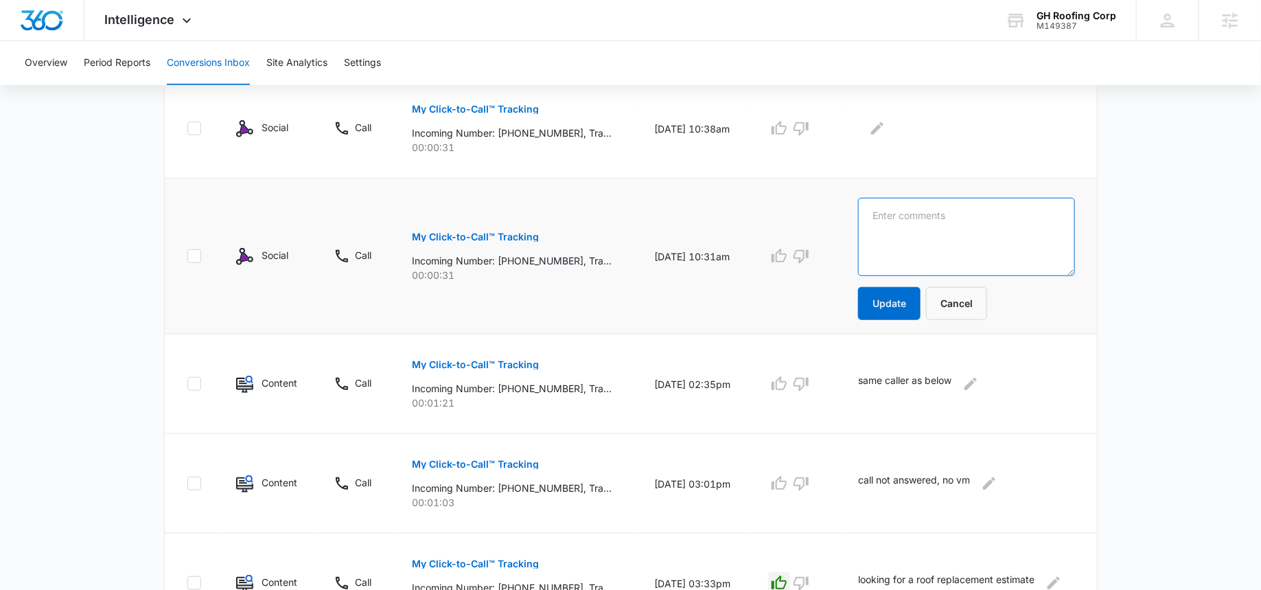
click at [885, 224] on textarea at bounding box center [966, 237] width 217 height 78
click at [915, 221] on textarea "didn't get past operator" at bounding box center [966, 237] width 217 height 78
type textarea "didn't get past operator"
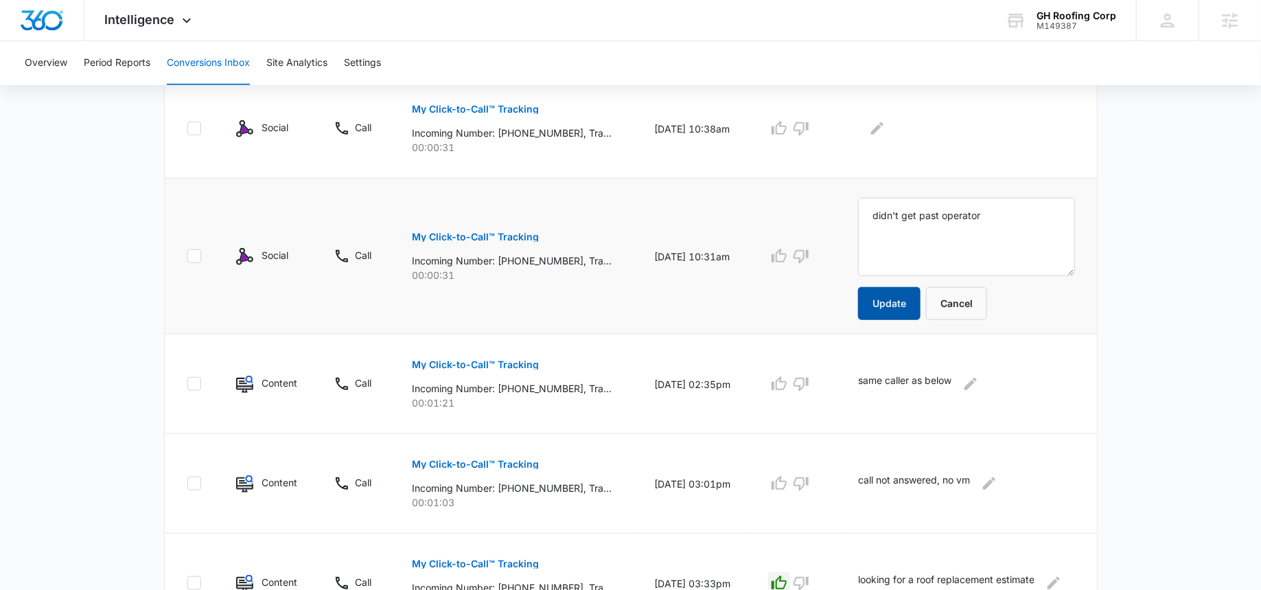
click at [899, 298] on button "Update" at bounding box center [889, 303] width 62 height 33
click at [880, 130] on icon "Edit Comments" at bounding box center [877, 128] width 12 height 12
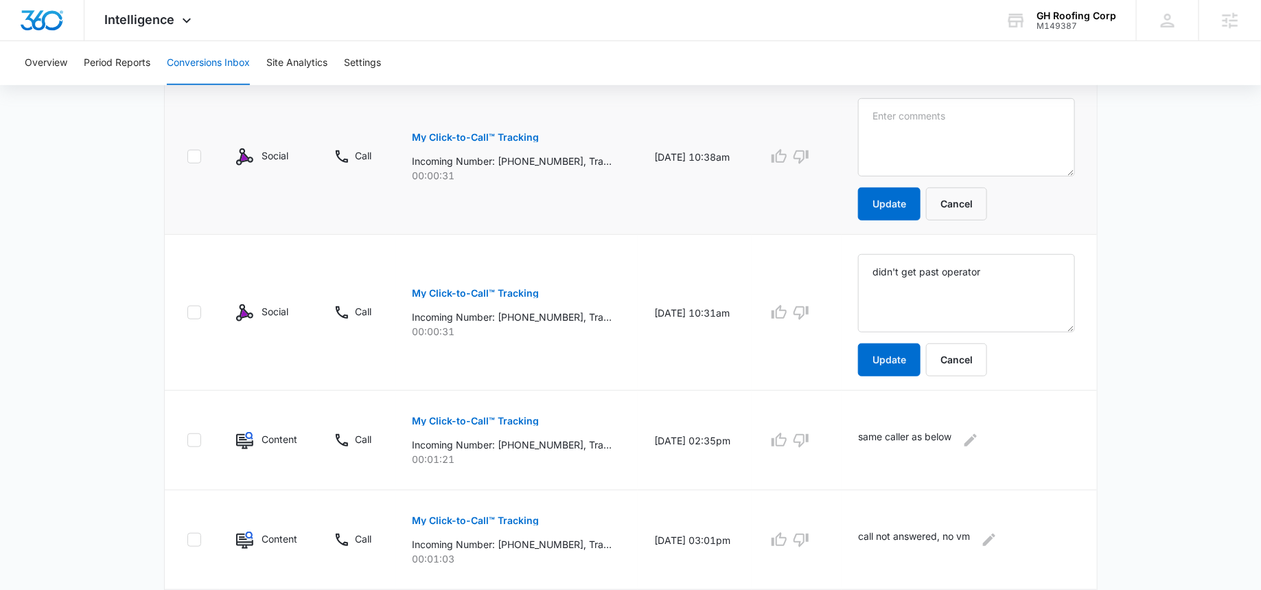
click at [892, 131] on textarea at bounding box center [966, 137] width 217 height 78
type textarea "d"
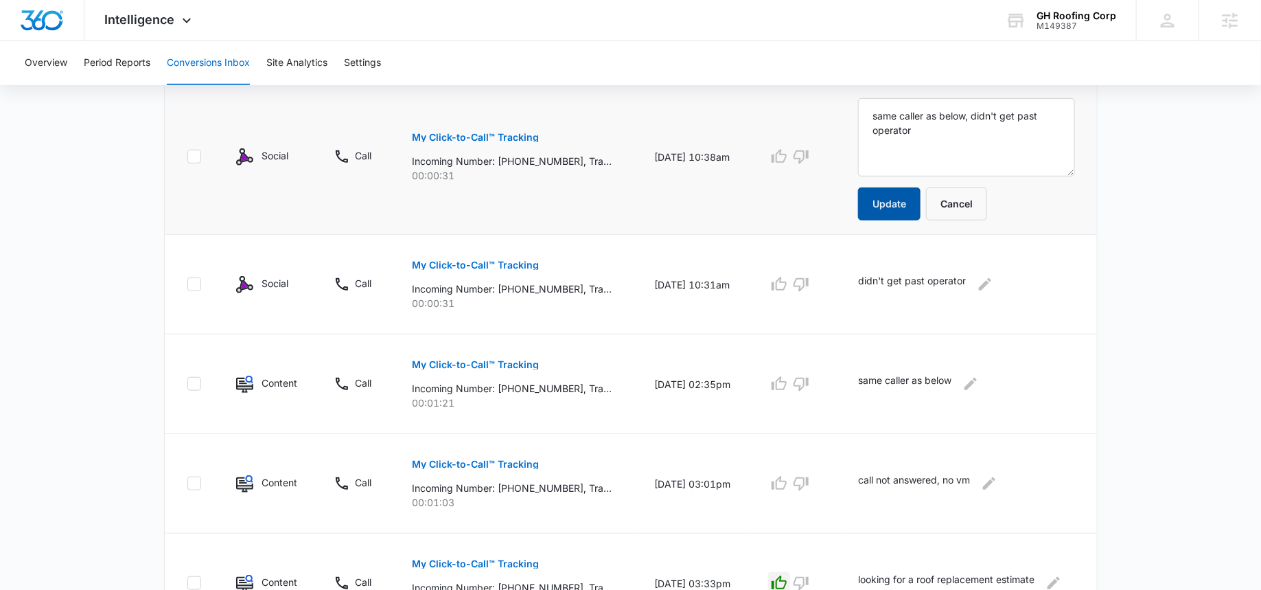
type textarea "same caller as below, didn't get past operator"
click at [894, 190] on button "Update" at bounding box center [889, 203] width 62 height 33
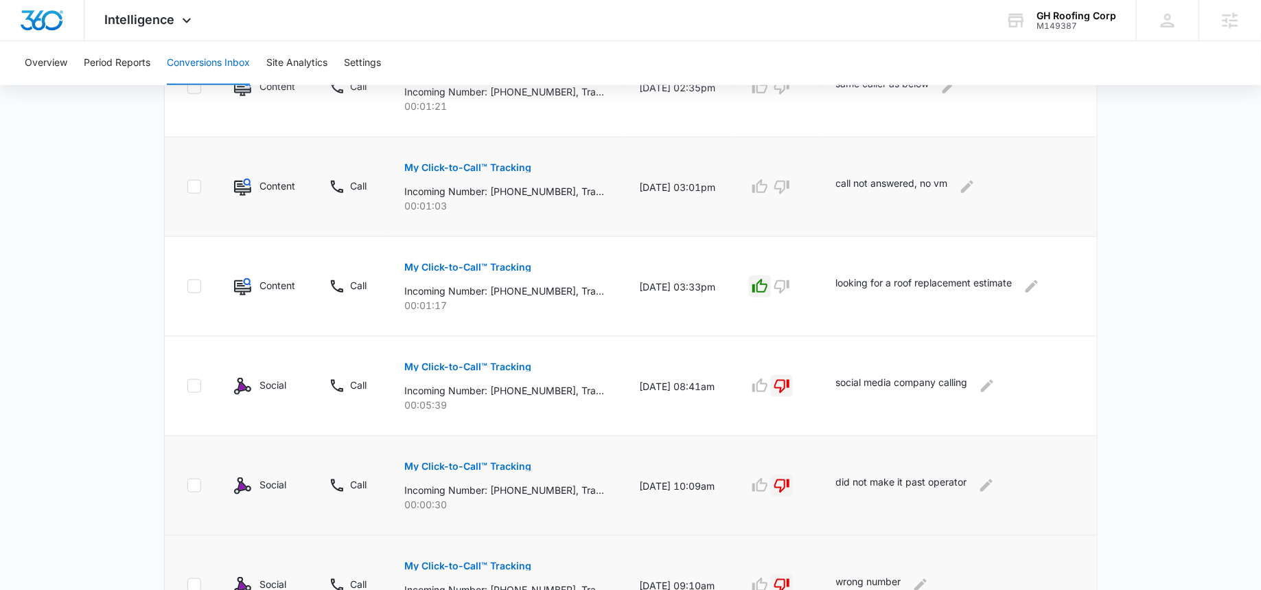
scroll to position [624, 0]
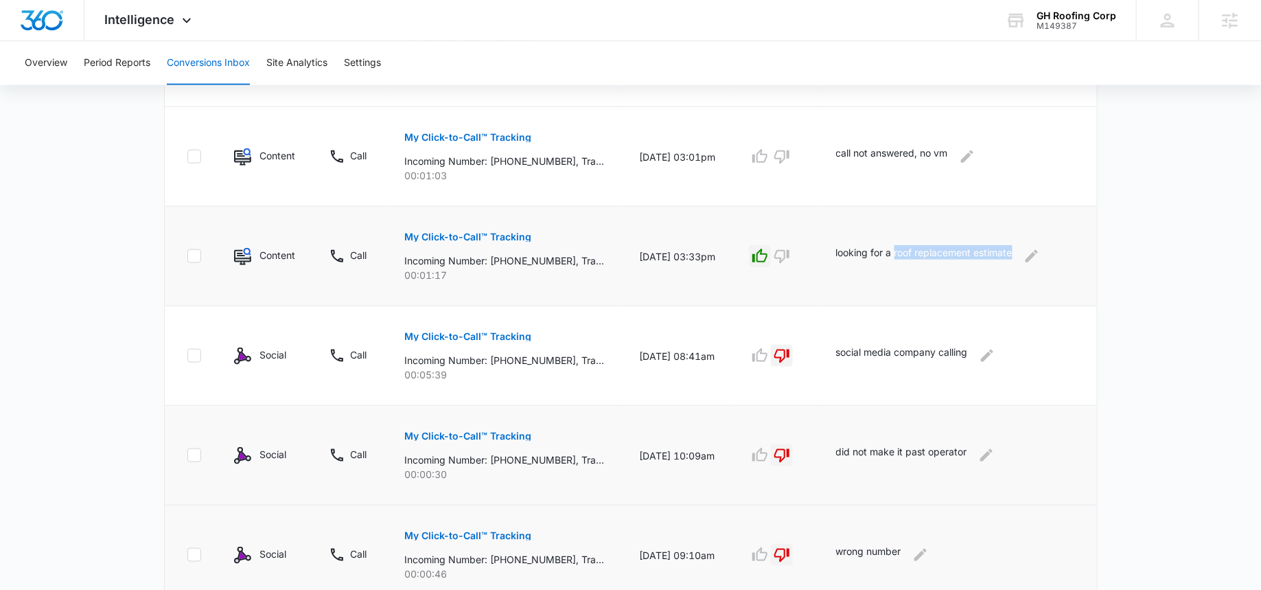
drag, startPoint x: 911, startPoint y: 250, endPoint x: 1035, endPoint y: 249, distance: 124.3
click at [1035, 249] on div "looking for a roof replacement estimate" at bounding box center [955, 256] width 239 height 22
copy div "roof replacement estimate"
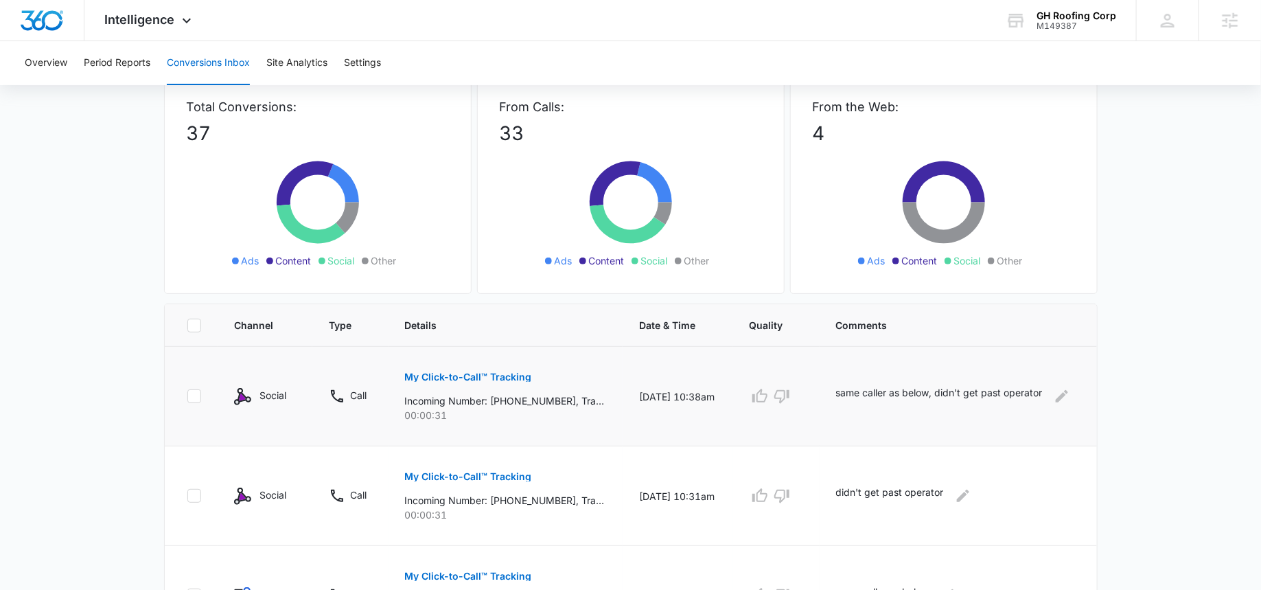
scroll to position [99, 0]
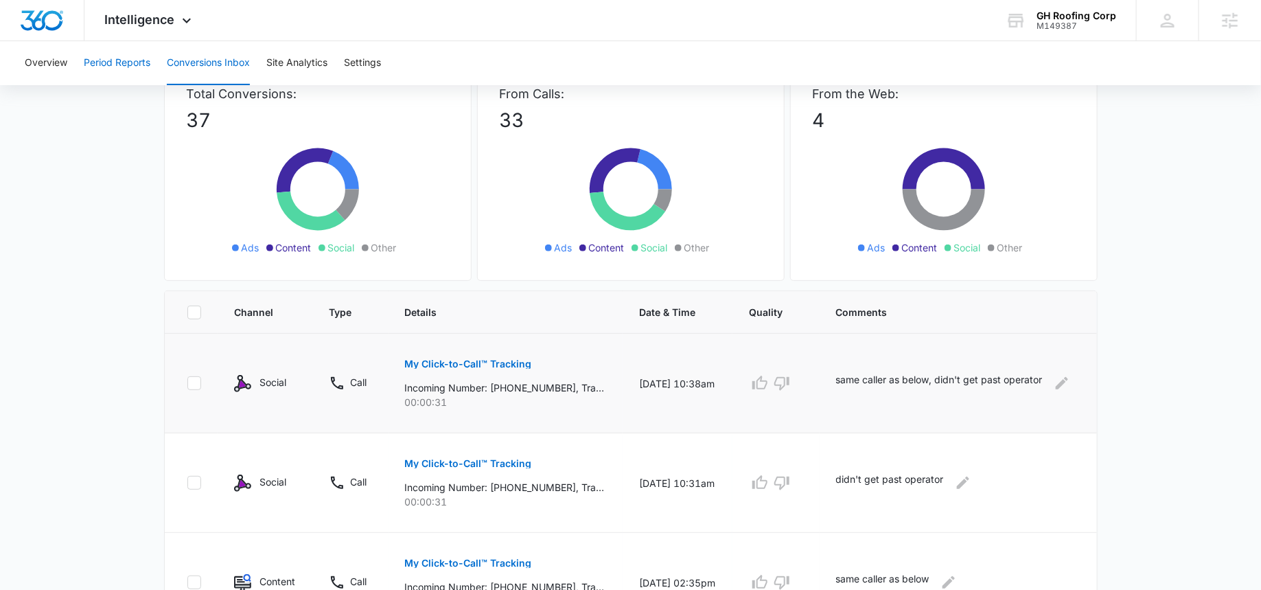
click at [128, 68] on button "Period Reports" at bounding box center [117, 63] width 67 height 44
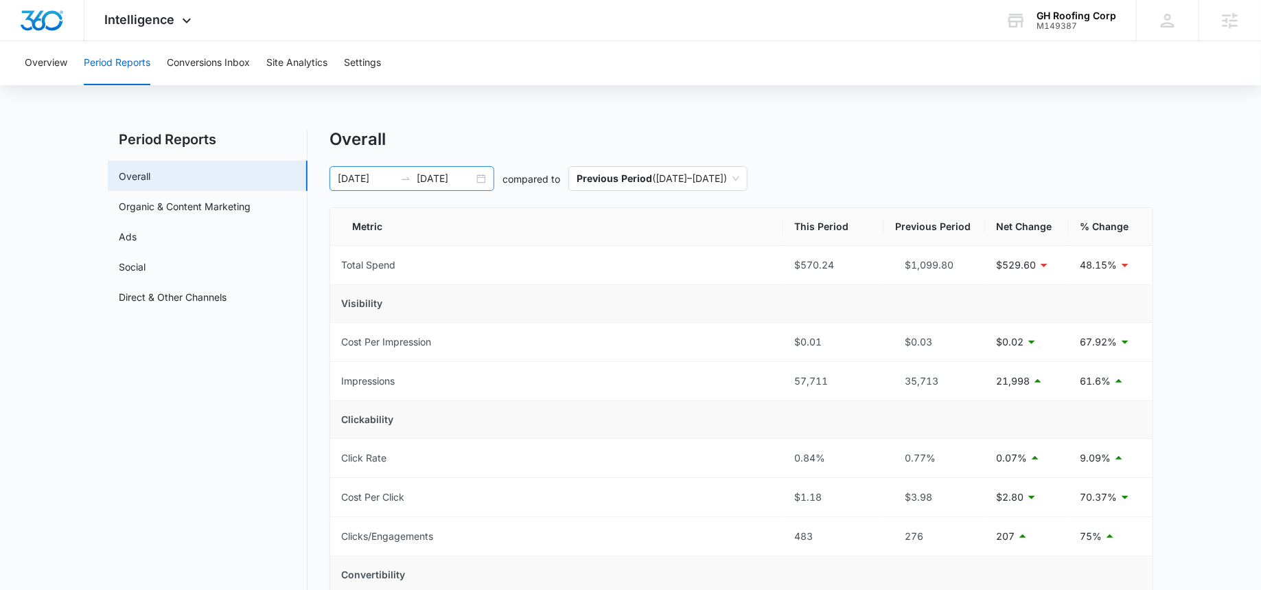
click at [437, 177] on input "09/11/2025" at bounding box center [445, 178] width 57 height 15
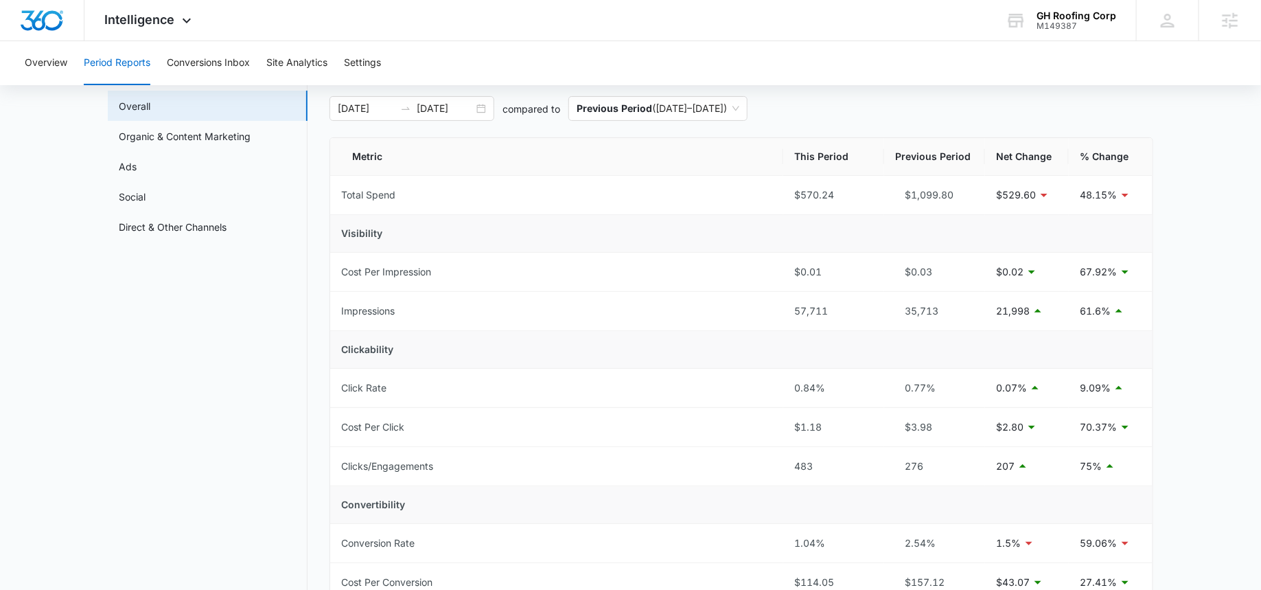
scroll to position [80, 0]
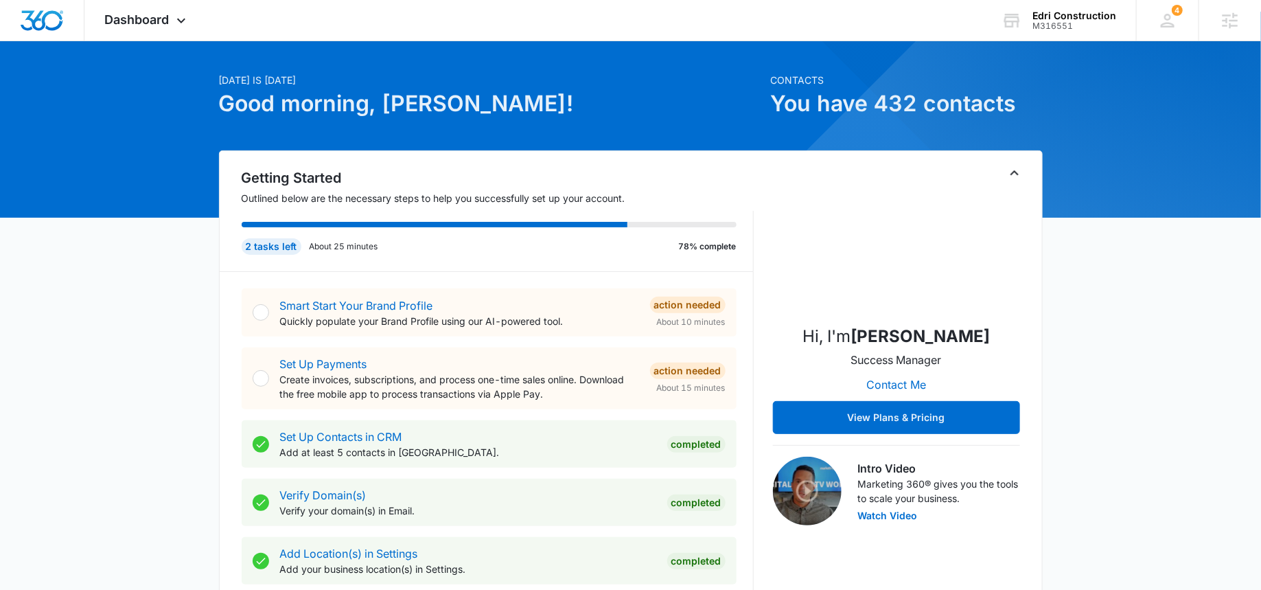
scroll to position [31, 0]
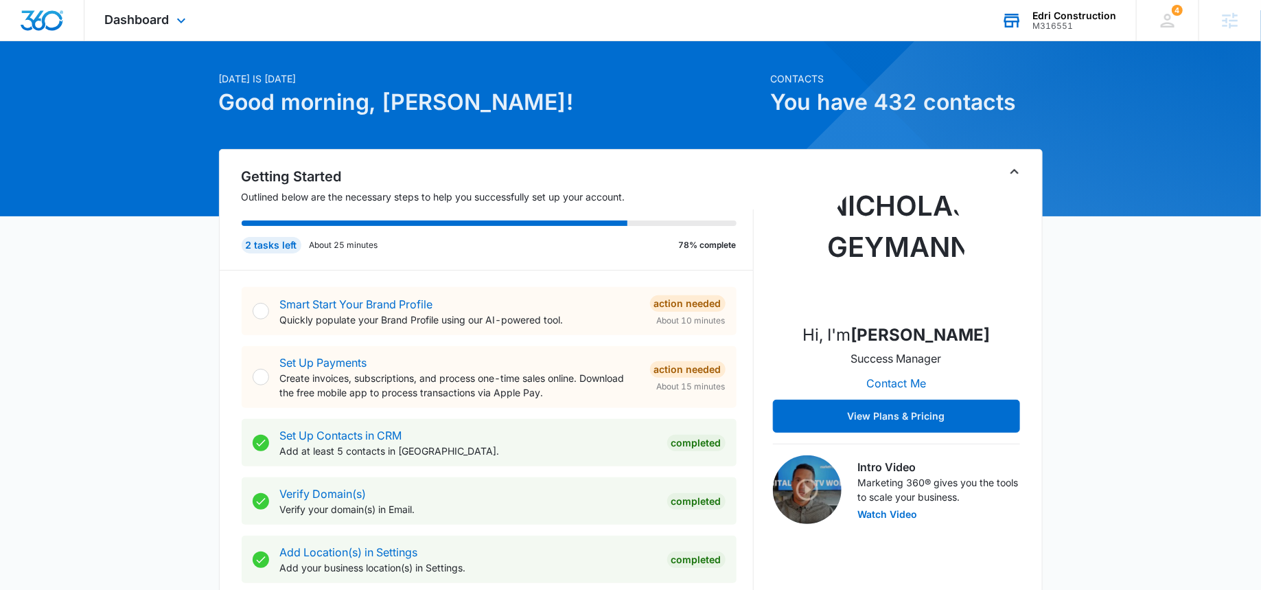
click at [1038, 32] on div "Edri Construction M316551 Your Accounts View All" at bounding box center [1058, 20] width 155 height 41
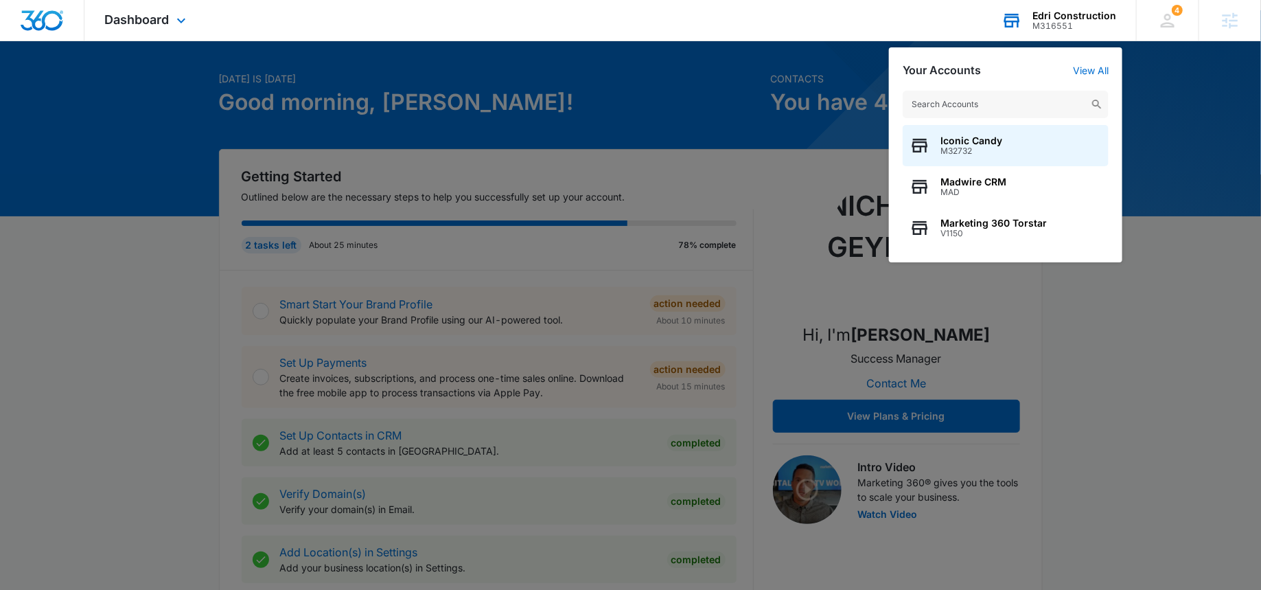
click at [985, 99] on input "text" at bounding box center [1006, 104] width 206 height 27
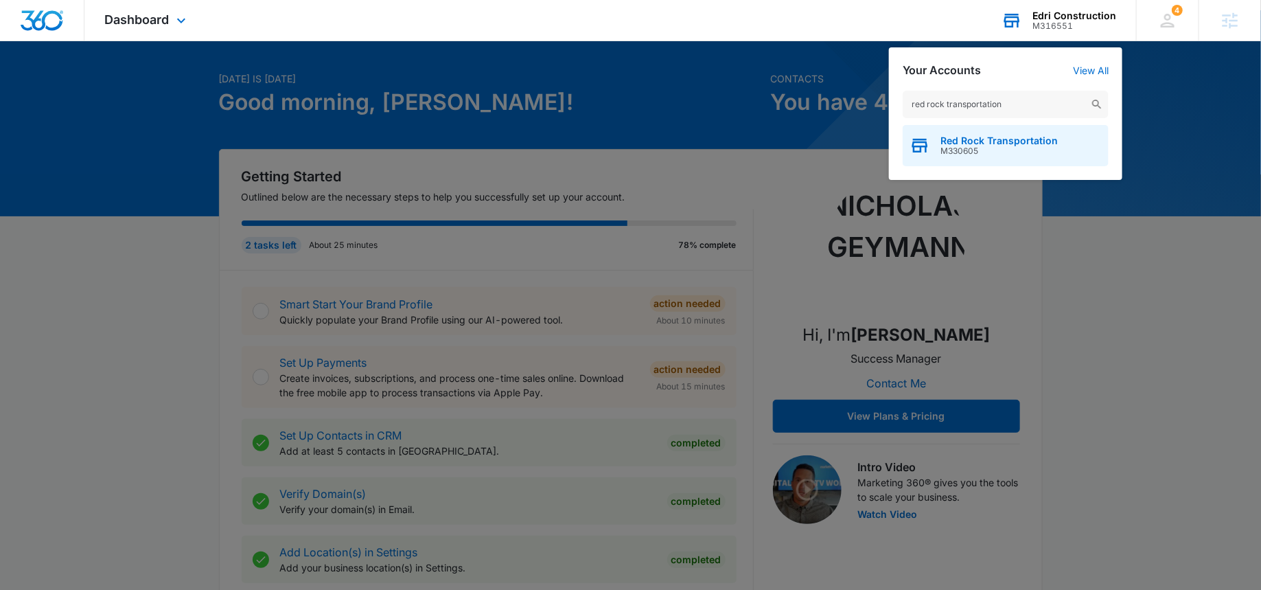
type input "red rock transportation"
click at [950, 147] on span "M330605" at bounding box center [999, 151] width 117 height 10
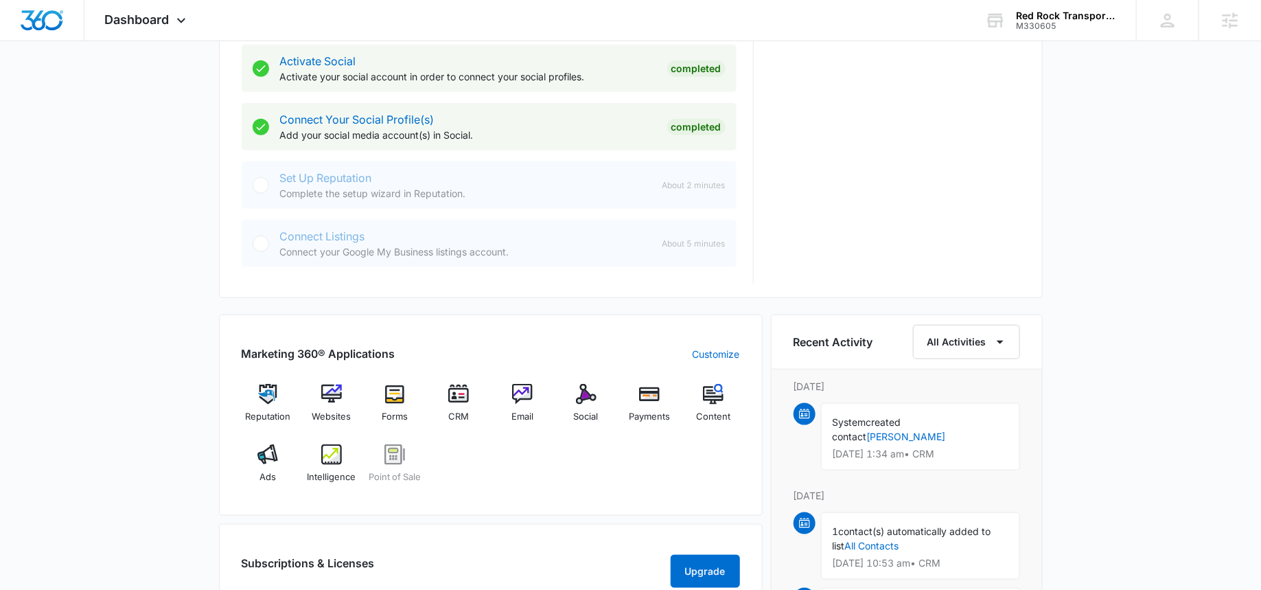
scroll to position [599, 0]
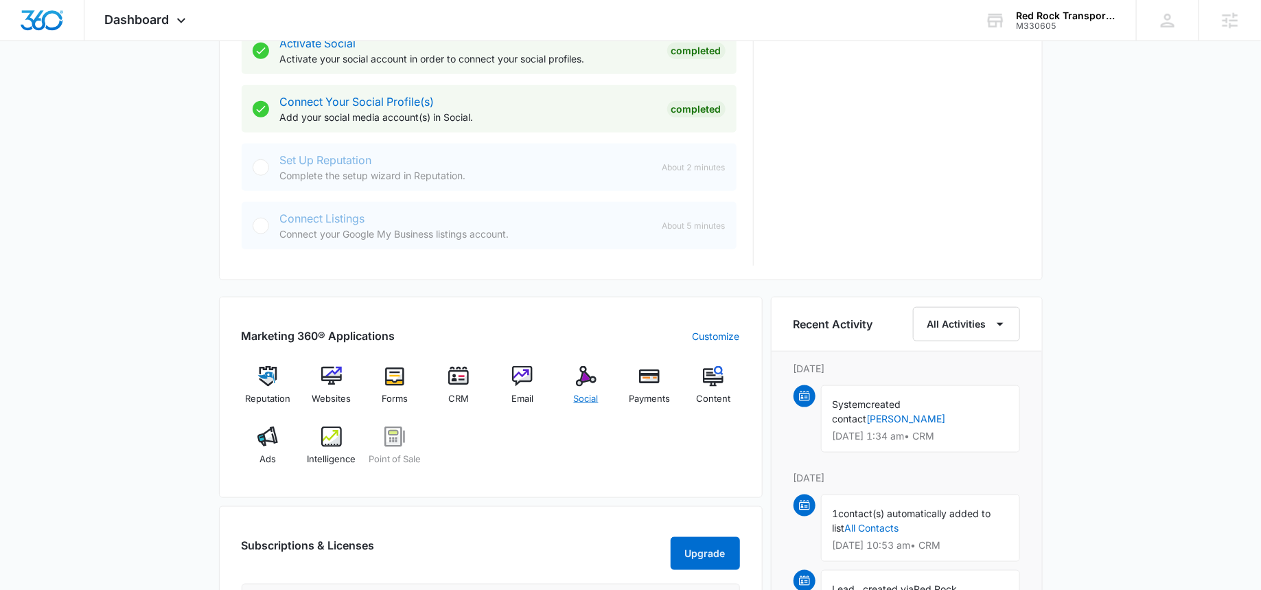
click at [582, 376] on img at bounding box center [586, 376] width 21 height 21
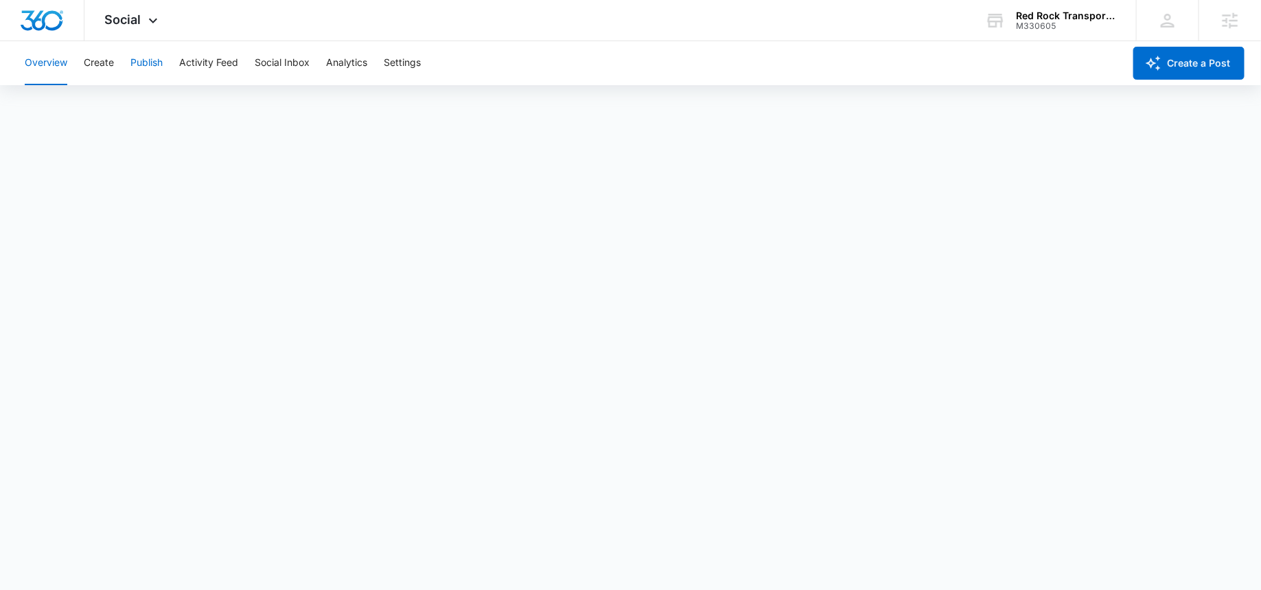
click at [152, 66] on button "Publish" at bounding box center [146, 63] width 32 height 44
click at [90, 71] on button "Create" at bounding box center [99, 63] width 30 height 44
click at [124, 108] on button "Approvals" at bounding box center [134, 105] width 46 height 38
click at [148, 21] on icon at bounding box center [153, 24] width 16 height 16
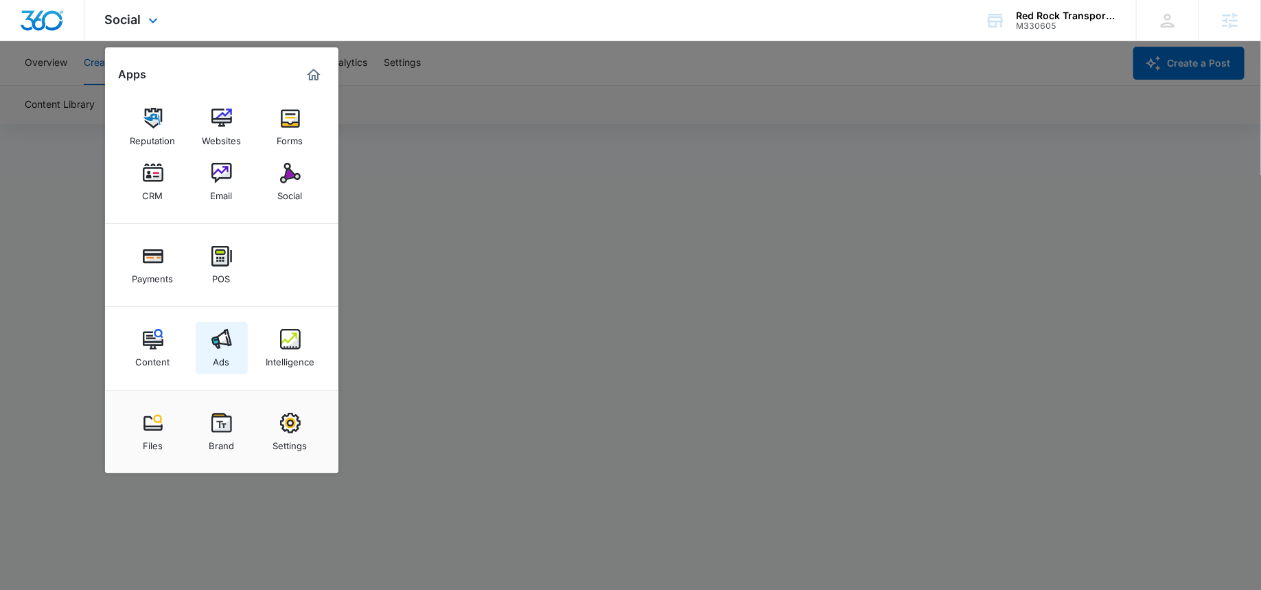
click at [199, 351] on link "Ads" at bounding box center [222, 348] width 52 height 52
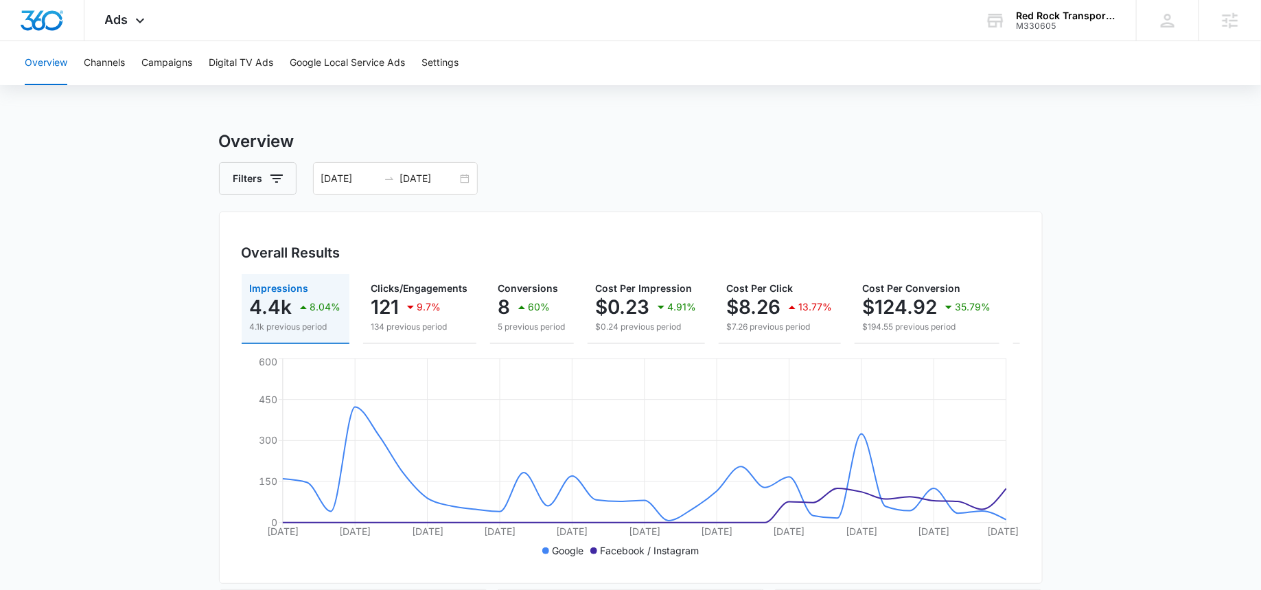
scroll to position [523, 0]
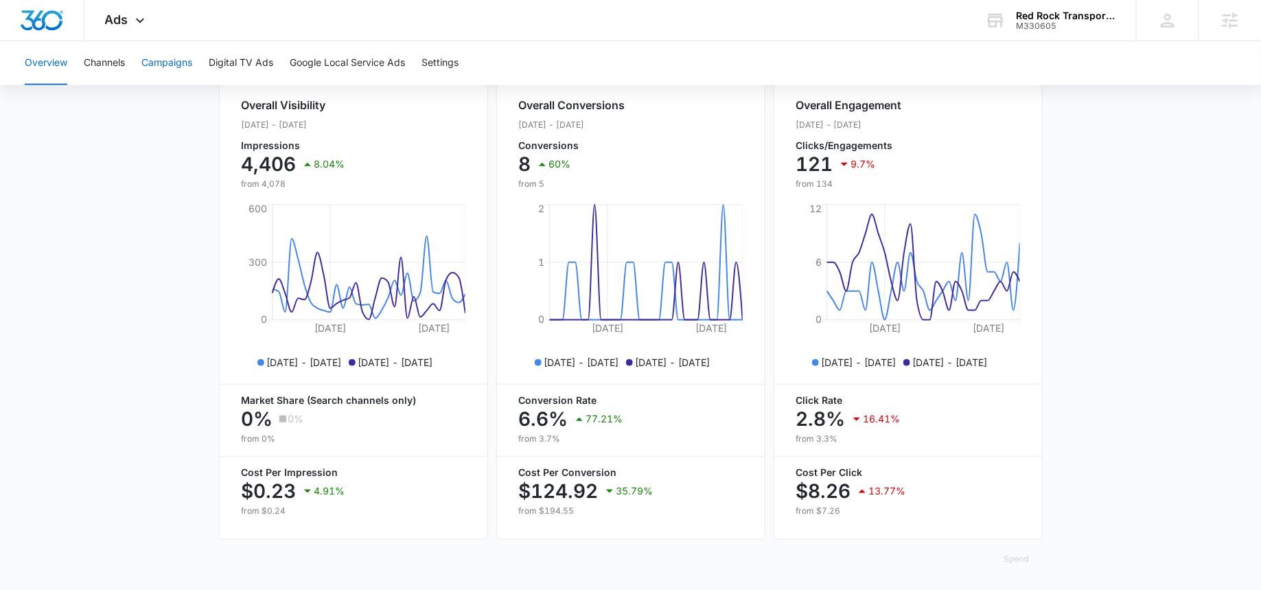
click at [161, 49] on button "Campaigns" at bounding box center [166, 63] width 51 height 44
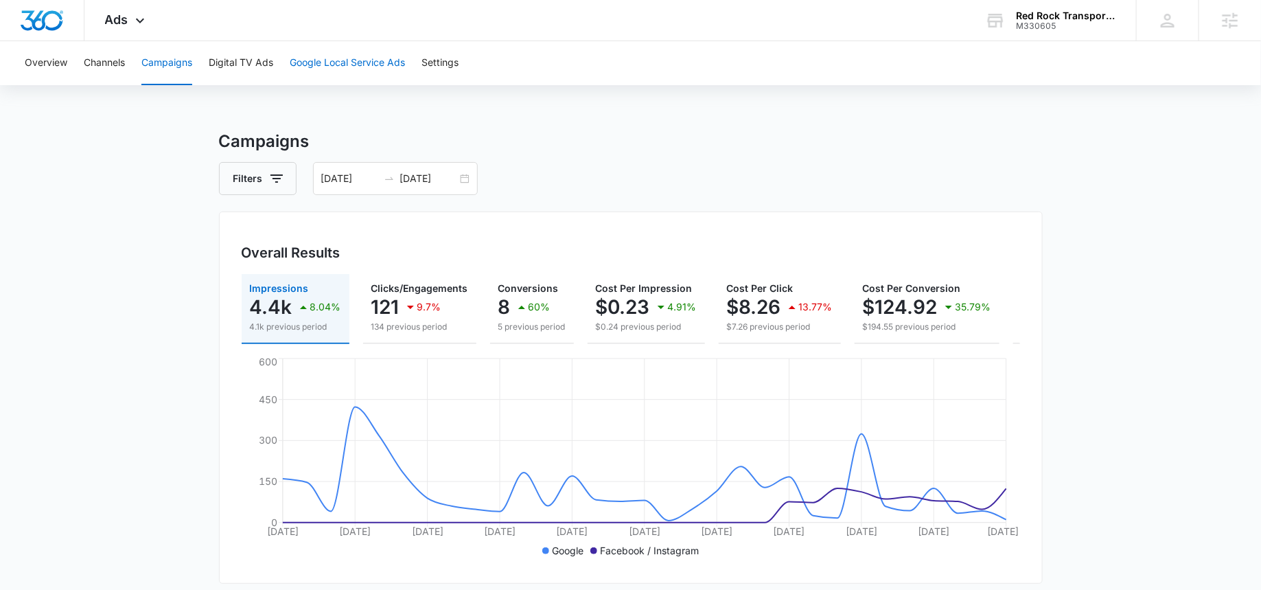
click at [360, 62] on button "Google Local Service Ads" at bounding box center [347, 63] width 115 height 44
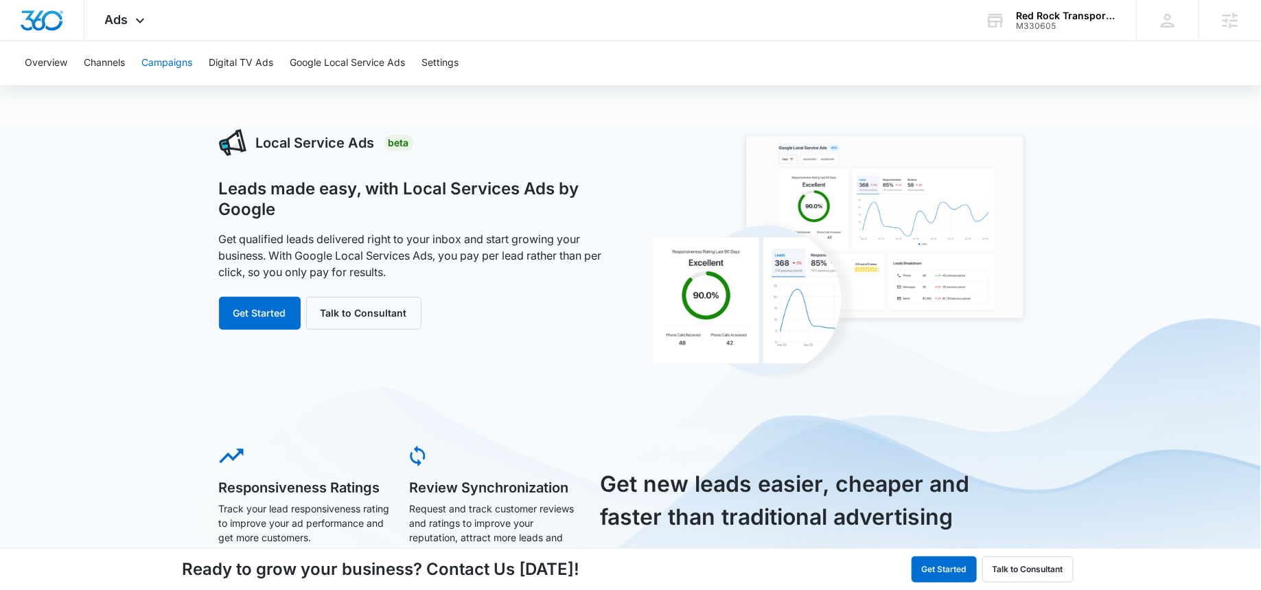
click at [156, 60] on button "Campaigns" at bounding box center [166, 63] width 51 height 44
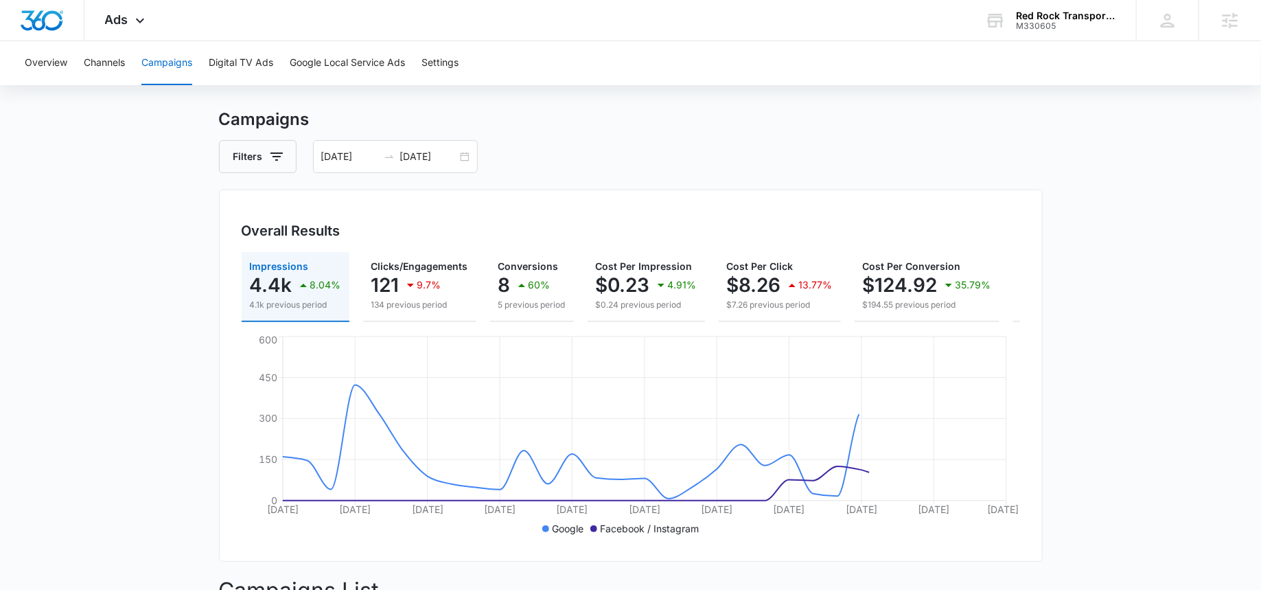
scroll to position [501, 0]
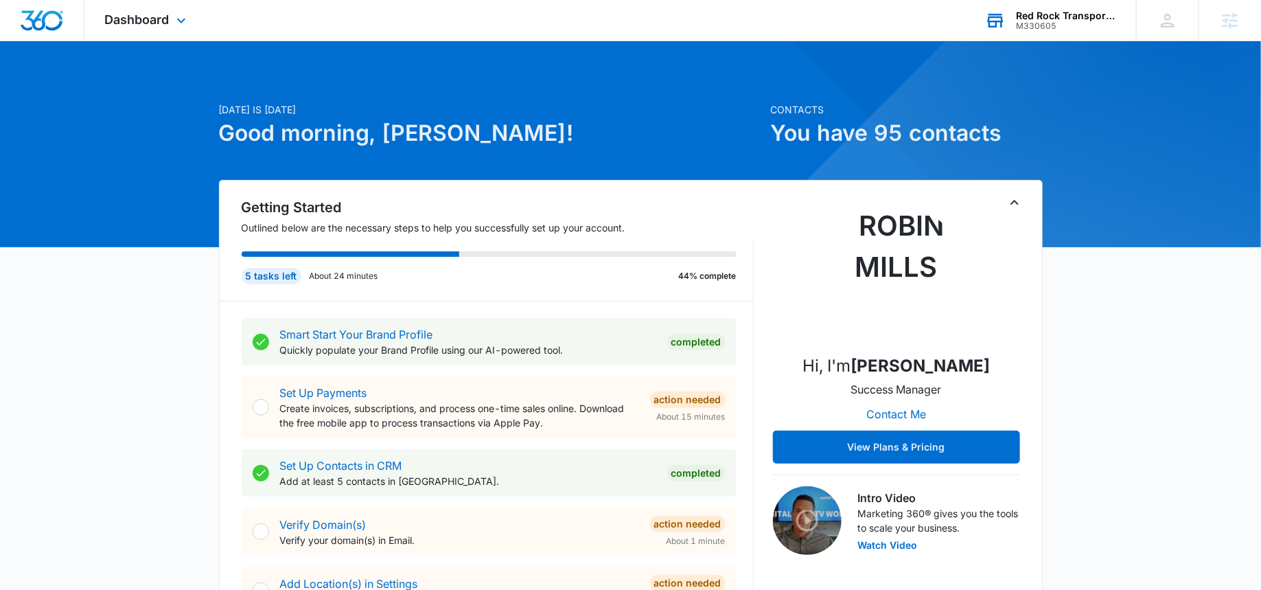
click at [1026, 26] on div "M330605" at bounding box center [1066, 26] width 100 height 10
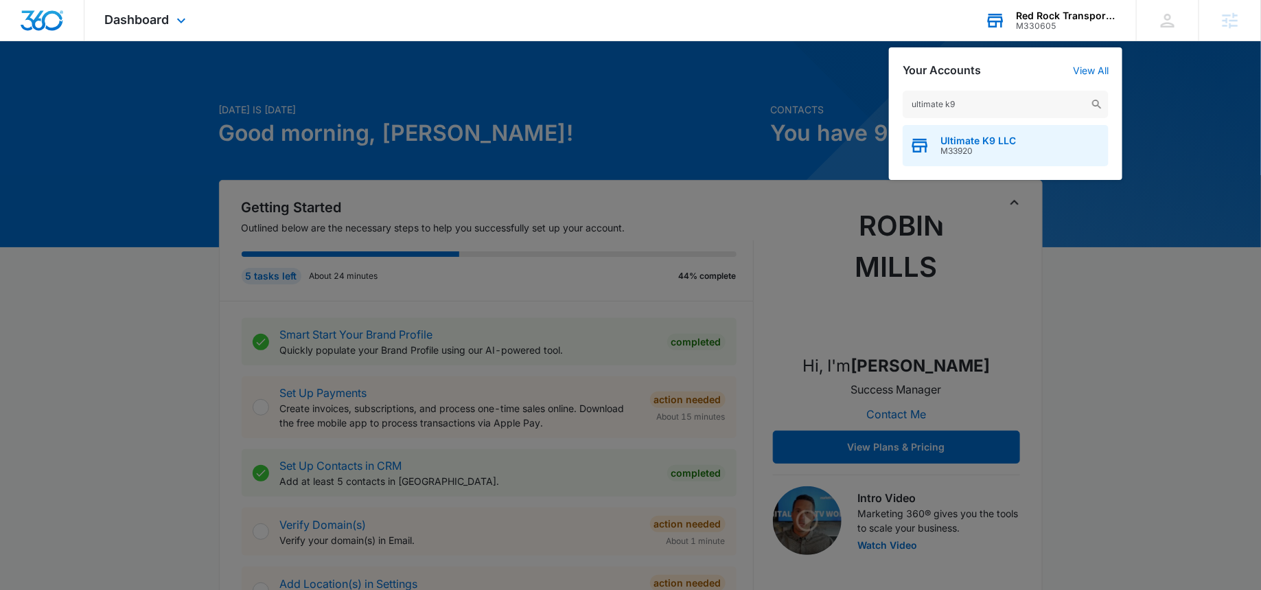
type input "ultimate k9"
click at [1023, 150] on div "Ultimate K9 LLC M33920" at bounding box center [1006, 145] width 206 height 41
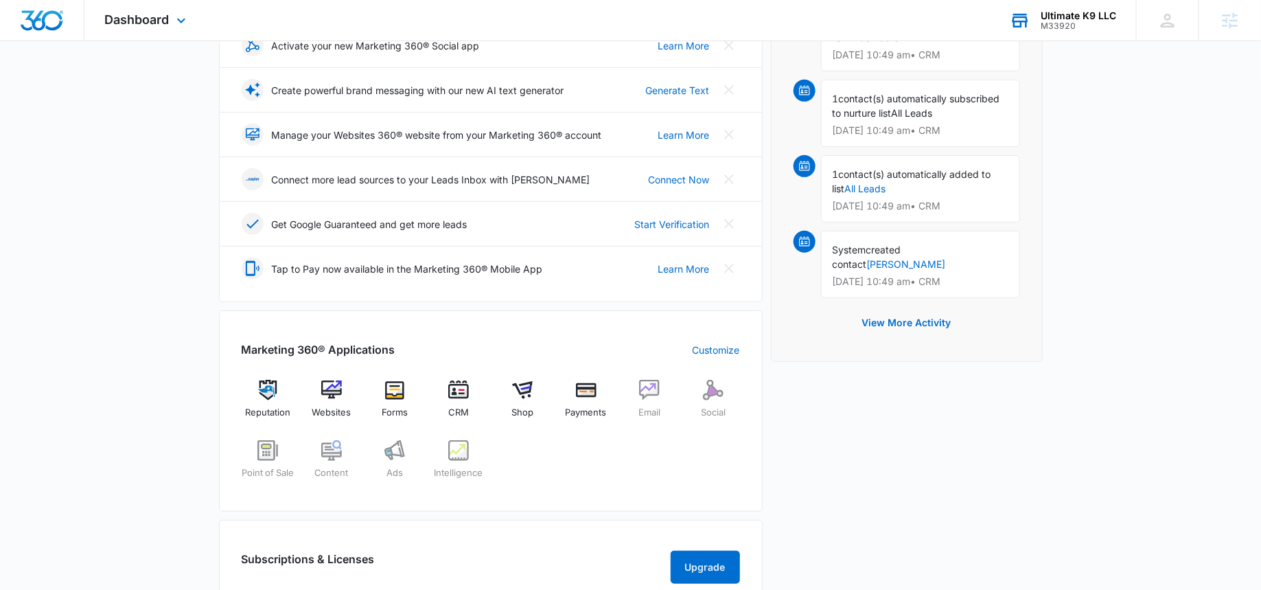
scroll to position [416, 0]
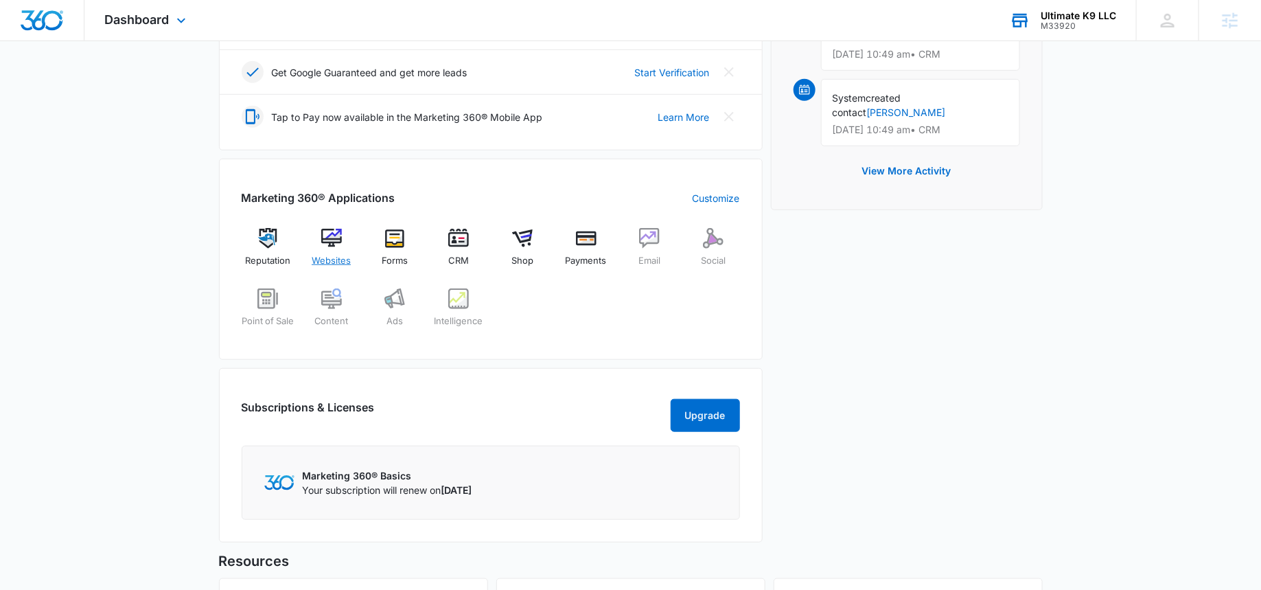
click at [319, 236] on div "Websites" at bounding box center [331, 252] width 53 height 49
